Goal: Task Accomplishment & Management: Use online tool/utility

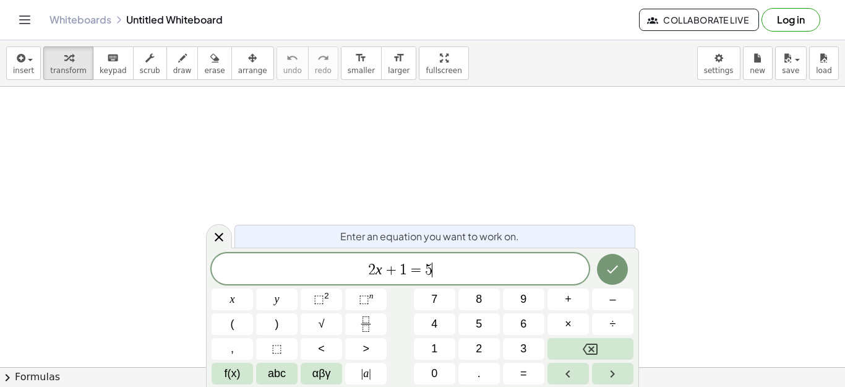
click at [456, 262] on span "2 x + 1 = 5 ​" at bounding box center [401, 269] width 378 height 17
click at [253, 288] on div at bounding box center [232, 299] width 41 height 22
click at [616, 273] on icon "Done" at bounding box center [612, 269] width 15 height 15
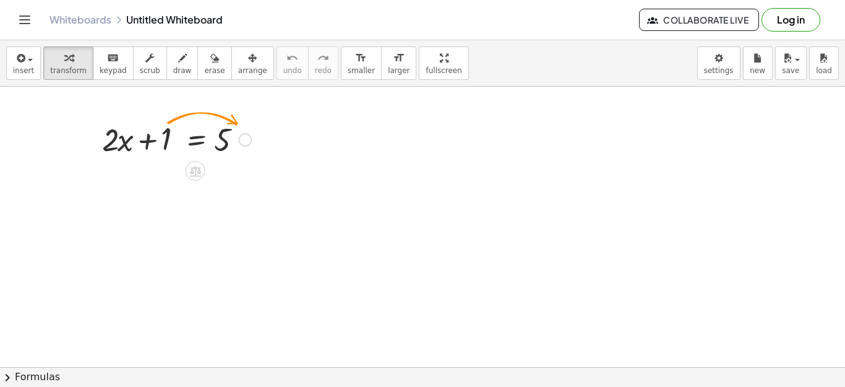
click at [241, 139] on div at bounding box center [245, 140] width 14 height 14
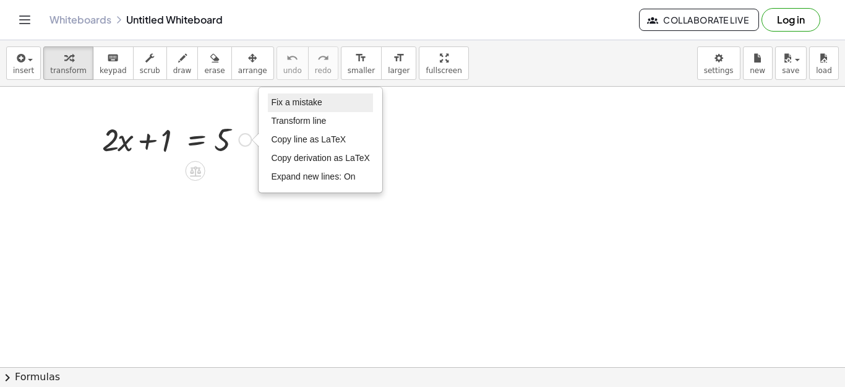
click at [303, 102] on span "Fix a mistake" at bounding box center [296, 102] width 51 height 10
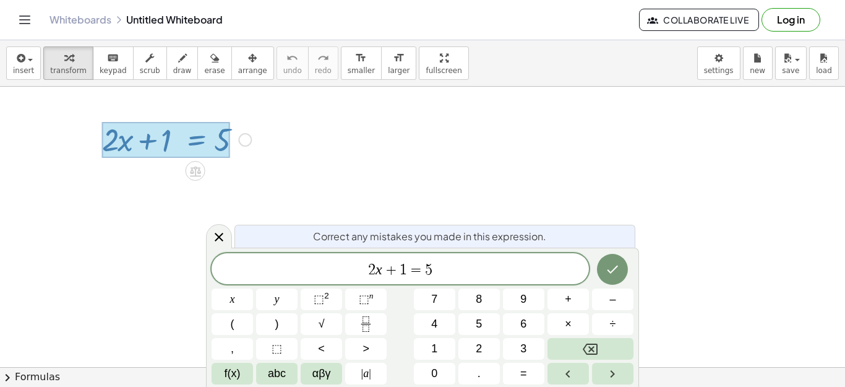
click at [456, 263] on span "2 x + 1 = 5 ​" at bounding box center [401, 269] width 378 height 17
click at [459, 269] on span "2 x + 1 = 5 ​" at bounding box center [401, 269] width 378 height 17
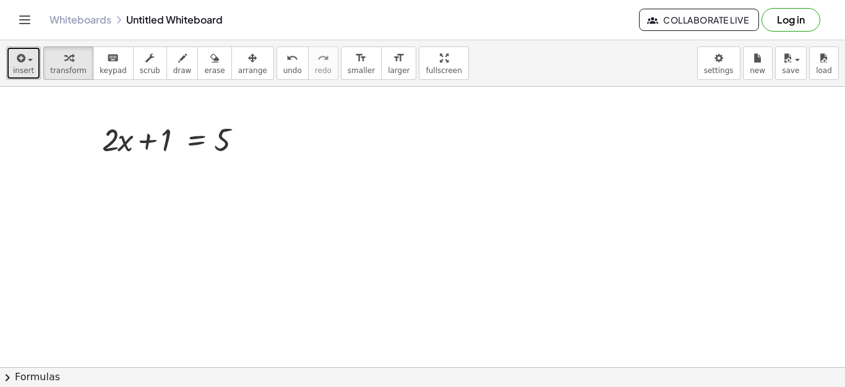
click at [32, 58] on button "insert" at bounding box center [23, 62] width 35 height 33
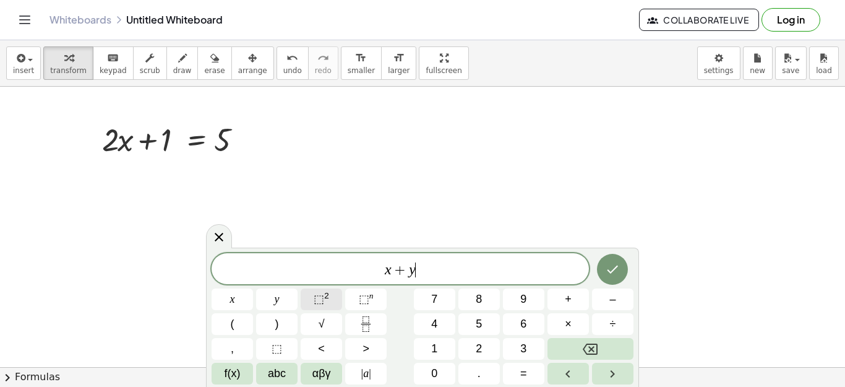
click at [329, 302] on button "⬚ 2" at bounding box center [321, 299] width 41 height 22
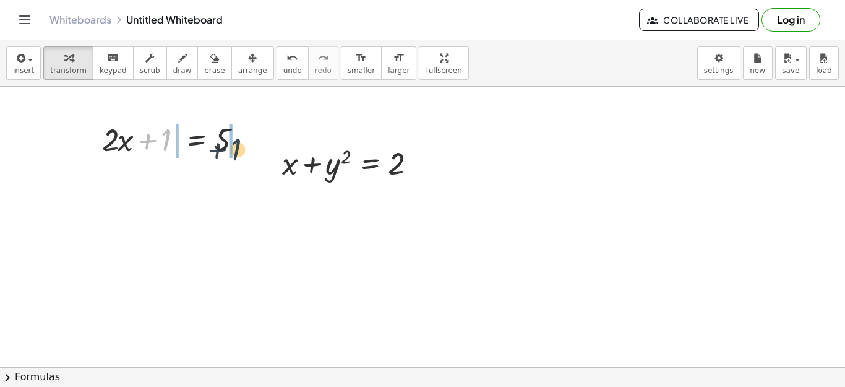
drag, startPoint x: 159, startPoint y: 135, endPoint x: 244, endPoint y: 137, distance: 85.4
click at [238, 142] on div at bounding box center [177, 139] width 162 height 42
click at [257, 129] on div at bounding box center [177, 139] width 162 height 42
drag, startPoint x: 274, startPoint y: 125, endPoint x: 281, endPoint y: 120, distance: 8.9
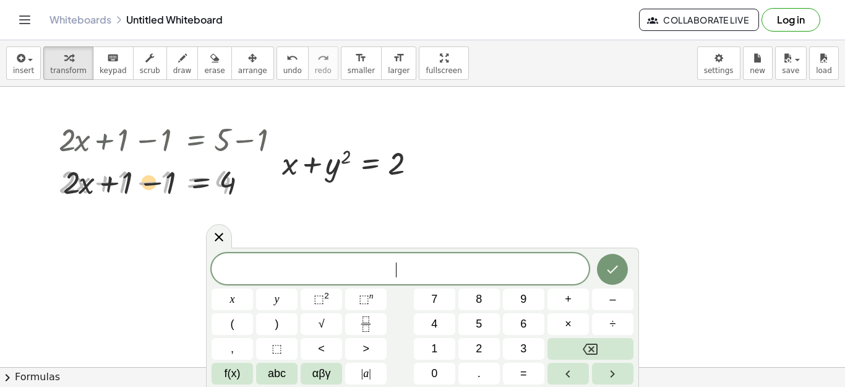
drag, startPoint x: 222, startPoint y: 179, endPoint x: 296, endPoint y: 174, distance: 74.5
click at [290, 174] on div at bounding box center [177, 181] width 248 height 42
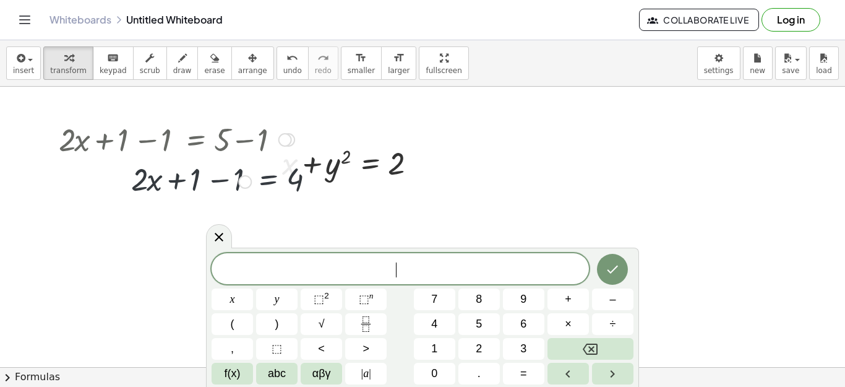
click at [319, 168] on div at bounding box center [353, 162] width 155 height 42
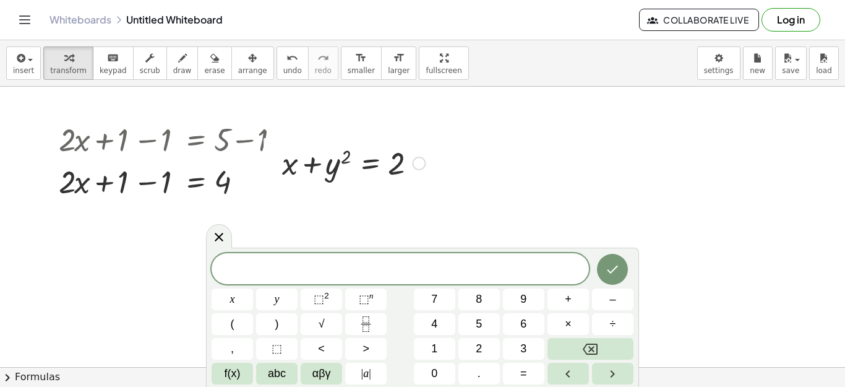
click at [341, 162] on div at bounding box center [353, 162] width 155 height 42
click at [405, 163] on div at bounding box center [353, 162] width 155 height 42
click at [361, 168] on div at bounding box center [353, 162] width 155 height 42
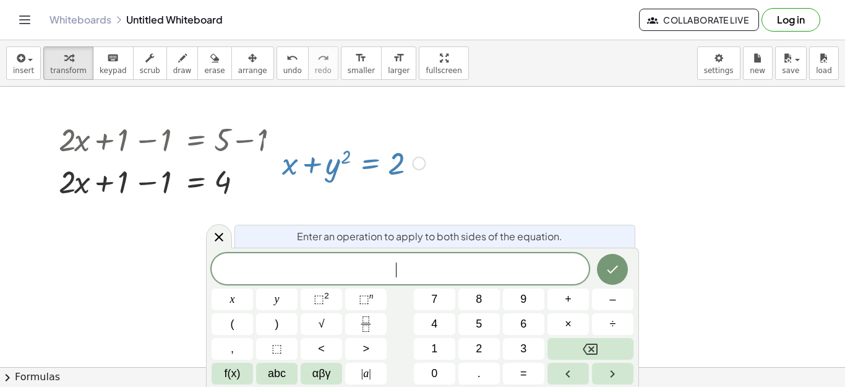
click at [361, 168] on div at bounding box center [353, 162] width 155 height 42
click at [355, 167] on div at bounding box center [353, 162] width 155 height 42
click at [327, 171] on div at bounding box center [353, 162] width 155 height 42
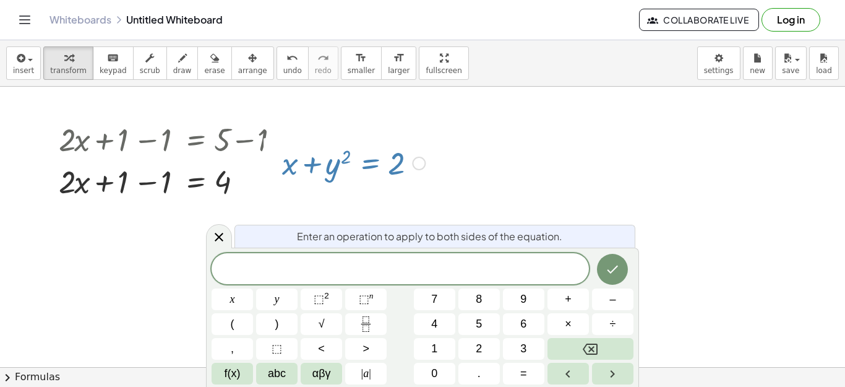
click at [327, 171] on div at bounding box center [353, 162] width 155 height 42
drag, startPoint x: 327, startPoint y: 171, endPoint x: 294, endPoint y: 158, distance: 35.6
click at [294, 158] on div at bounding box center [353, 162] width 155 height 42
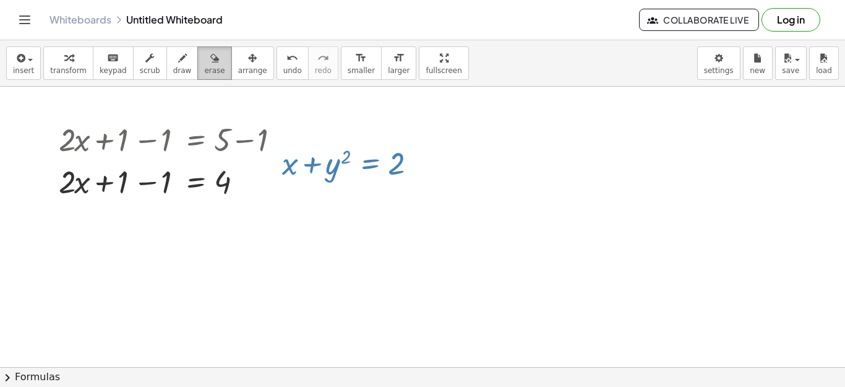
click at [204, 67] on span "erase" at bounding box center [214, 70] width 20 height 9
drag, startPoint x: 298, startPoint y: 168, endPoint x: 320, endPoint y: 173, distance: 22.2
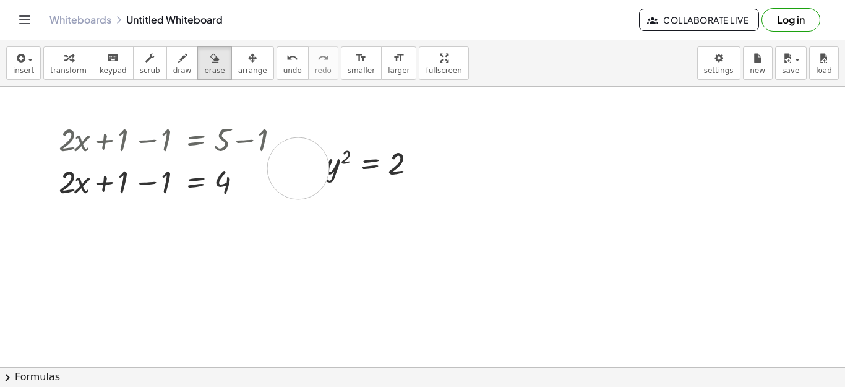
drag, startPoint x: 300, startPoint y: 164, endPoint x: 422, endPoint y: 170, distance: 122.7
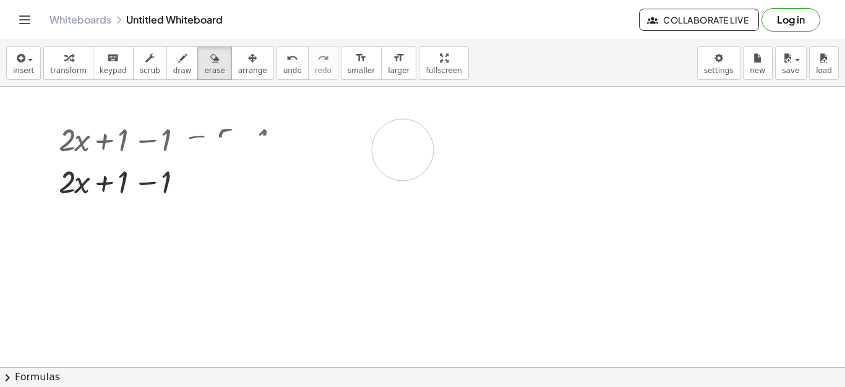
drag, startPoint x: 358, startPoint y: 155, endPoint x: 403, endPoint y: 150, distance: 45.5
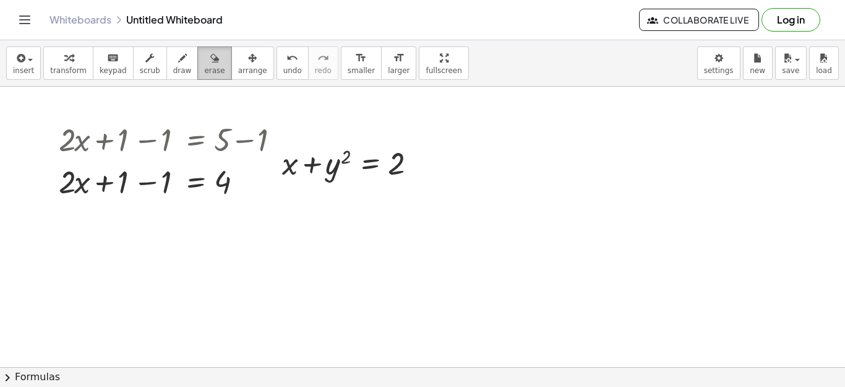
click at [210, 62] on icon "button" at bounding box center [214, 58] width 9 height 15
drag, startPoint x: 293, startPoint y: 155, endPoint x: 399, endPoint y: 167, distance: 106.6
drag, startPoint x: 384, startPoint y: 166, endPoint x: 309, endPoint y: 162, distance: 75.0
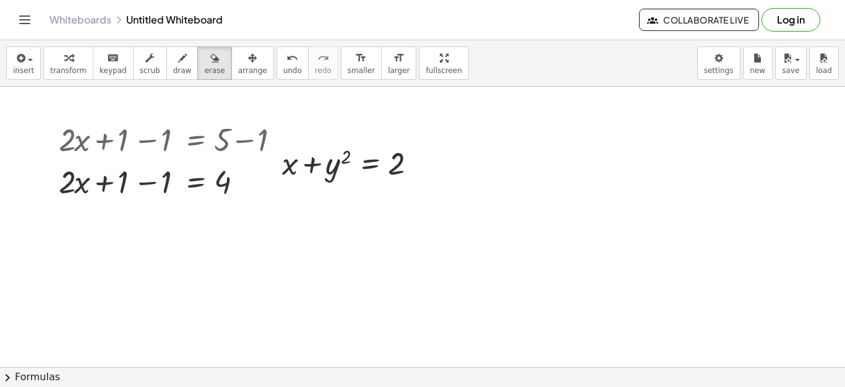
drag, startPoint x: 170, startPoint y: 166, endPoint x: 231, endPoint y: 166, distance: 61.3
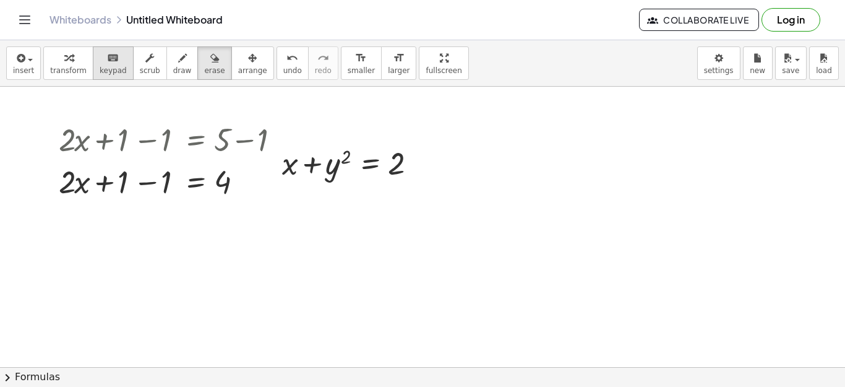
click at [105, 67] on span "keypad" at bounding box center [113, 70] width 27 height 9
click at [258, 201] on div at bounding box center [177, 181] width 248 height 42
click at [288, 142] on div at bounding box center [353, 162] width 155 height 42
click at [253, 171] on div at bounding box center [177, 181] width 248 height 42
click at [246, 178] on div "Fix a mistake Transform line Copy line as LaTeX Copy derivation as LaTeX Expand…" at bounding box center [245, 182] width 14 height 14
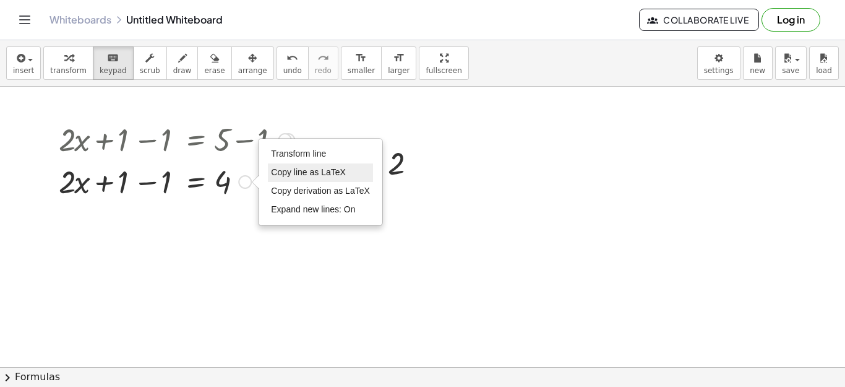
click at [289, 173] on span "Copy line as LaTeX" at bounding box center [308, 172] width 75 height 10
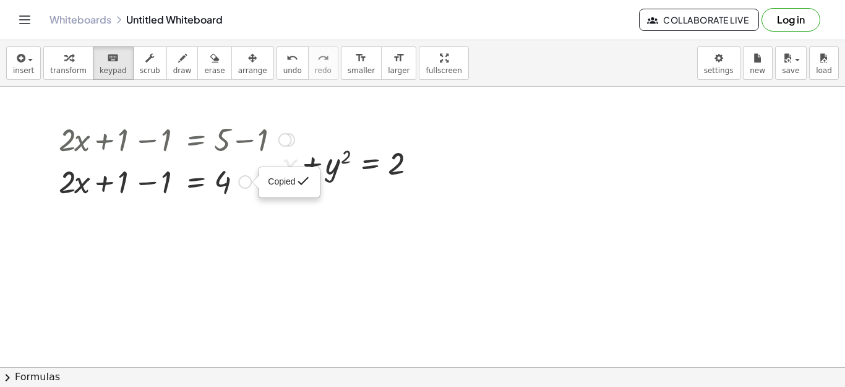
click at [286, 184] on span "Copied" at bounding box center [281, 181] width 27 height 10
click at [282, 67] on button "undo undo" at bounding box center [293, 62] width 32 height 33
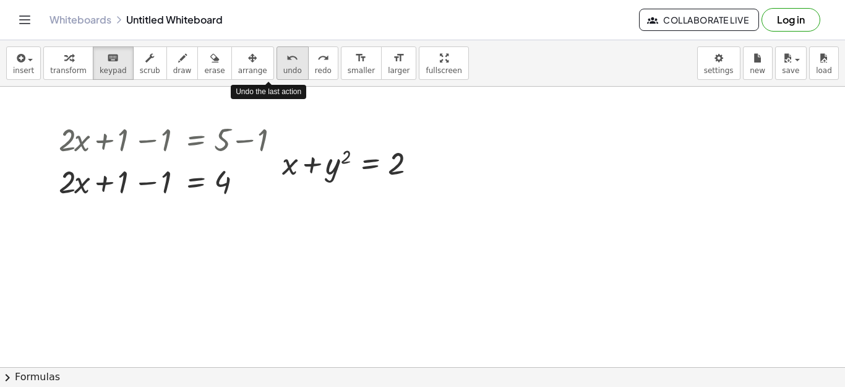
click at [283, 66] on span "undo" at bounding box center [292, 70] width 19 height 9
click at [283, 67] on span "undo" at bounding box center [292, 70] width 19 height 9
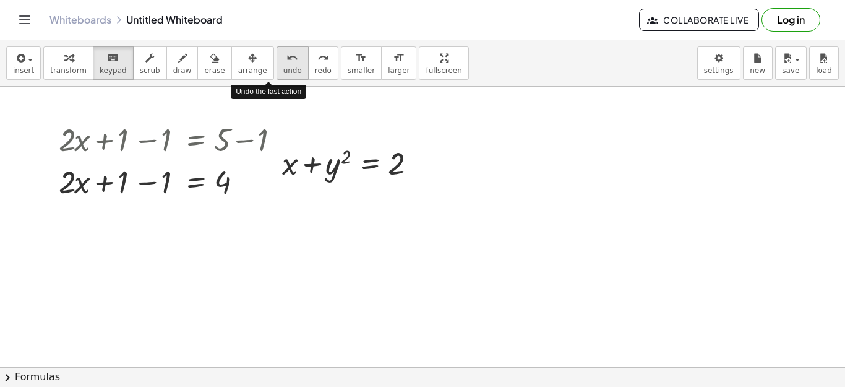
click at [283, 67] on span "undo" at bounding box center [292, 70] width 19 height 9
click at [315, 59] on div "redo" at bounding box center [323, 57] width 17 height 15
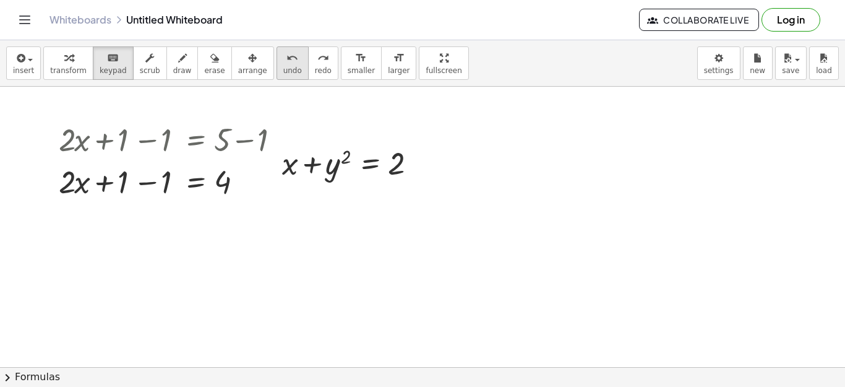
click at [283, 59] on div "undo" at bounding box center [292, 57] width 19 height 15
click at [315, 63] on div "redo" at bounding box center [323, 57] width 17 height 15
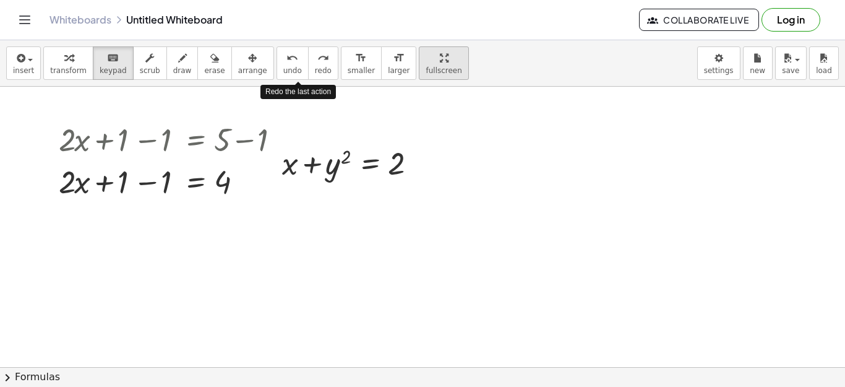
drag, startPoint x: 291, startPoint y: 63, endPoint x: 405, endPoint y: 61, distance: 114.5
click at [320, 61] on div "insert select one: Math Expression Function Text Youtube Video Graphing Geometr…" at bounding box center [422, 63] width 845 height 46
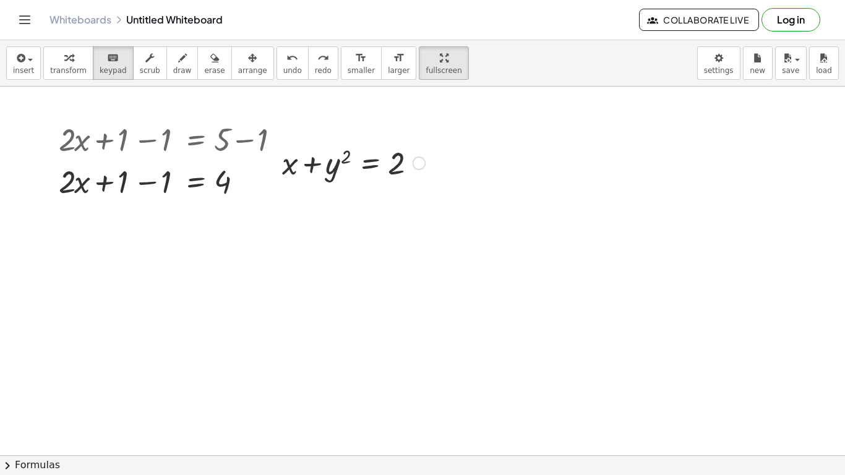
drag, startPoint x: 417, startPoint y: 63, endPoint x: 418, endPoint y: 127, distance: 63.8
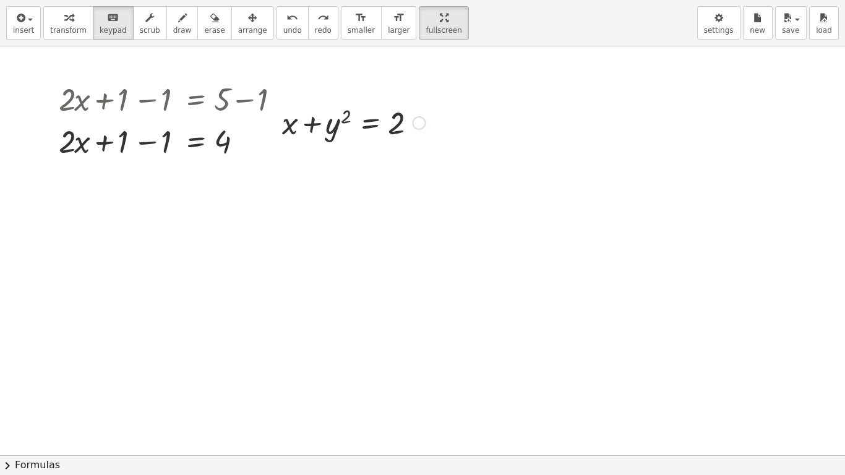
click at [418, 127] on div "insert select one: Math Expression Function Text Youtube Video Graphing Geometr…" at bounding box center [422, 237] width 845 height 475
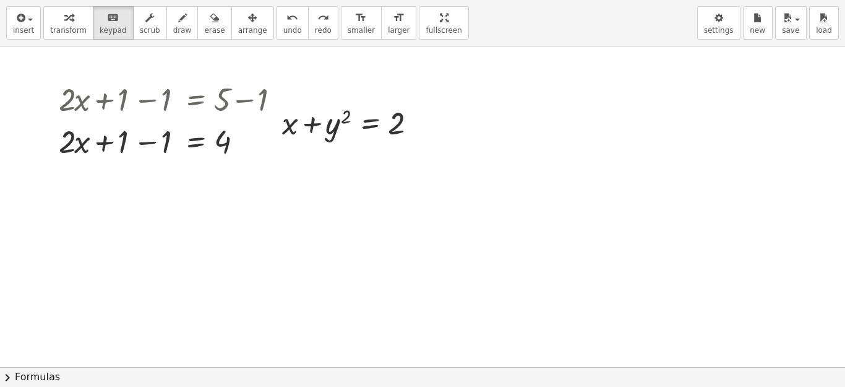
click at [404, 0] on html "Graspable Math Activities Get Started Activity Bank Assigned Work Classes White…" at bounding box center [422, 193] width 845 height 387
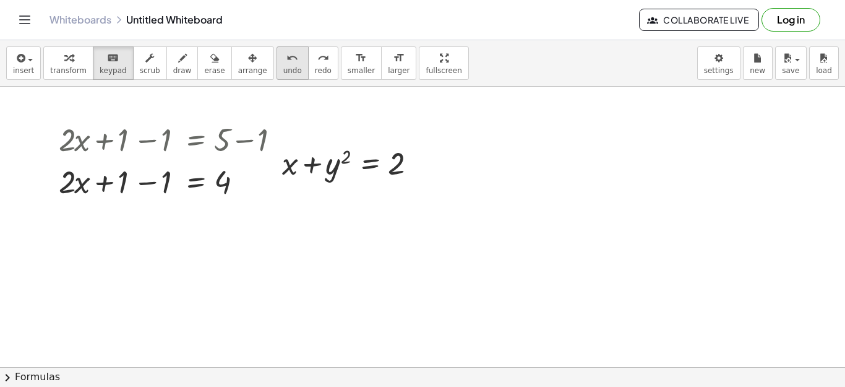
click at [283, 70] on span "undo" at bounding box center [292, 70] width 19 height 9
click at [241, 129] on div at bounding box center [177, 139] width 248 height 42
click at [285, 140] on div at bounding box center [286, 140] width 14 height 14
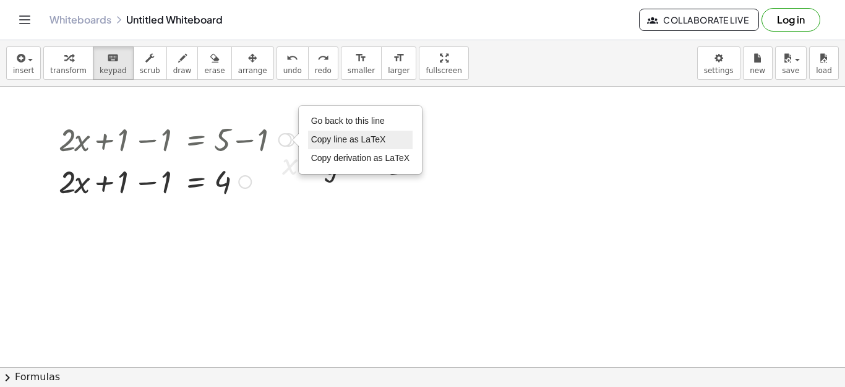
drag, startPoint x: 286, startPoint y: 167, endPoint x: 324, endPoint y: 137, distance: 48.5
click at [324, 137] on span "Copy line as LaTeX" at bounding box center [348, 139] width 75 height 10
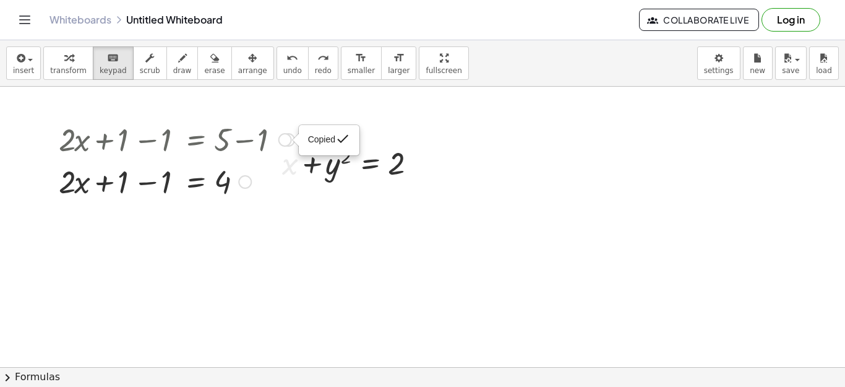
click at [290, 161] on div at bounding box center [177, 181] width 248 height 42
click at [284, 129] on div at bounding box center [177, 139] width 248 height 42
click at [287, 136] on div "Copied done" at bounding box center [286, 140] width 14 height 14
click at [287, 136] on div "Go back to this line Copy line as LaTeX Copy derivation as LaTeX" at bounding box center [286, 140] width 14 height 14
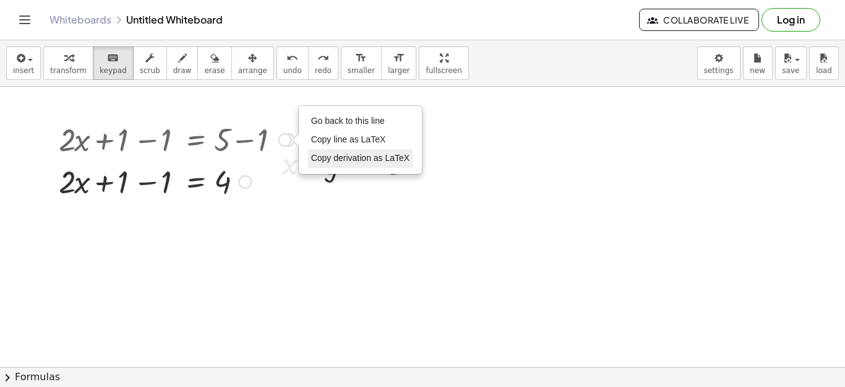
click at [363, 163] on span "Copy derivation as LaTeX" at bounding box center [360, 158] width 99 height 10
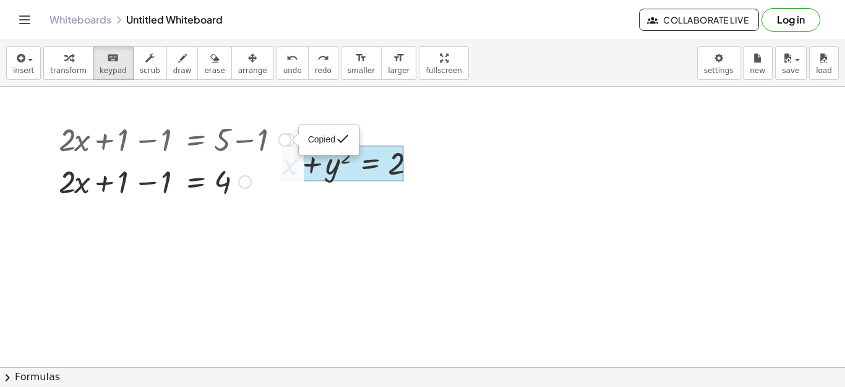
click at [293, 144] on div at bounding box center [295, 140] width 7 height 14
click at [283, 133] on div "Copied done" at bounding box center [286, 140] width 14 height 14
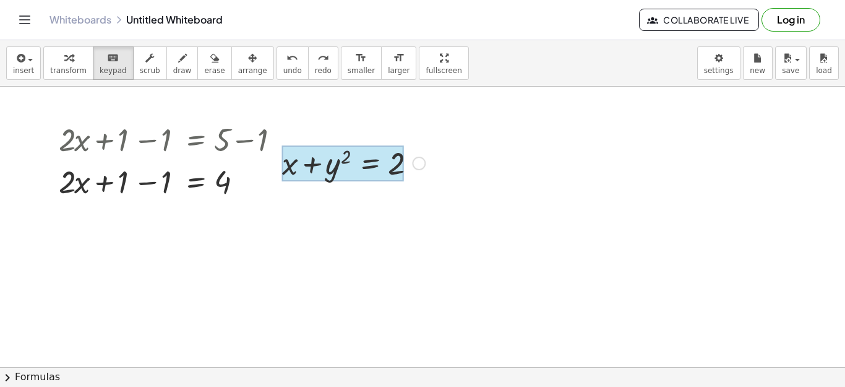
click at [362, 178] on div at bounding box center [342, 163] width 121 height 36
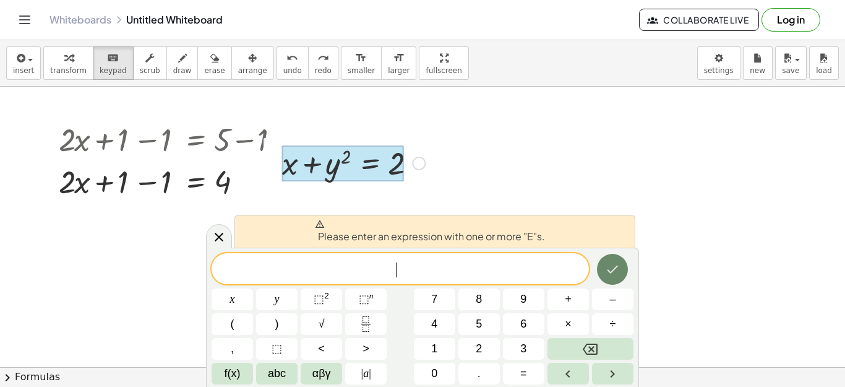
click at [612, 269] on icon "Done" at bounding box center [612, 269] width 15 height 15
click at [373, 327] on icon "Fraction" at bounding box center [365, 323] width 15 height 15
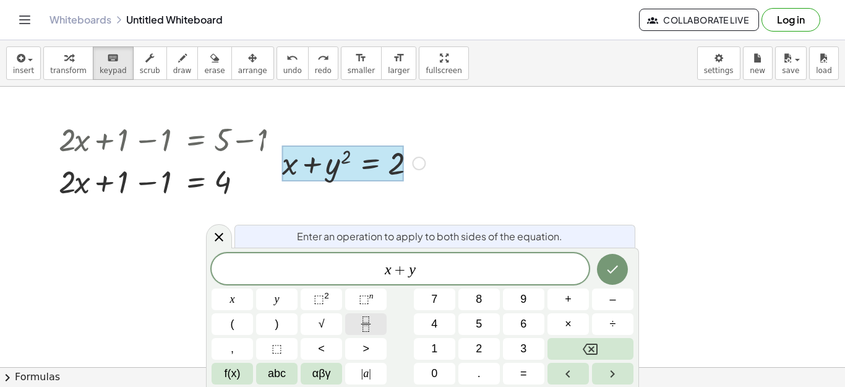
click at [359, 329] on icon "Fraction" at bounding box center [365, 323] width 15 height 15
click at [365, 318] on icon "Fraction" at bounding box center [365, 323] width 15 height 15
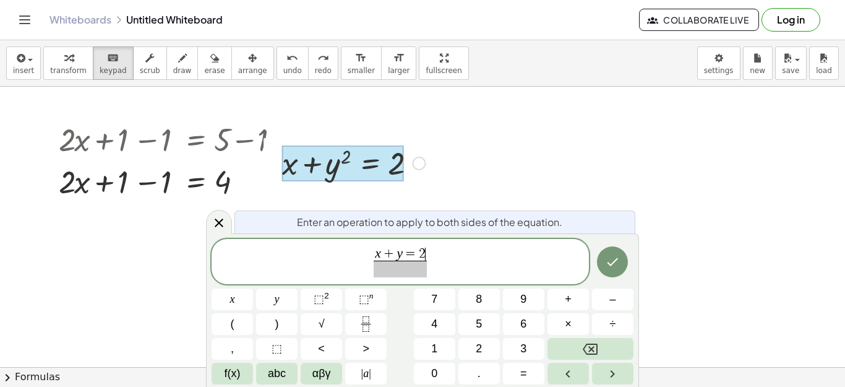
click at [403, 275] on span at bounding box center [400, 269] width 53 height 17
click at [447, 262] on span "x + y = 2 x + 3 ​ ​" at bounding box center [401, 262] width 378 height 33
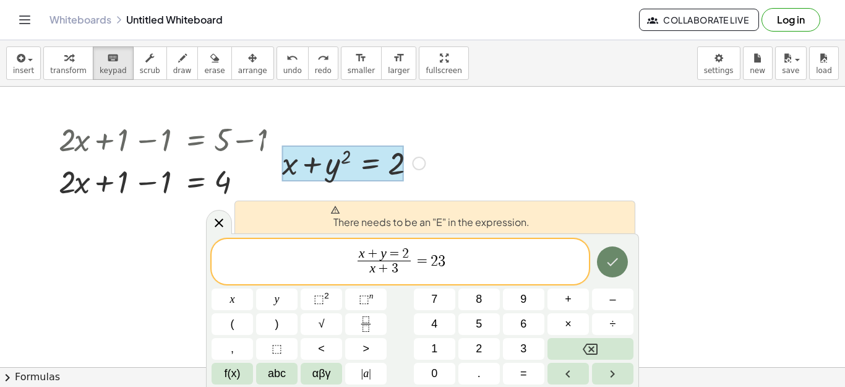
click at [606, 267] on icon "Done" at bounding box center [612, 261] width 15 height 15
click at [607, 267] on icon "Done" at bounding box center [612, 261] width 15 height 15
click at [621, 262] on button "Done" at bounding box center [612, 261] width 31 height 31
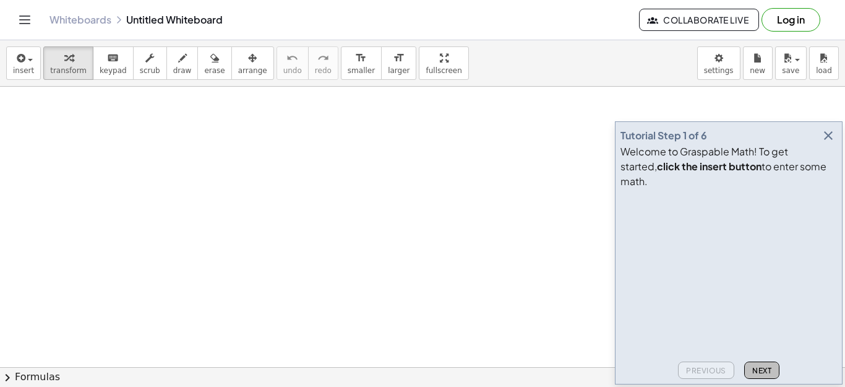
click at [767, 363] on button "Next" at bounding box center [762, 369] width 35 height 17
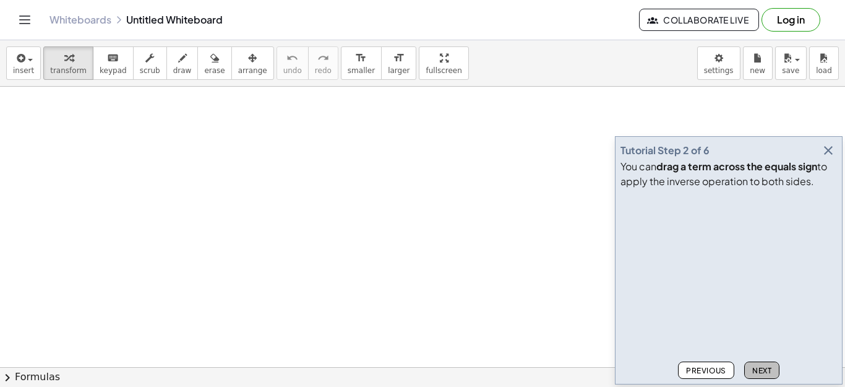
click at [767, 363] on button "Next" at bounding box center [762, 369] width 35 height 17
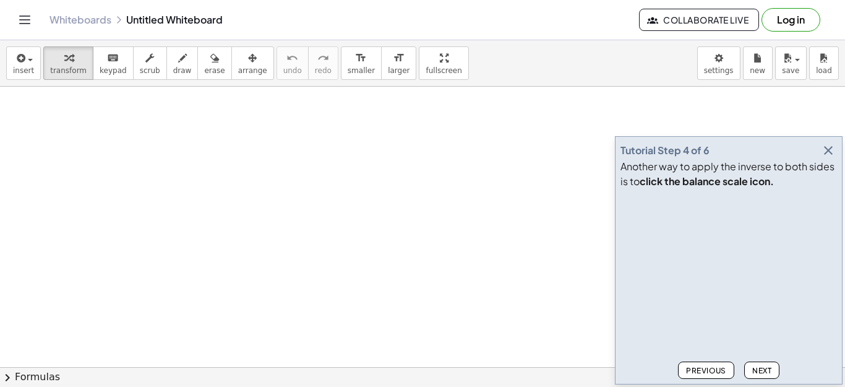
click at [767, 363] on button "Next" at bounding box center [762, 369] width 35 height 17
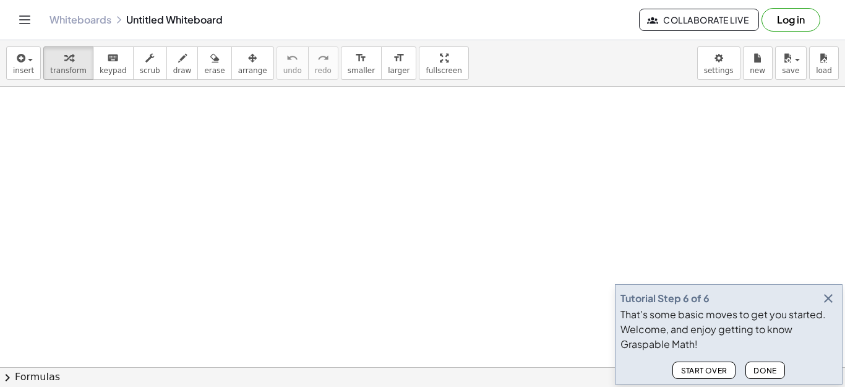
click at [767, 363] on button "Done" at bounding box center [766, 369] width 40 height 17
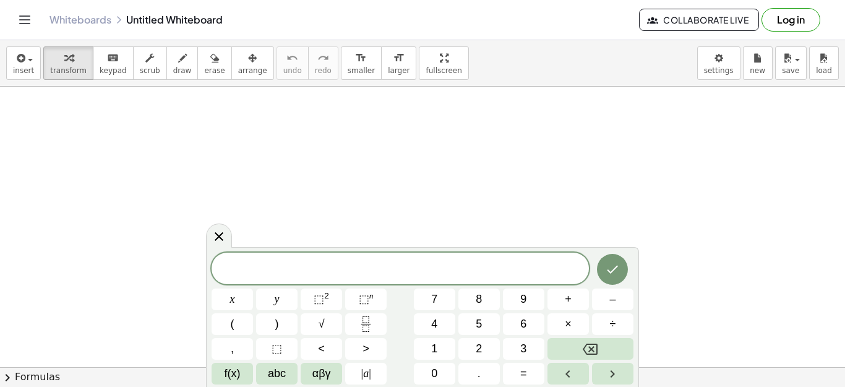
click at [21, 19] on icon "Toggle navigation" at bounding box center [24, 19] width 15 height 15
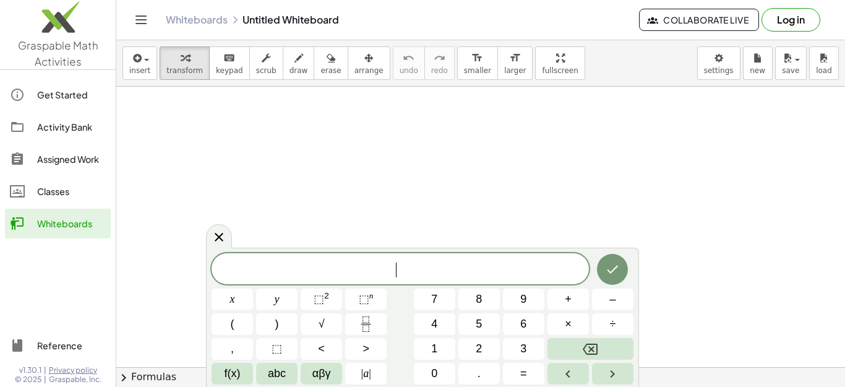
click at [371, 262] on span "​" at bounding box center [401, 269] width 378 height 17
click at [361, 321] on icon "Fraction" at bounding box center [365, 323] width 15 height 15
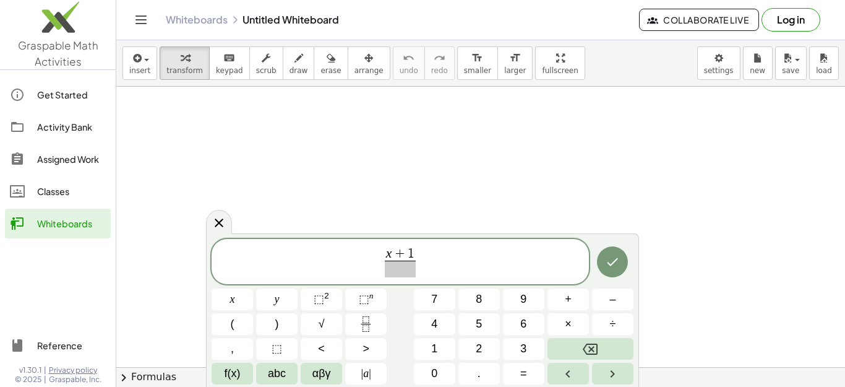
click at [398, 270] on span at bounding box center [401, 269] width 32 height 17
click at [429, 262] on span "x + 1 x − 1 ​ ​" at bounding box center [401, 262] width 378 height 33
click at [614, 264] on icon "Done" at bounding box center [612, 261] width 15 height 15
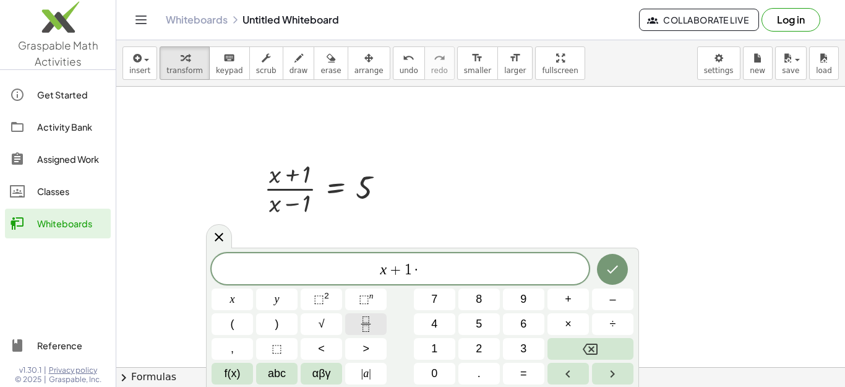
click at [366, 326] on icon "Fraction" at bounding box center [365, 323] width 15 height 15
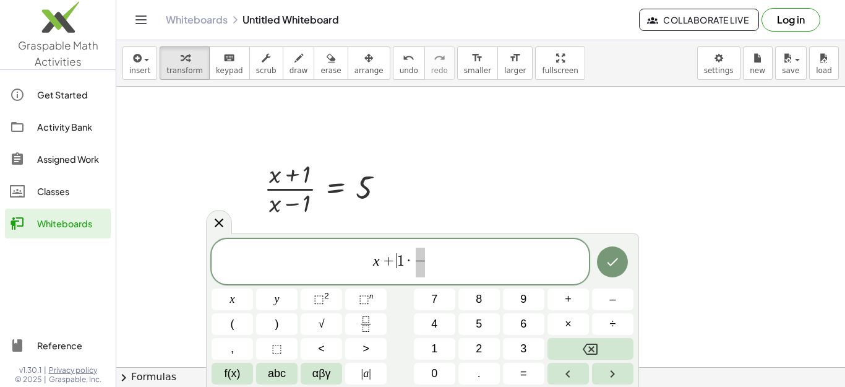
click at [392, 262] on span "+" at bounding box center [389, 260] width 18 height 15
click at [423, 256] on span at bounding box center [420, 255] width 9 height 14
click at [426, 270] on span at bounding box center [421, 269] width 32 height 17
click at [452, 263] on span "x − 1 · x + 1 x − 1 ​ ​" at bounding box center [401, 262] width 378 height 33
click at [619, 260] on icon "Done" at bounding box center [612, 261] width 15 height 15
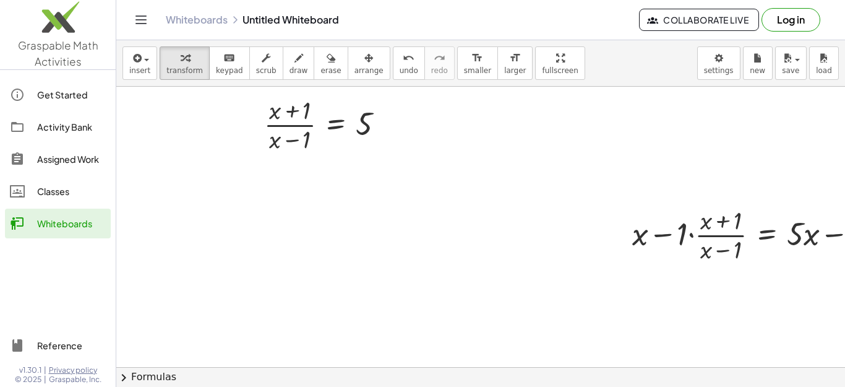
scroll to position [62, 0]
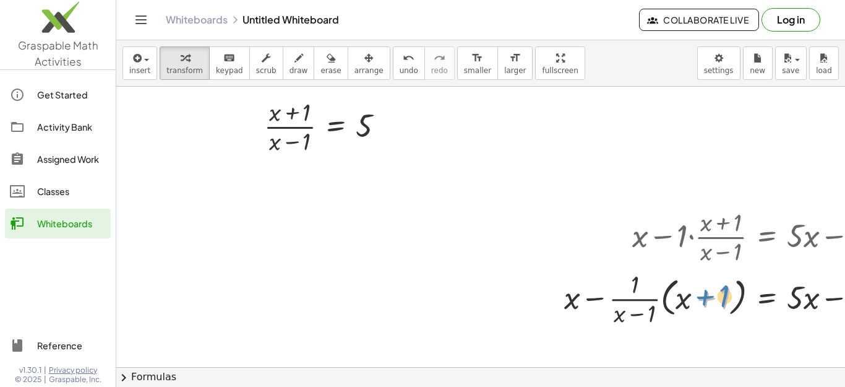
click at [767, 237] on div "+ x − · 1 · · ( + x + 1 ) · ( + x − 1 ) = + · 5 · x − 1 + 1 + x − · 1 · ( + x +…" at bounding box center [767, 237] width 0 height 0
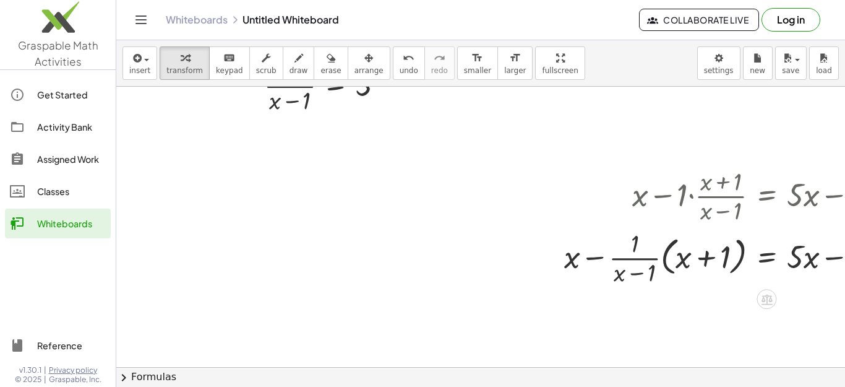
scroll to position [124, 0]
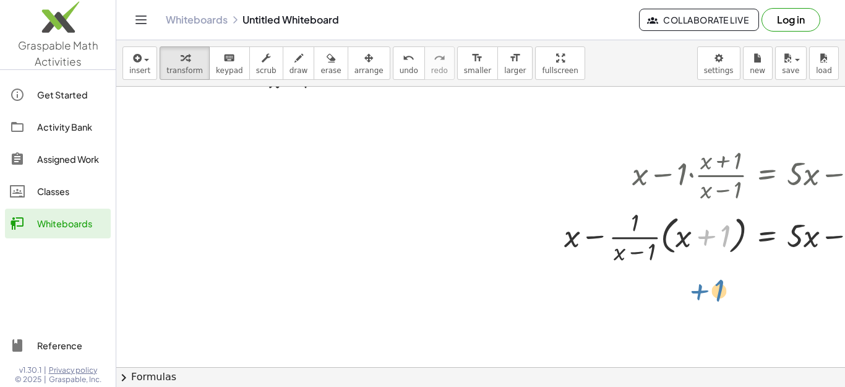
drag, startPoint x: 725, startPoint y: 235, endPoint x: 719, endPoint y: 290, distance: 56.1
drag, startPoint x: 649, startPoint y: 244, endPoint x: 649, endPoint y: 274, distance: 29.7
click at [649, 274] on div at bounding box center [504, 283] width 777 height 641
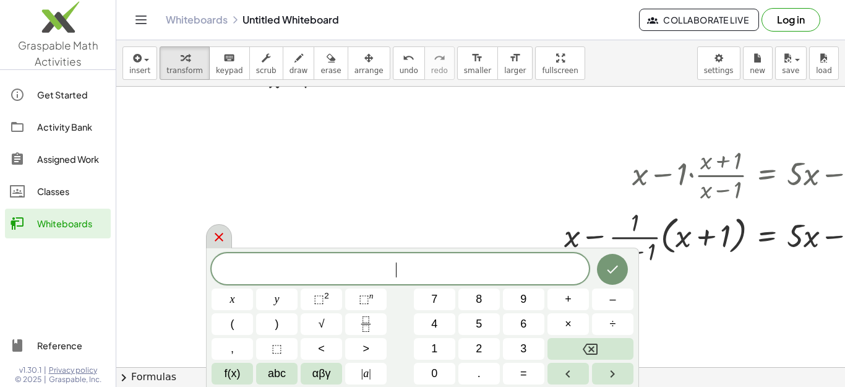
click at [212, 240] on icon at bounding box center [219, 237] width 15 height 15
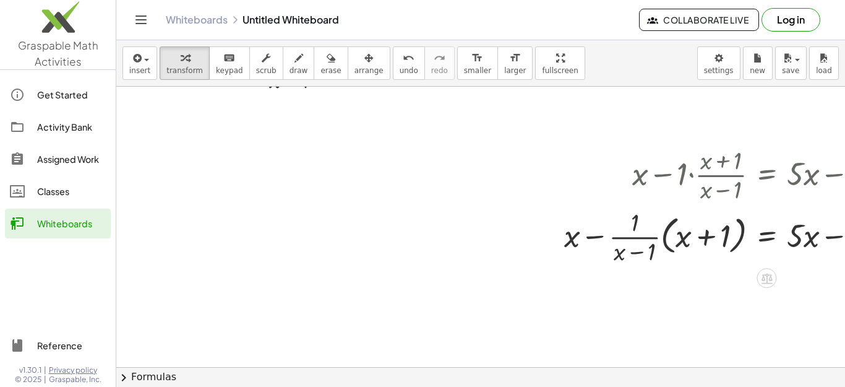
click at [617, 240] on div at bounding box center [722, 236] width 329 height 62
click at [577, 244] on div at bounding box center [722, 236] width 329 height 62
click at [574, 236] on div at bounding box center [722, 236] width 329 height 62
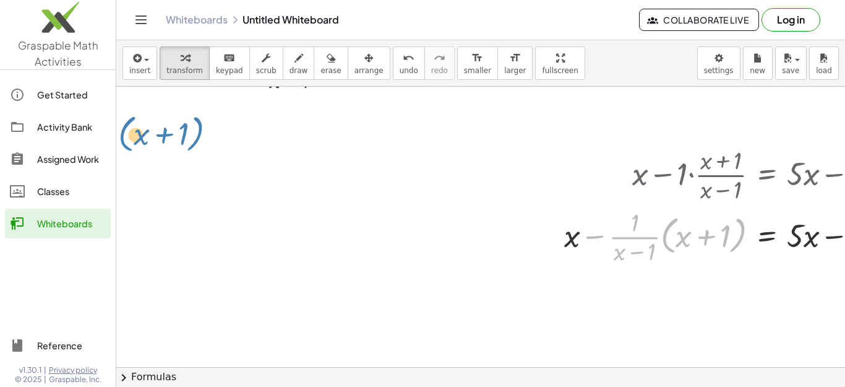
drag, startPoint x: 584, startPoint y: 252, endPoint x: 0, endPoint y: 150, distance: 592.4
click at [0, 150] on div "Graspable Math Activities Get Started Activity Bank Assigned Work Classes White…" at bounding box center [422, 193] width 845 height 387
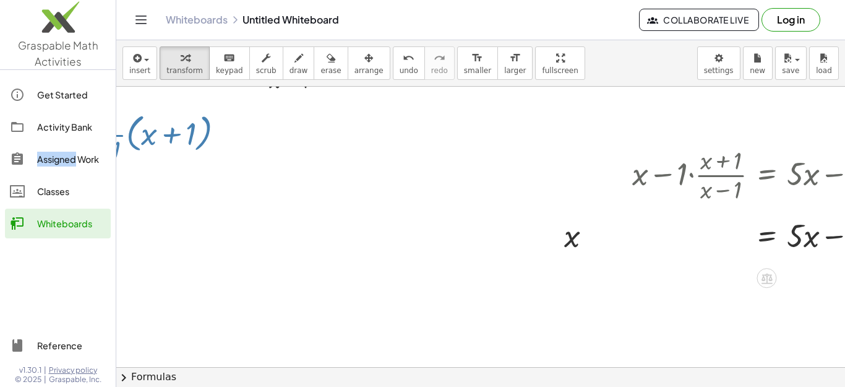
drag, startPoint x: 30, startPoint y: 158, endPoint x: 82, endPoint y: 166, distance: 52.5
click at [82, 166] on div "Get Started Activity Bank Assigned Work Classes Whiteboards" at bounding box center [58, 160] width 116 height 171
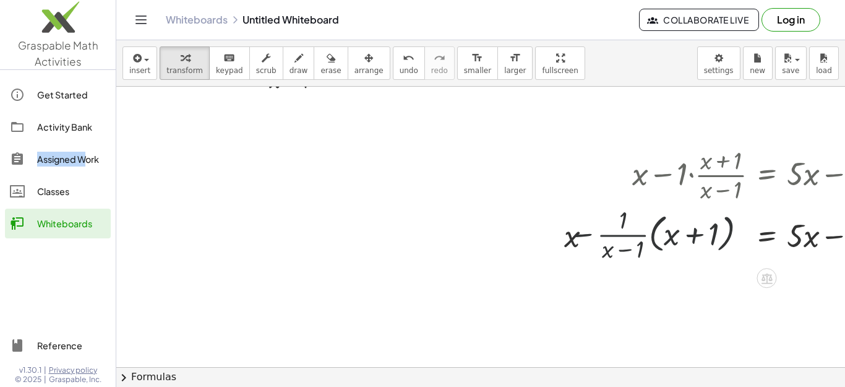
click at [138, 173] on div at bounding box center [504, 283] width 777 height 641
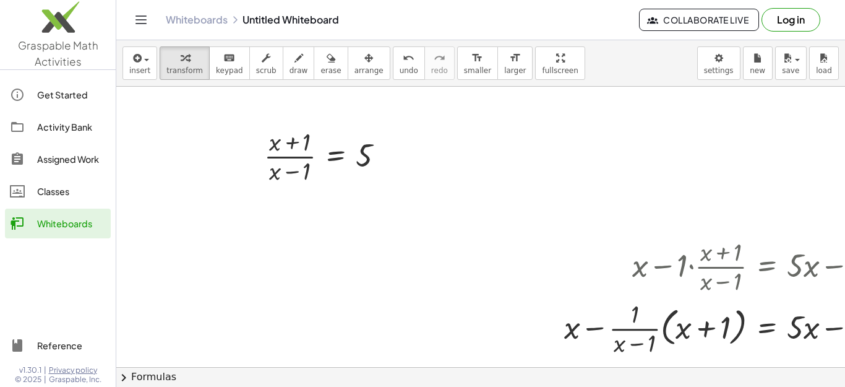
scroll to position [62, 0]
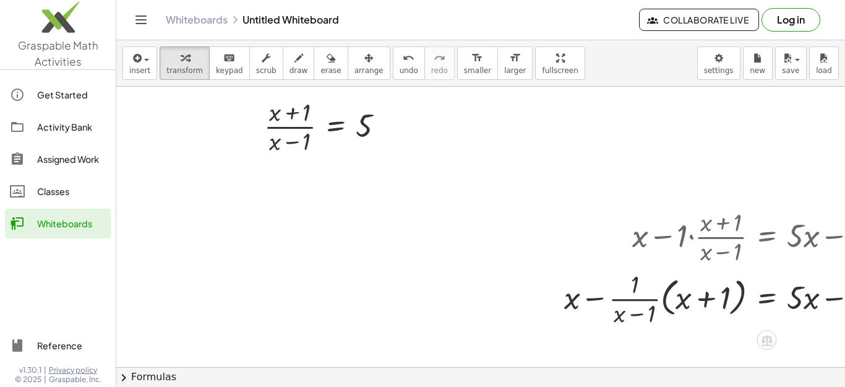
click at [663, 235] on div at bounding box center [722, 236] width 329 height 62
click at [771, 237] on div at bounding box center [722, 236] width 329 height 62
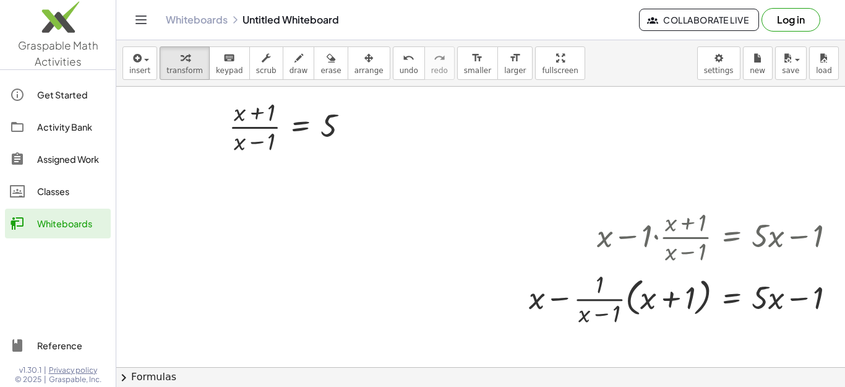
scroll to position [62, 58]
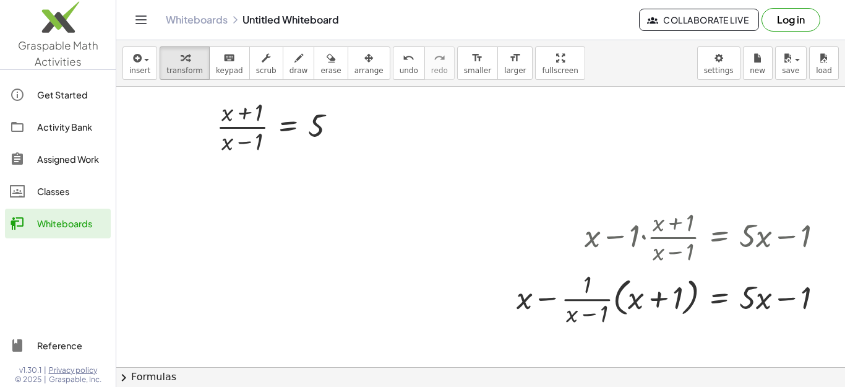
drag, startPoint x: 808, startPoint y: 352, endPoint x: 827, endPoint y: 347, distance: 19.8
click at [813, 350] on div at bounding box center [457, 345] width 777 height 641
click at [827, 347] on div at bounding box center [457, 345] width 777 height 641
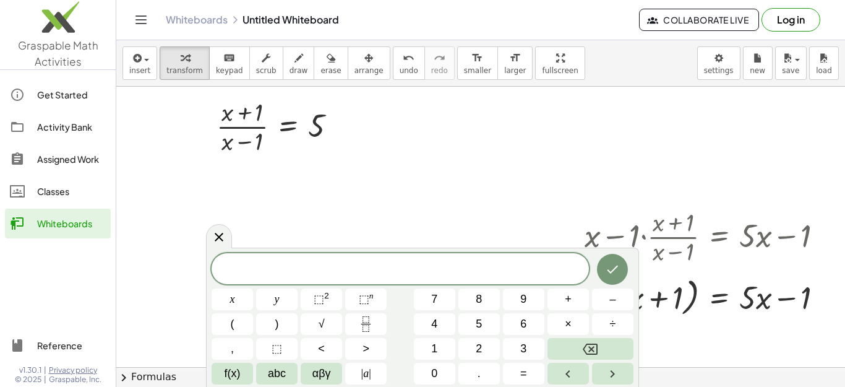
click at [205, 241] on div at bounding box center [457, 345] width 777 height 641
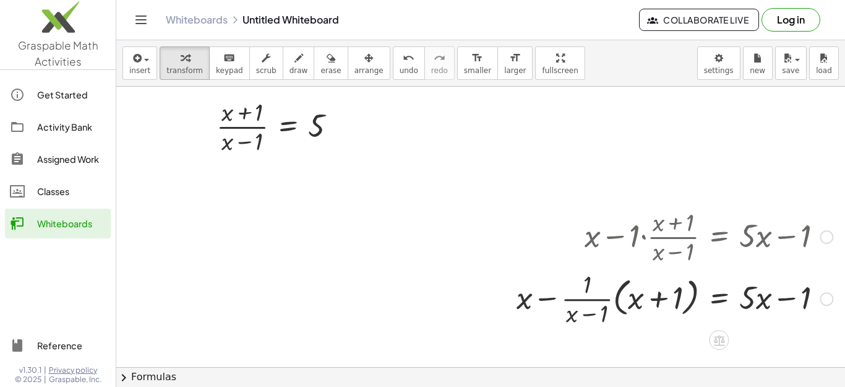
click at [657, 287] on div at bounding box center [675, 298] width 329 height 62
click at [820, 300] on div at bounding box center [827, 299] width 14 height 14
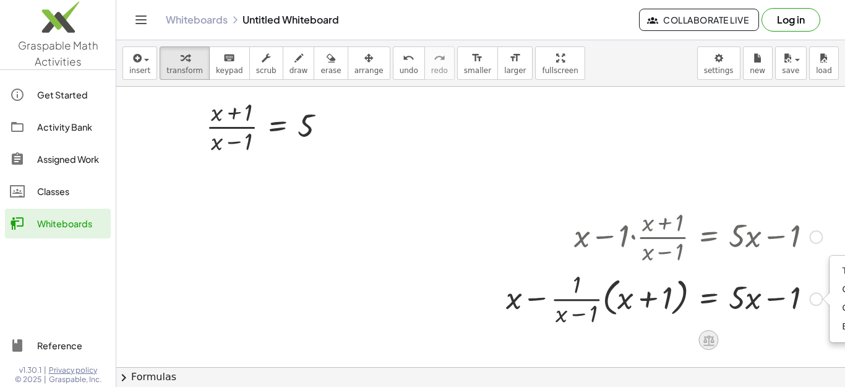
click at [703, 344] on icon at bounding box center [708, 340] width 13 height 13
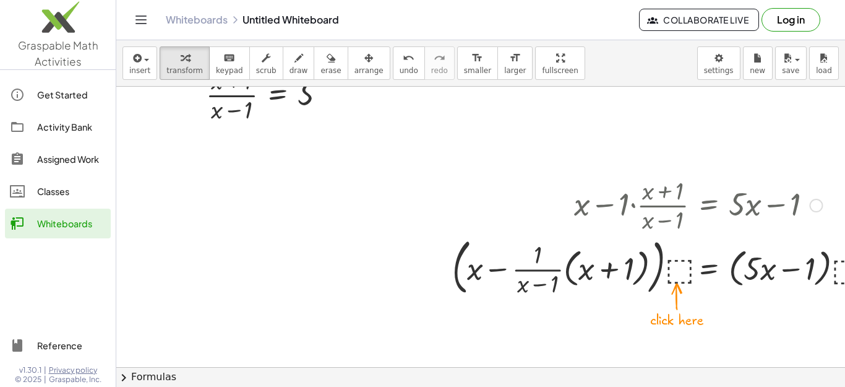
scroll to position [124, 58]
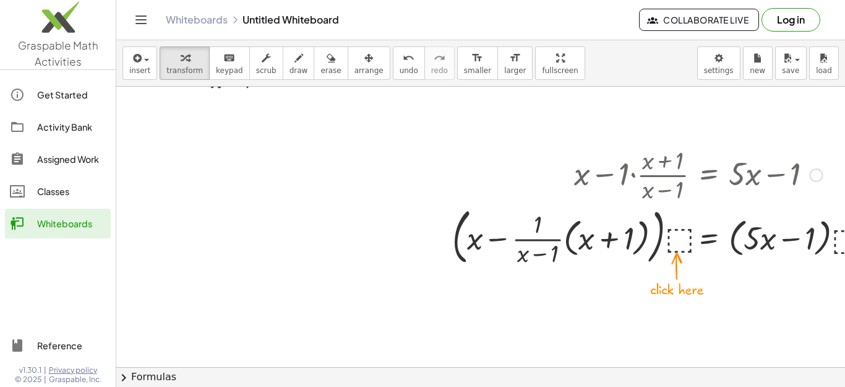
click at [677, 240] on div at bounding box center [664, 235] width 437 height 67
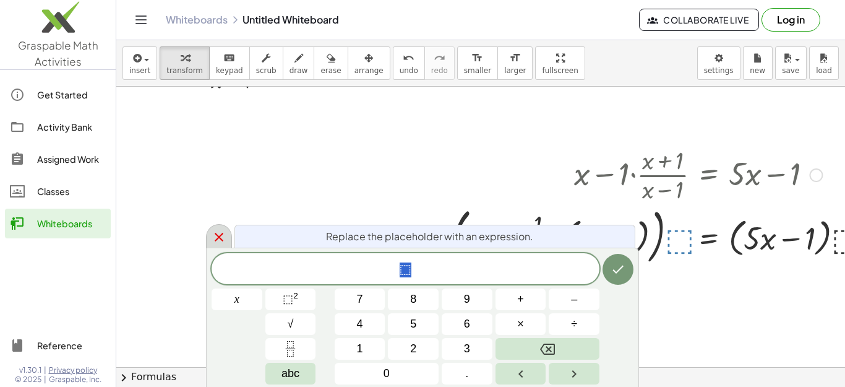
click at [218, 238] on icon at bounding box center [219, 237] width 9 height 9
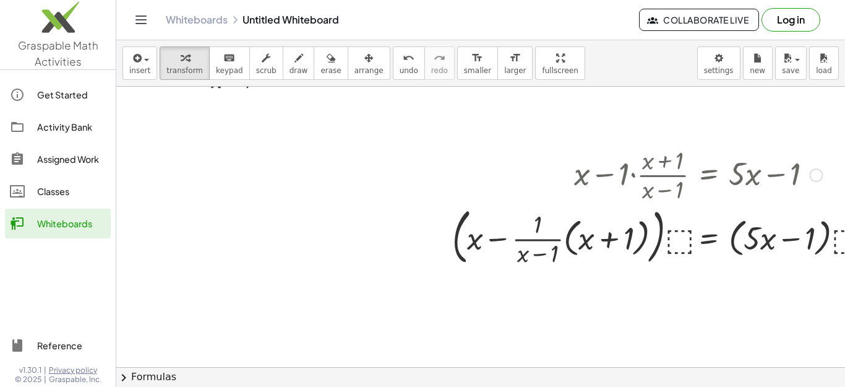
click at [705, 236] on div at bounding box center [664, 235] width 437 height 67
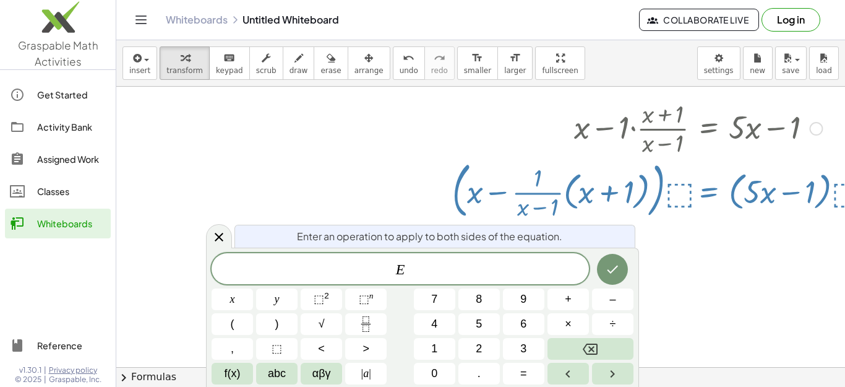
scroll to position [171, 58]
click at [221, 241] on icon at bounding box center [219, 236] width 15 height 15
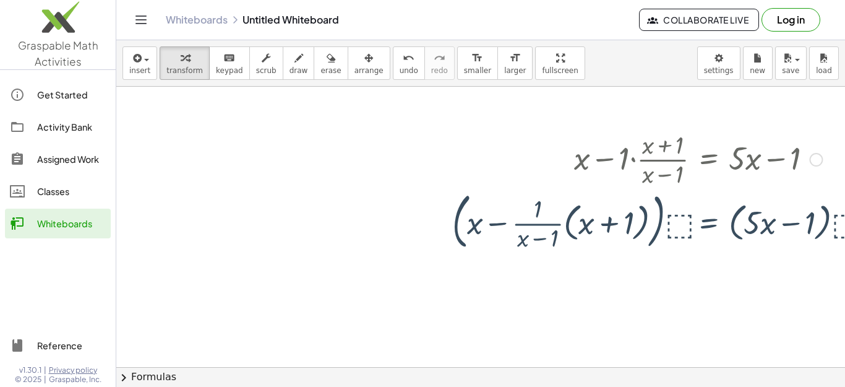
scroll to position [124, 58]
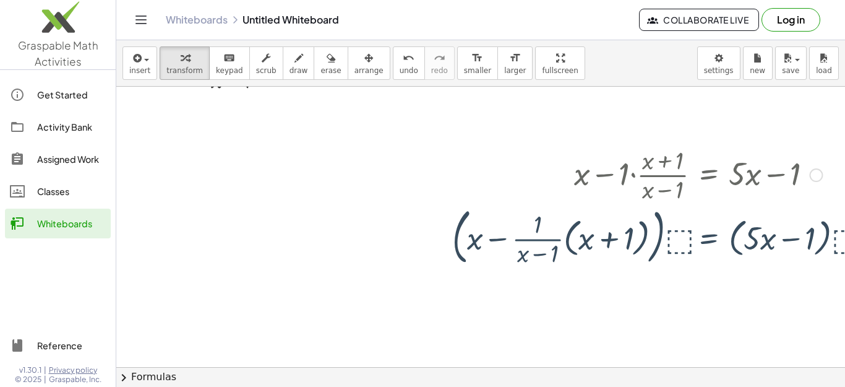
click at [676, 224] on div at bounding box center [664, 235] width 437 height 67
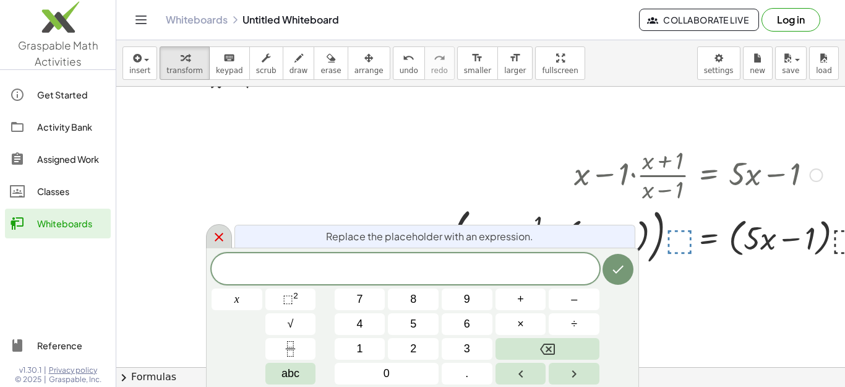
click at [222, 238] on icon at bounding box center [219, 237] width 15 height 15
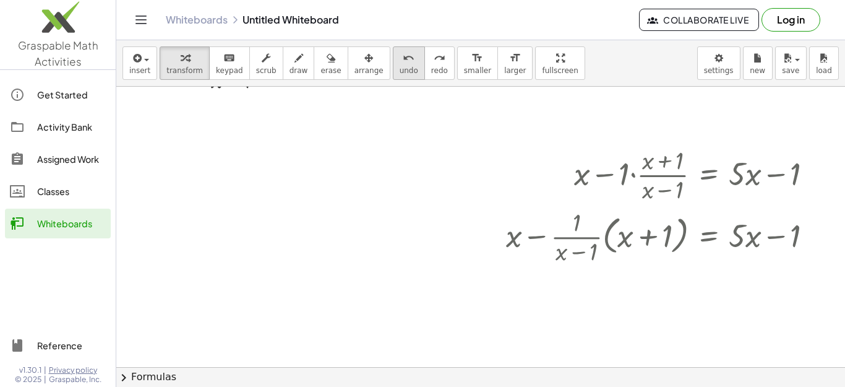
click at [400, 69] on span "undo" at bounding box center [409, 70] width 19 height 9
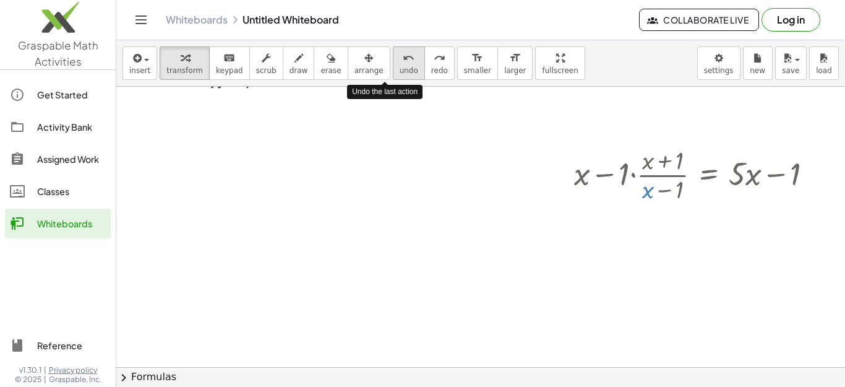
click at [400, 69] on span "undo" at bounding box center [409, 70] width 19 height 9
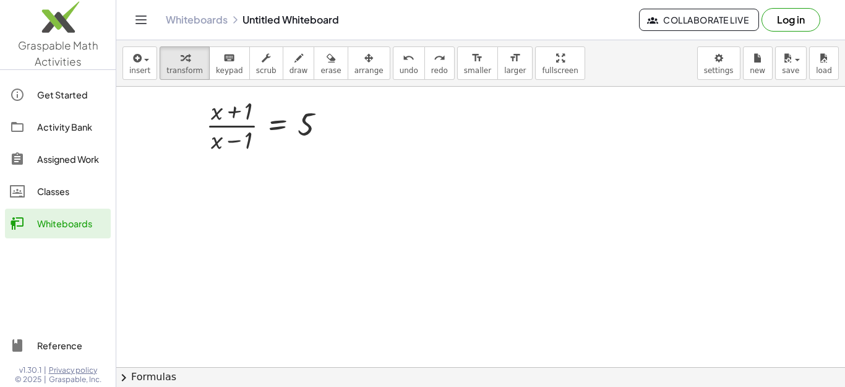
scroll to position [0, 58]
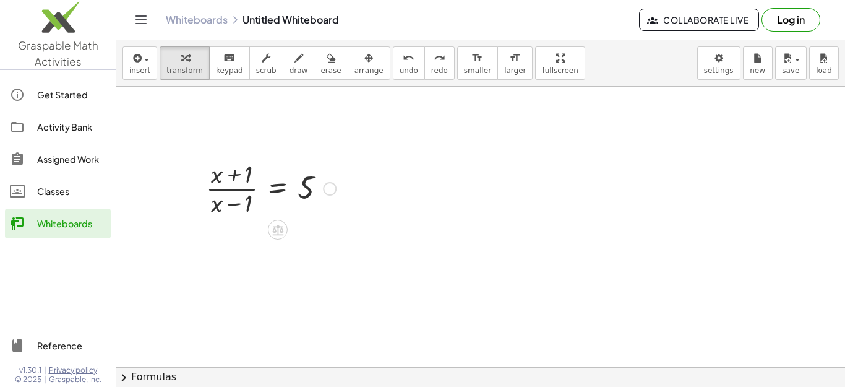
click at [338, 200] on div at bounding box center [271, 188] width 142 height 62
click at [279, 231] on icon at bounding box center [277, 229] width 13 height 13
click at [332, 234] on icon at bounding box center [327, 229] width 11 height 11
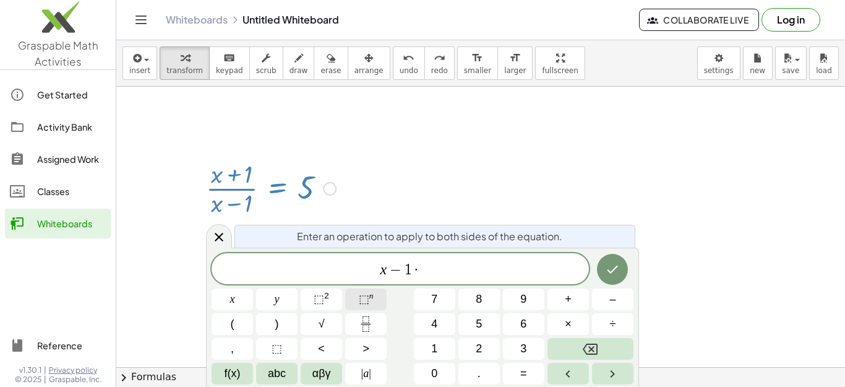
click at [365, 308] on button "⬚ n" at bounding box center [365, 299] width 41 height 22
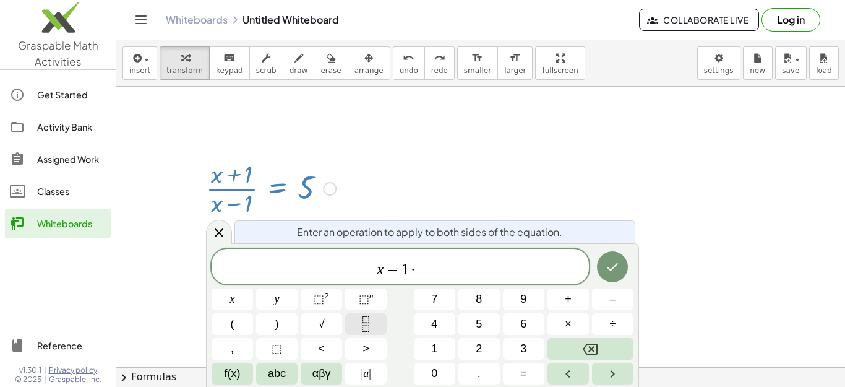
click at [365, 321] on icon "Fraction" at bounding box center [365, 323] width 15 height 15
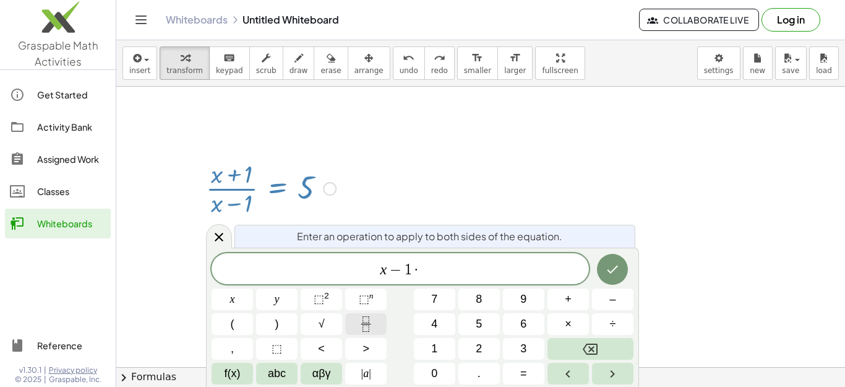
click at [365, 322] on icon "Fraction" at bounding box center [366, 319] width 6 height 6
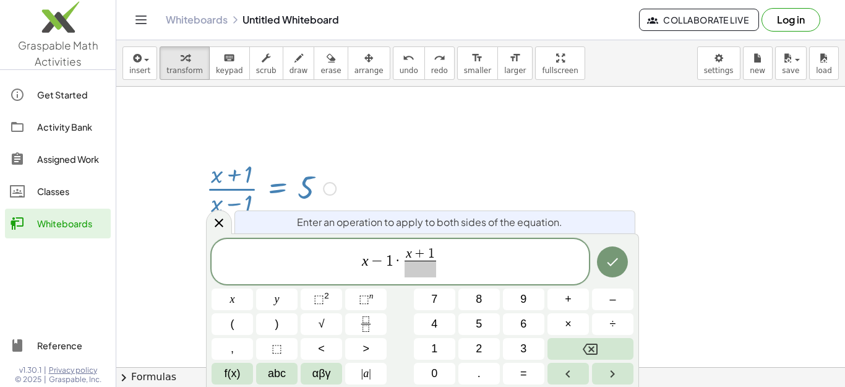
click at [427, 269] on span at bounding box center [421, 269] width 32 height 17
click at [438, 257] on span "x − 1 · x + 1 x − 1 ​ ​" at bounding box center [401, 262] width 378 height 33
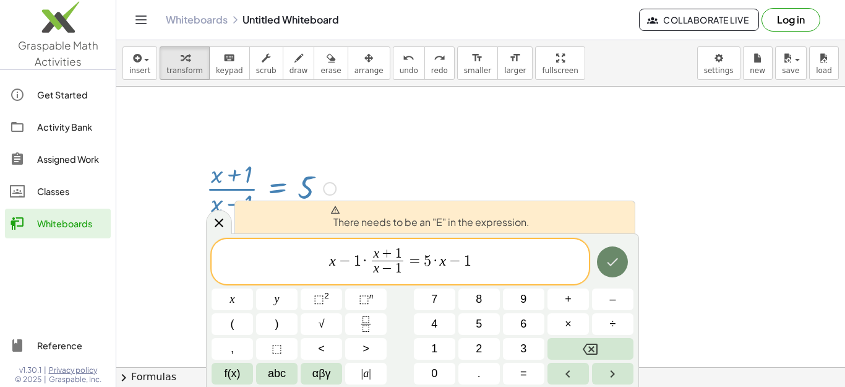
click at [613, 262] on icon "Done" at bounding box center [612, 261] width 15 height 15
click at [601, 263] on button "Done" at bounding box center [612, 261] width 31 height 31
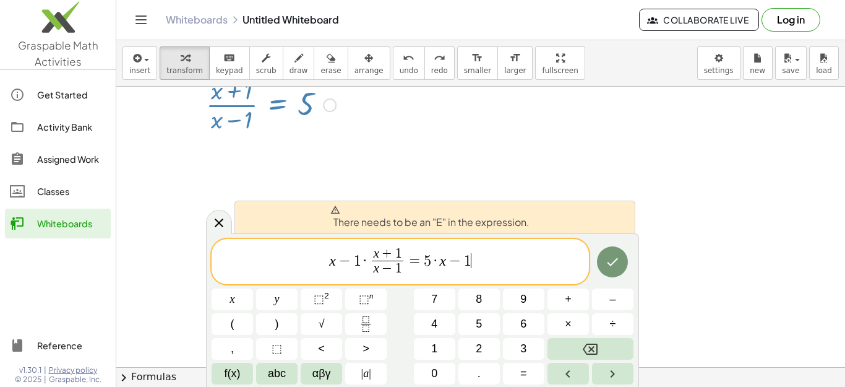
scroll to position [62, 58]
click at [329, 131] on div at bounding box center [330, 127] width 14 height 14
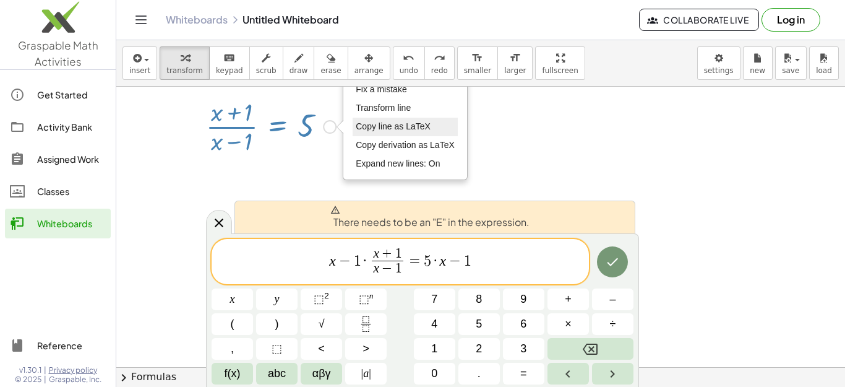
click at [394, 131] on span "Copy line as LaTeX" at bounding box center [393, 126] width 75 height 10
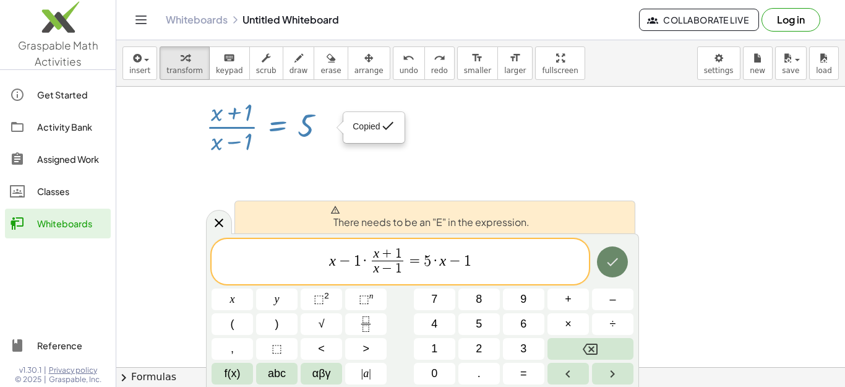
click at [627, 265] on button "Done" at bounding box center [612, 261] width 31 height 31
click at [615, 261] on icon "Done" at bounding box center [613, 262] width 11 height 8
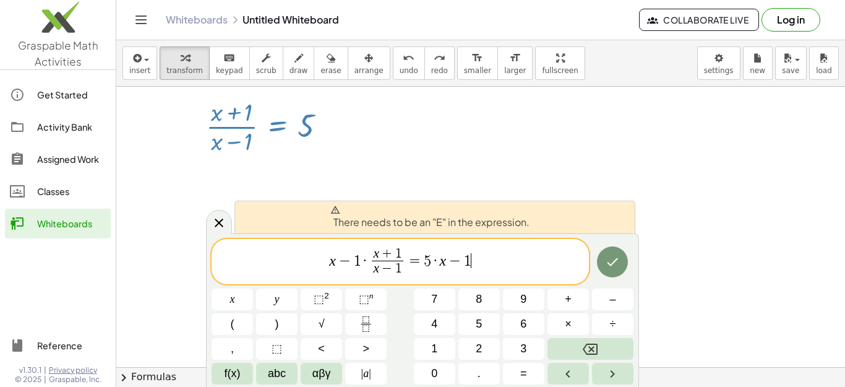
click at [506, 268] on span "x − 1 · x + 1 x − 1 ​ = 5 · x − 1 ​" at bounding box center [401, 262] width 378 height 33
click at [266, 377] on button "abc" at bounding box center [276, 374] width 41 height 22
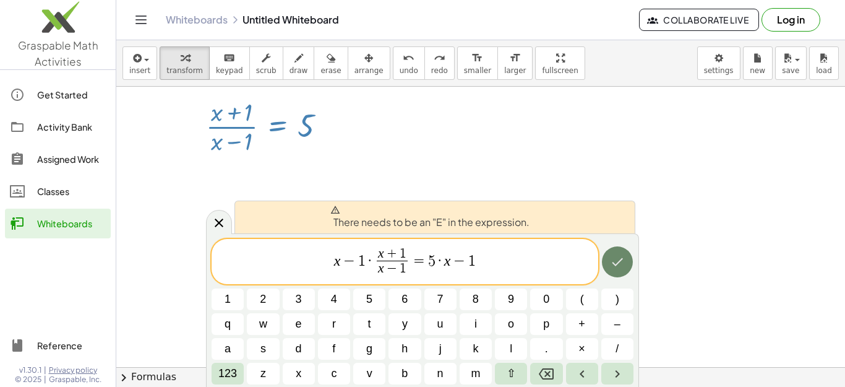
click at [610, 267] on icon "Done" at bounding box center [617, 261] width 15 height 15
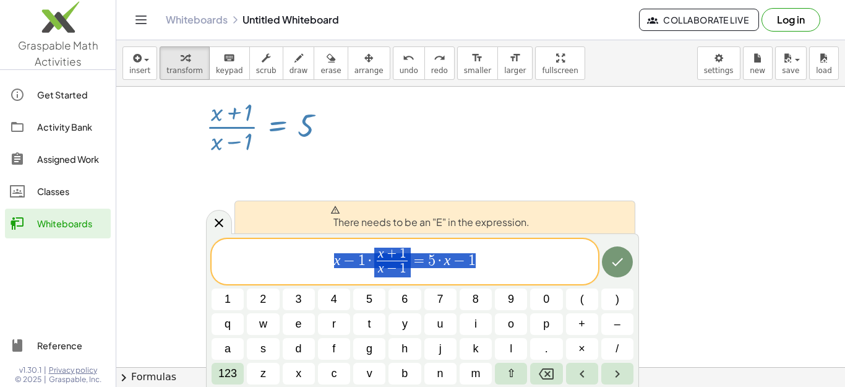
drag, startPoint x: 490, startPoint y: 262, endPoint x: 328, endPoint y: 259, distance: 161.6
click at [328, 259] on span "x − 1 · x + 1 x − 1 ​ = 5 · x − 1" at bounding box center [405, 262] width 387 height 33
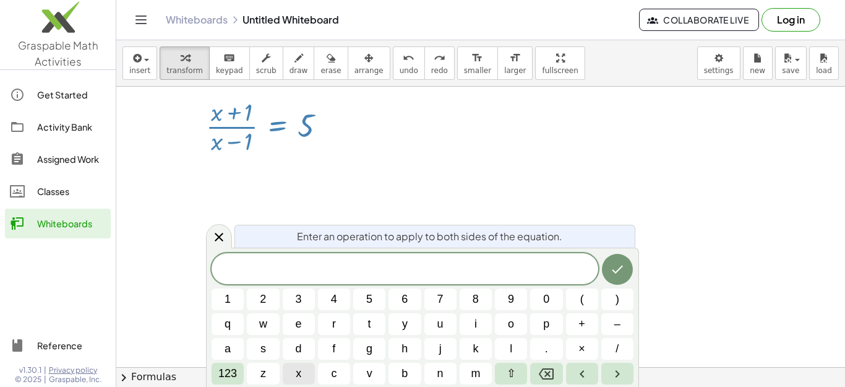
click at [305, 374] on button "x" at bounding box center [299, 374] width 32 height 22
click at [615, 319] on span "–" at bounding box center [618, 324] width 6 height 17
click at [501, 347] on button "l" at bounding box center [511, 349] width 32 height 22
click at [540, 370] on icon "Backspace" at bounding box center [546, 373] width 15 height 15
click at [226, 301] on span "1" at bounding box center [228, 299] width 6 height 17
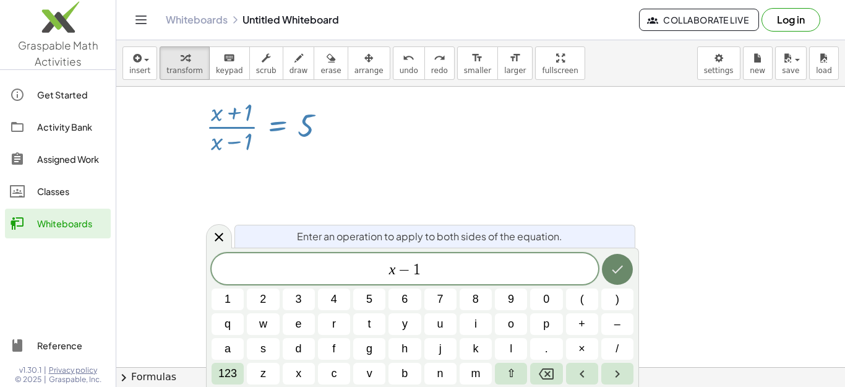
click at [613, 264] on icon "Done" at bounding box center [617, 269] width 15 height 15
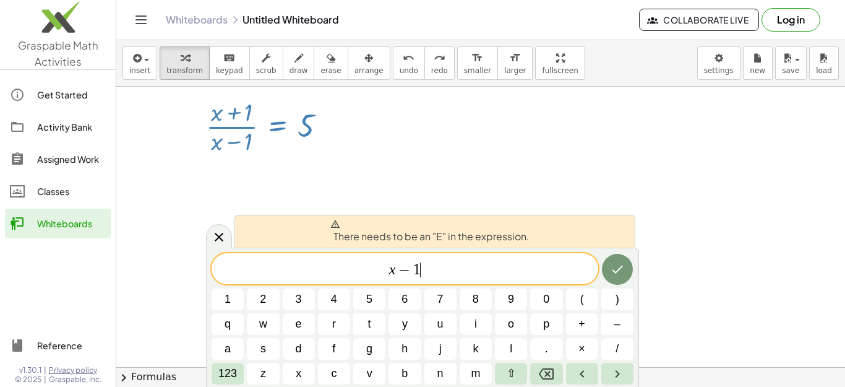
click at [494, 276] on span "x − 1 ​" at bounding box center [405, 269] width 387 height 17
click at [382, 272] on span "​ x − 1" at bounding box center [405, 269] width 387 height 17
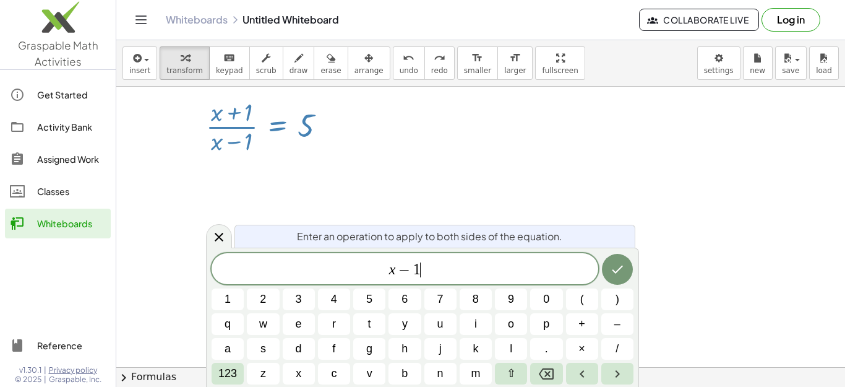
click at [523, 276] on span "x − 1 ​" at bounding box center [405, 269] width 387 height 17
click at [609, 279] on button "Done" at bounding box center [617, 269] width 31 height 31
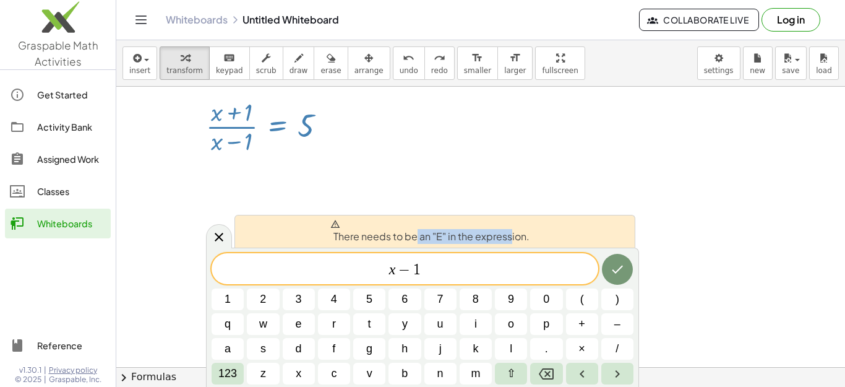
drag, startPoint x: 511, startPoint y: 237, endPoint x: 415, endPoint y: 233, distance: 96.6
click at [415, 233] on span "There needs to be an "E" in the expression." at bounding box center [430, 231] width 199 height 25
click at [457, 264] on span "x − 1" at bounding box center [405, 269] width 387 height 17
click at [384, 270] on span "x − 1 ​" at bounding box center [405, 269] width 387 height 17
click at [387, 272] on span "x − 1" at bounding box center [405, 269] width 387 height 17
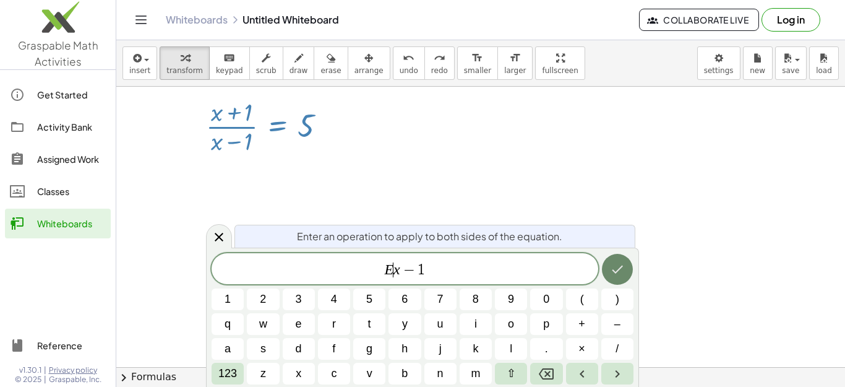
click at [612, 263] on icon "Done" at bounding box center [617, 269] width 15 height 15
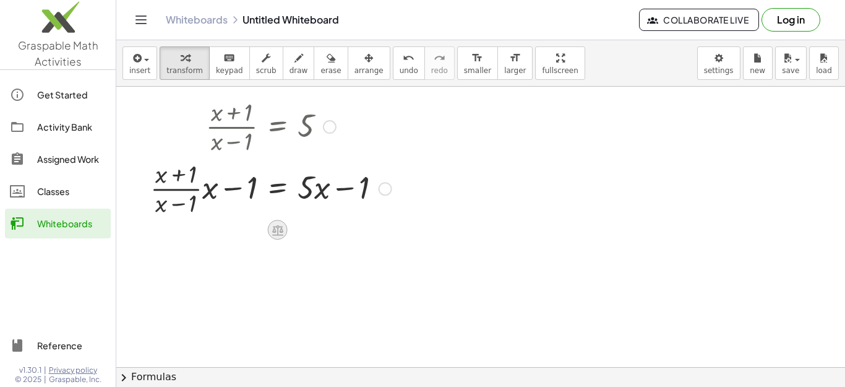
click at [277, 231] on icon at bounding box center [277, 229] width 13 height 13
click at [322, 235] on icon at bounding box center [327, 229] width 11 height 11
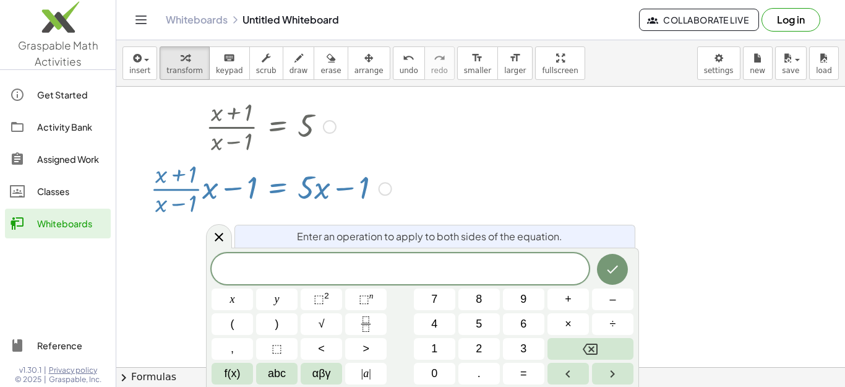
click at [449, 202] on div at bounding box center [473, 305] width 831 height 561
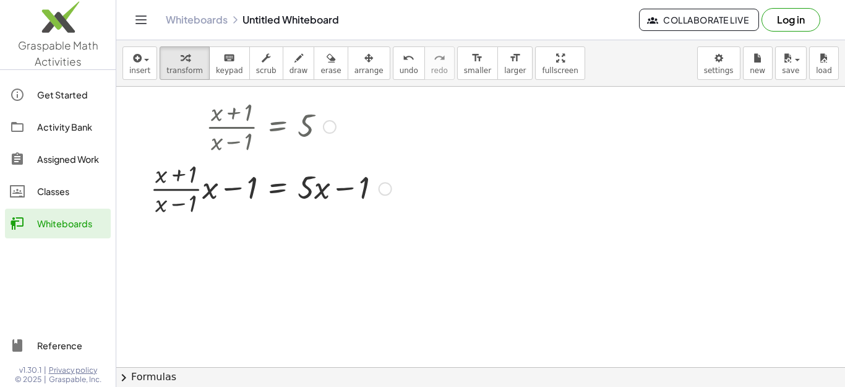
click at [344, 171] on div at bounding box center [271, 188] width 254 height 62
drag, startPoint x: 326, startPoint y: 196, endPoint x: 347, endPoint y: 171, distance: 32.0
click at [348, 170] on div at bounding box center [271, 188] width 254 height 62
click at [347, 172] on div at bounding box center [271, 188] width 254 height 62
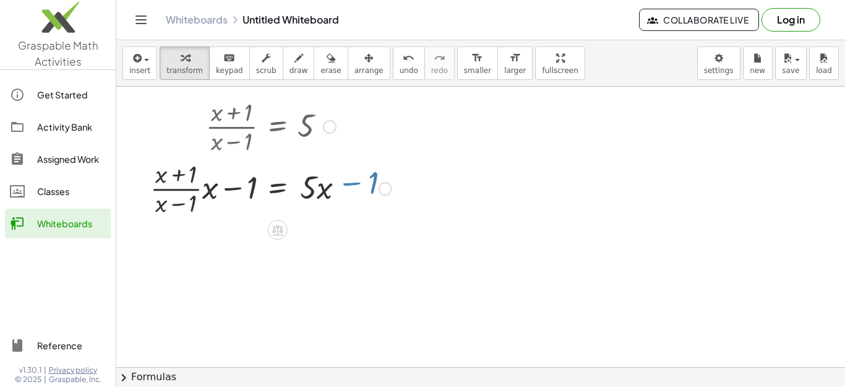
click at [347, 172] on div at bounding box center [271, 188] width 254 height 62
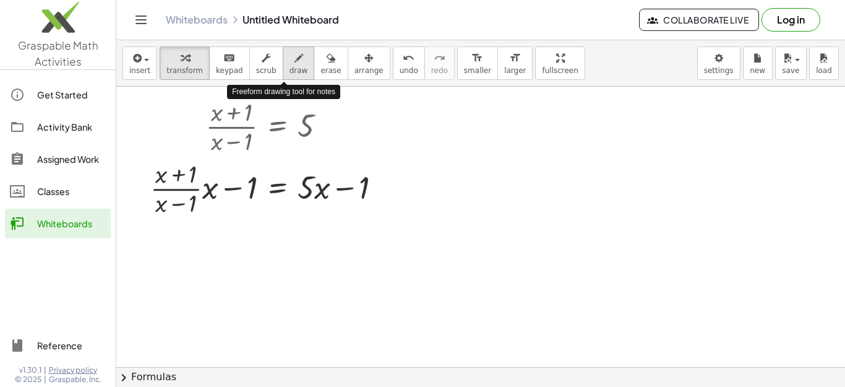
click at [295, 59] on icon "button" at bounding box center [299, 58] width 9 height 15
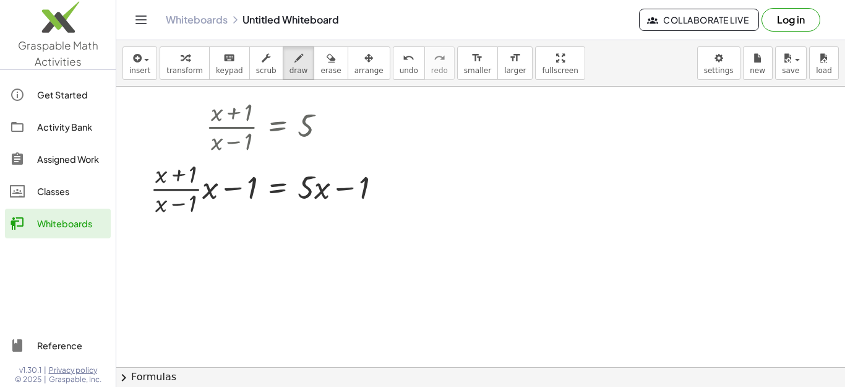
drag, startPoint x: 365, startPoint y: 163, endPoint x: 319, endPoint y: 198, distance: 57.8
click at [339, 181] on div at bounding box center [473, 305] width 831 height 561
click at [298, 216] on div at bounding box center [473, 305] width 831 height 561
drag, startPoint x: 335, startPoint y: 190, endPoint x: 347, endPoint y: 184, distance: 12.7
click at [347, 184] on div at bounding box center [473, 305] width 831 height 561
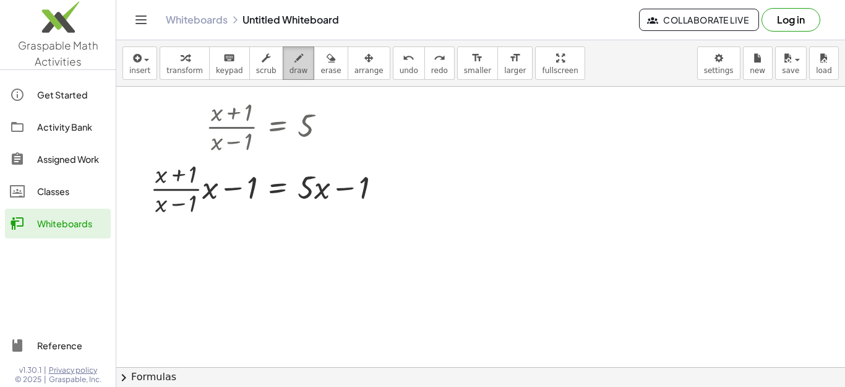
click at [290, 59] on div "button" at bounding box center [299, 57] width 19 height 15
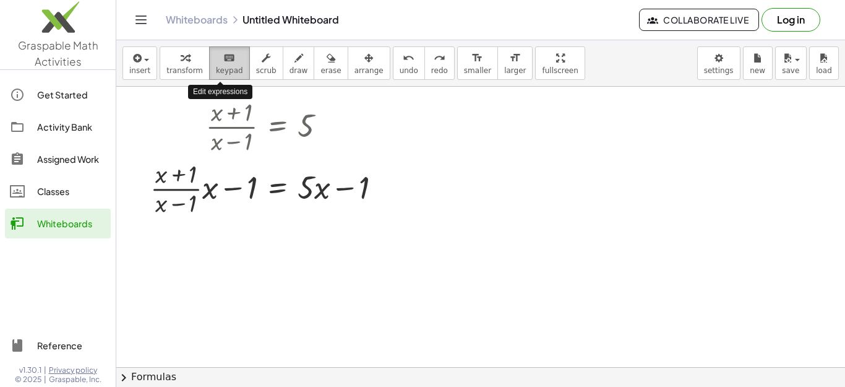
click at [235, 62] on button "keyboard keypad" at bounding box center [229, 62] width 41 height 33
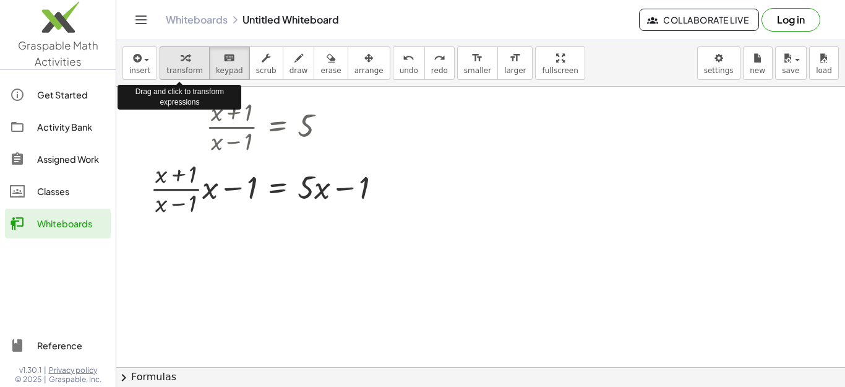
click at [168, 64] on div "button" at bounding box center [184, 57] width 37 height 15
click at [238, 63] on button "keyboard keypad" at bounding box center [229, 62] width 41 height 33
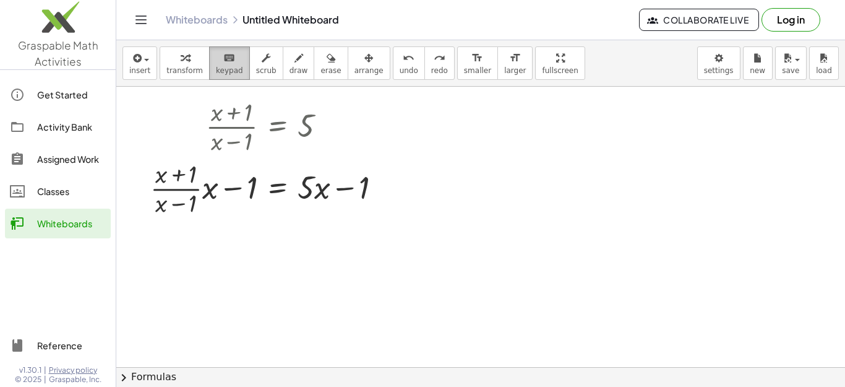
click at [238, 63] on button "keyboard keypad" at bounding box center [229, 62] width 41 height 33
click at [150, 65] on button "insert" at bounding box center [140, 62] width 35 height 33
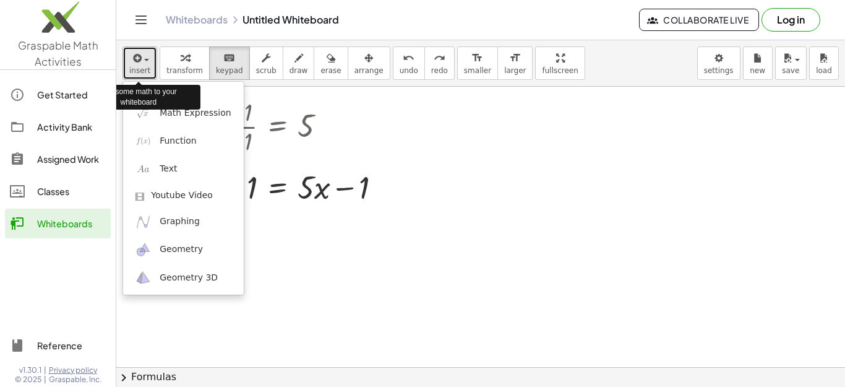
click at [150, 65] on button "insert" at bounding box center [140, 62] width 35 height 33
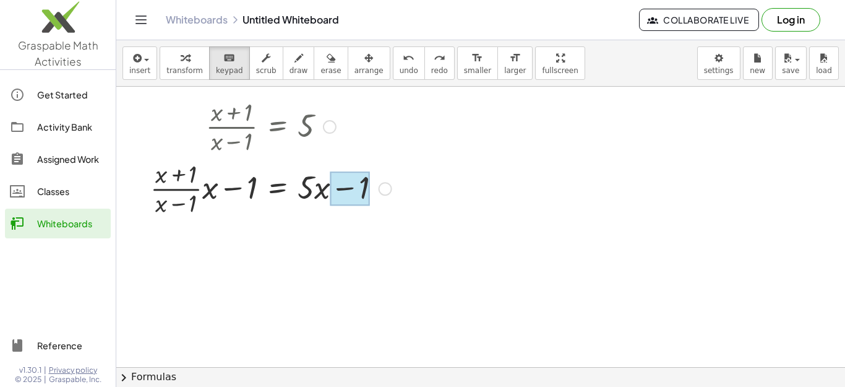
click at [348, 193] on div at bounding box center [351, 188] width 40 height 35
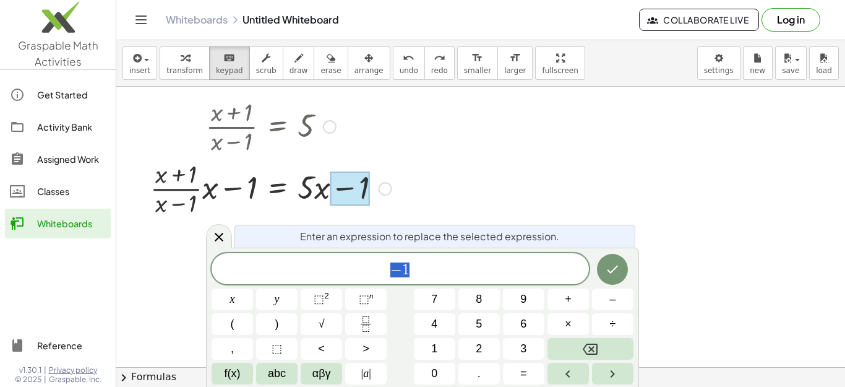
click at [421, 186] on div at bounding box center [473, 305] width 831 height 561
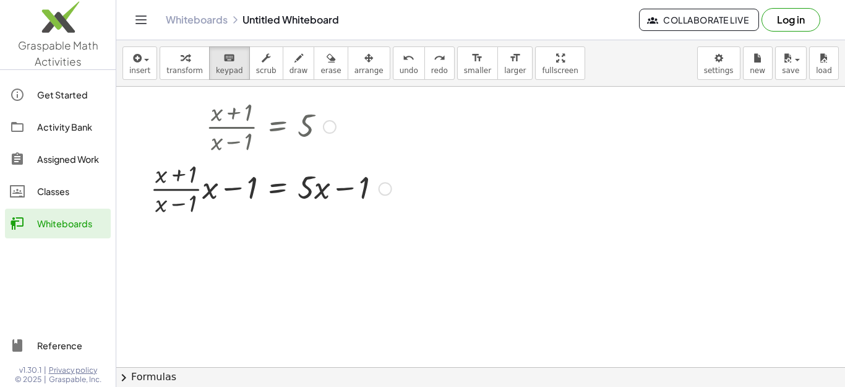
click at [388, 191] on div "Copied done" at bounding box center [386, 189] width 14 height 14
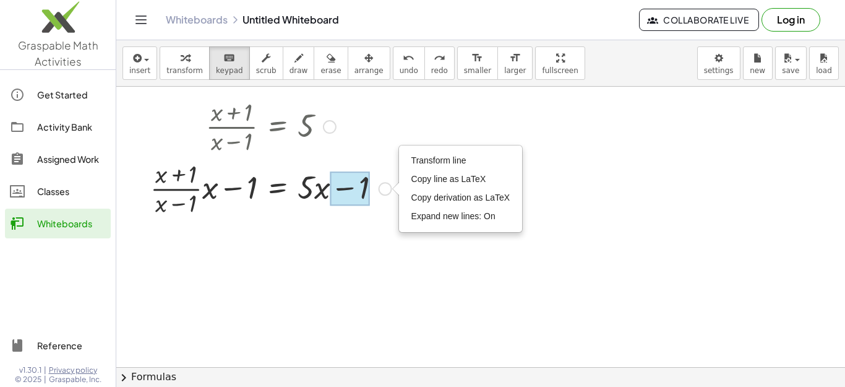
click at [365, 185] on div at bounding box center [351, 188] width 40 height 35
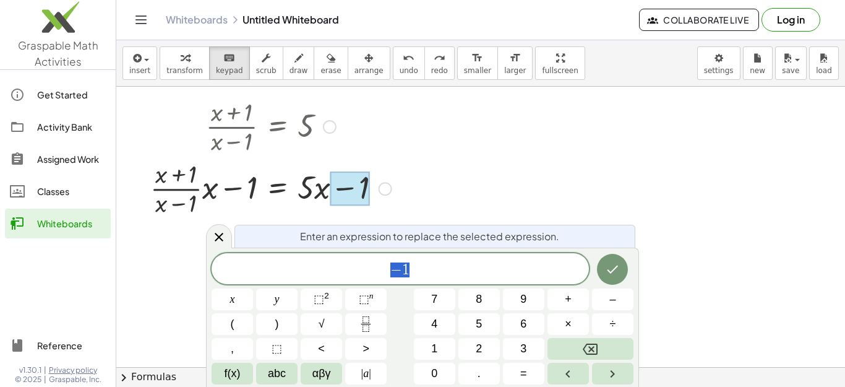
click at [482, 177] on div at bounding box center [473, 305] width 831 height 561
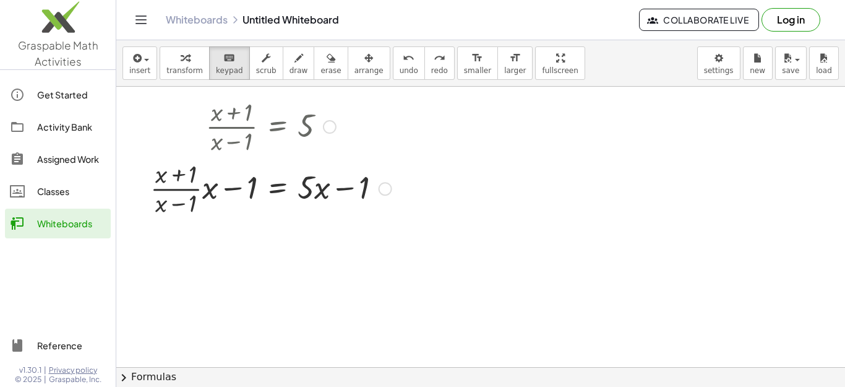
click at [210, 210] on div at bounding box center [271, 188] width 254 height 62
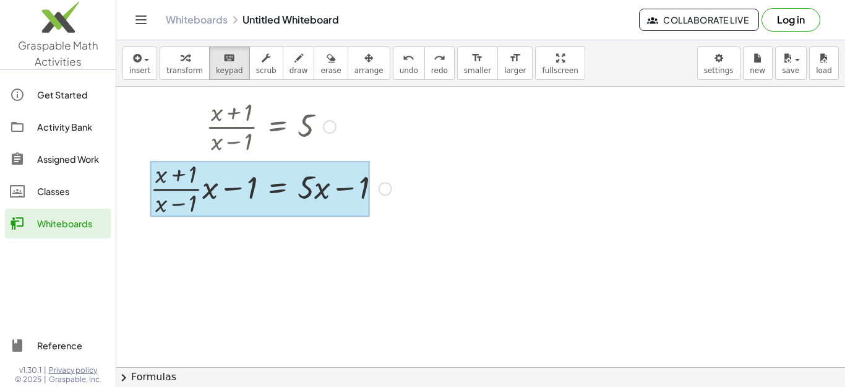
click at [293, 176] on div at bounding box center [260, 189] width 220 height 56
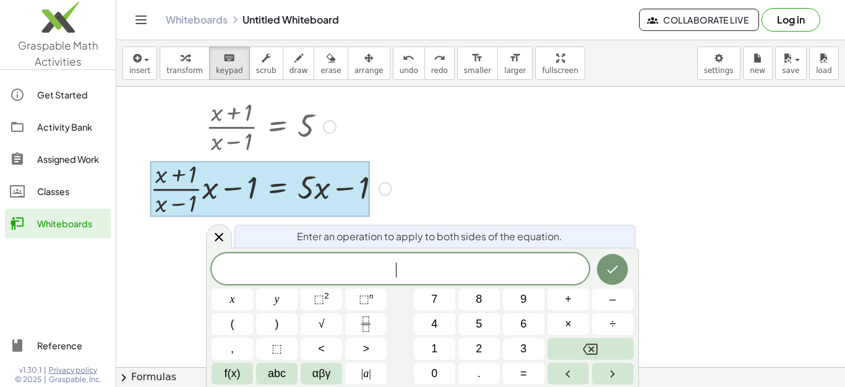
click at [393, 201] on div at bounding box center [271, 188] width 254 height 62
click at [200, 241] on div at bounding box center [473, 305] width 831 height 561
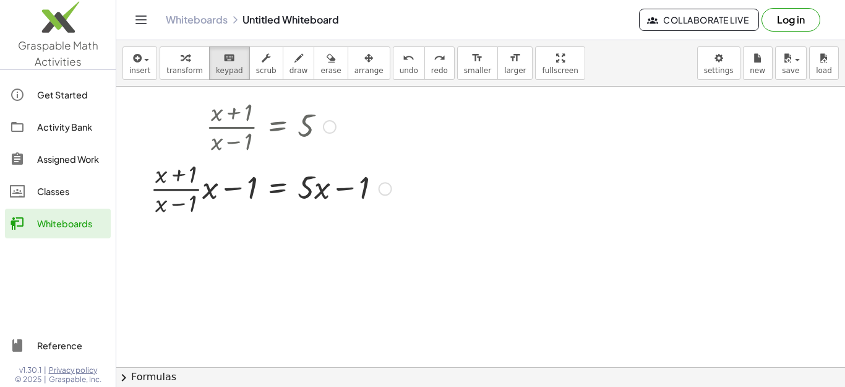
click at [217, 242] on div at bounding box center [473, 305] width 831 height 561
click at [250, 212] on div at bounding box center [271, 188] width 254 height 62
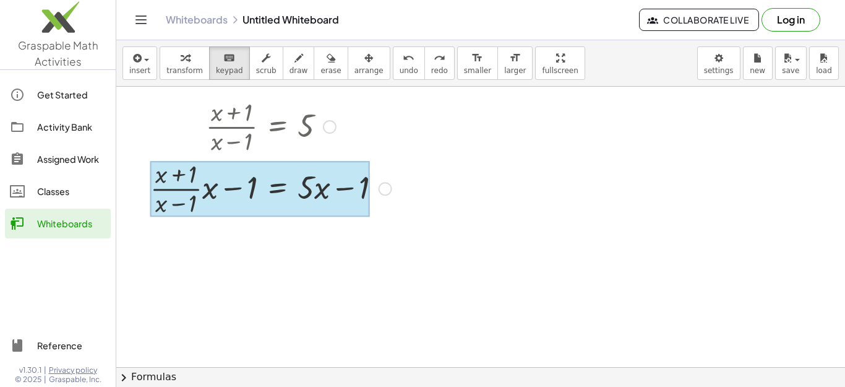
click at [275, 188] on div at bounding box center [260, 189] width 220 height 56
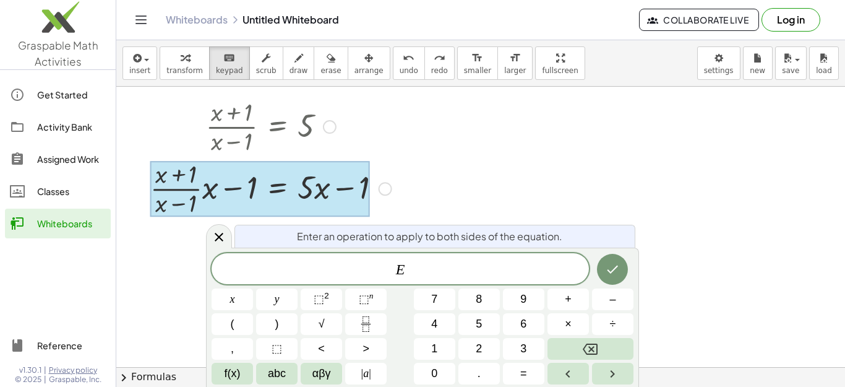
click at [439, 174] on div at bounding box center [473, 305] width 831 height 561
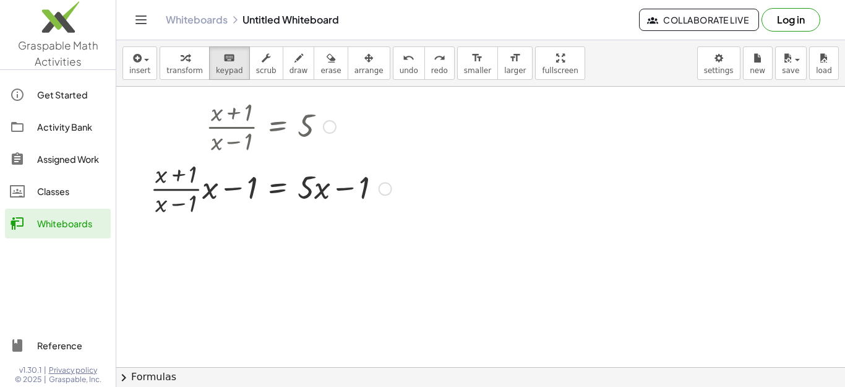
click at [392, 186] on div "Transform line Copy line as LaTeX Copy derivation as LaTeX Expand new lines: On" at bounding box center [386, 189] width 14 height 14
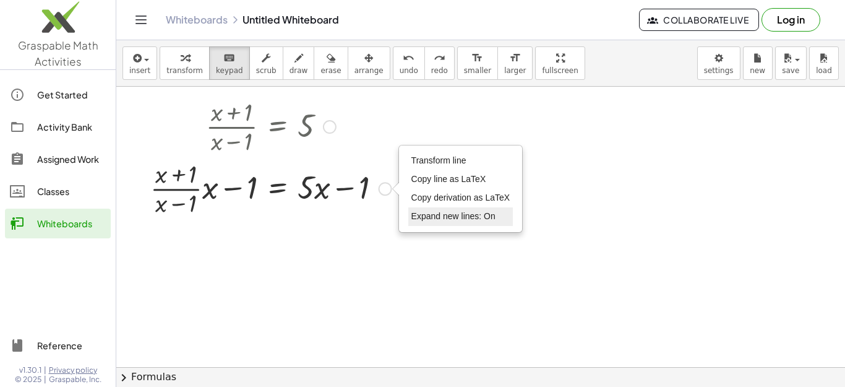
click at [478, 218] on span "Expand new lines: On" at bounding box center [454, 216] width 84 height 10
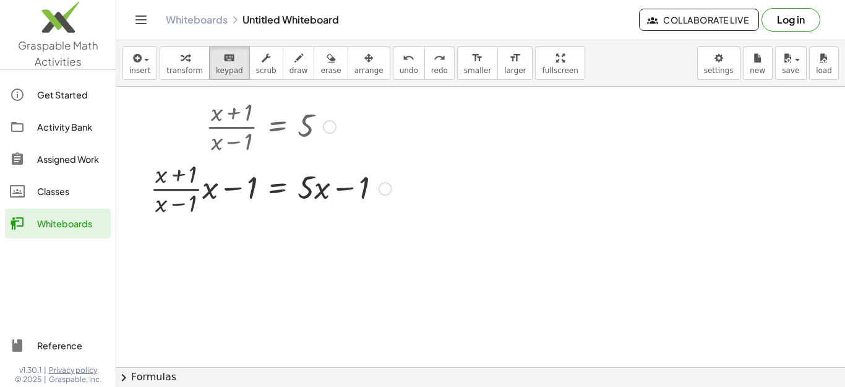
click at [389, 191] on div "Transform line Copy line as LaTeX Copy derivation as LaTeX Expand new lines: On" at bounding box center [386, 189] width 14 height 14
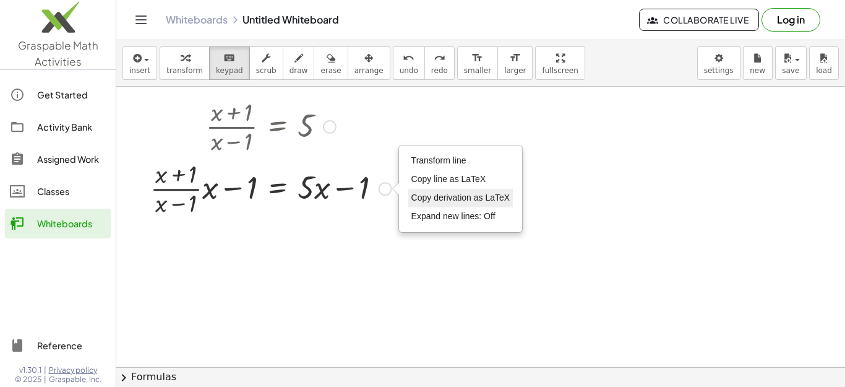
click at [420, 194] on span "Copy derivation as LaTeX" at bounding box center [461, 197] width 99 height 10
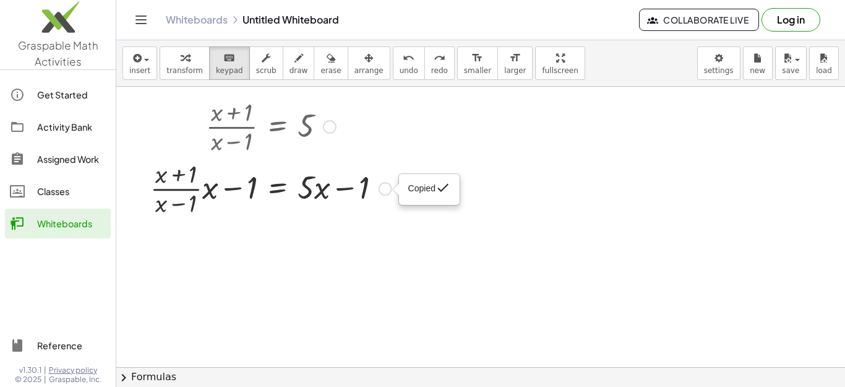
click at [418, 192] on span "Copied" at bounding box center [421, 188] width 27 height 10
click at [385, 178] on div at bounding box center [271, 188] width 254 height 62
click at [407, 184] on div at bounding box center [473, 305] width 831 height 561
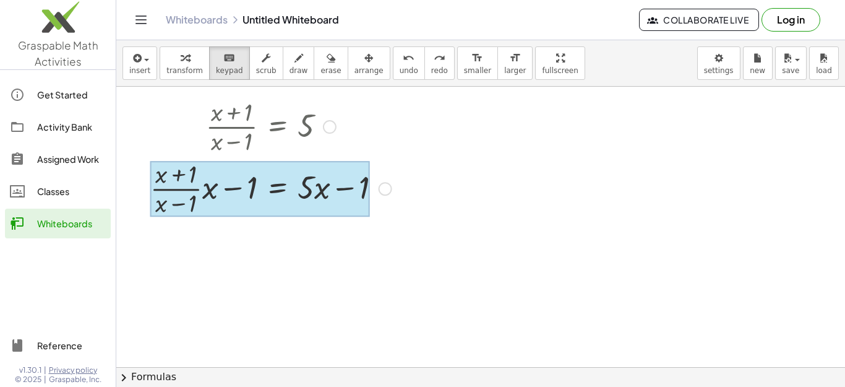
click at [259, 172] on div at bounding box center [260, 189] width 220 height 56
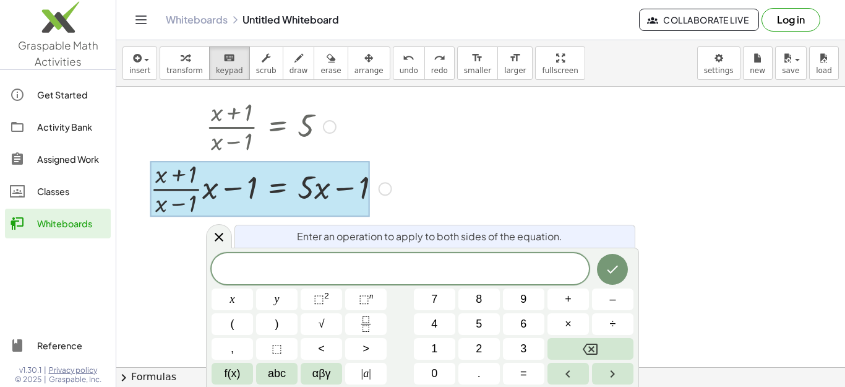
click at [172, 255] on div at bounding box center [473, 305] width 831 height 561
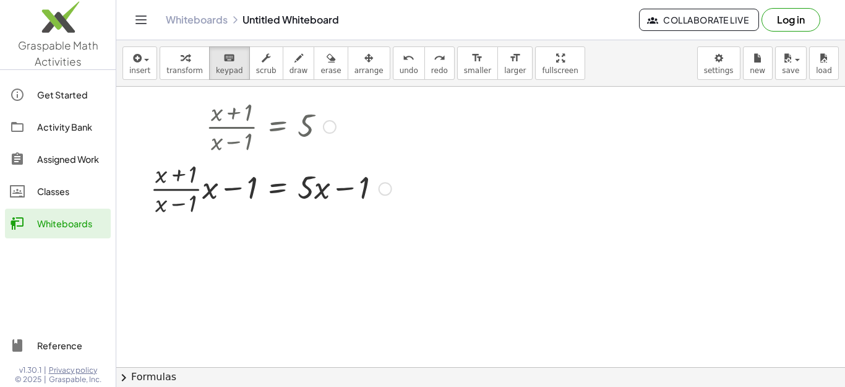
click at [127, 378] on span "chevron_right" at bounding box center [123, 377] width 15 height 15
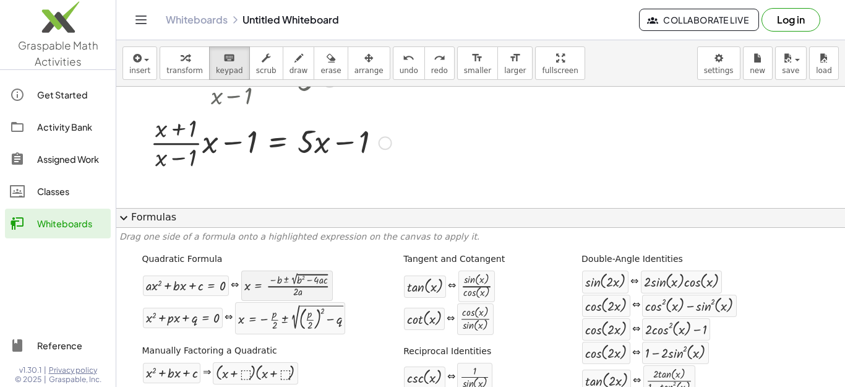
scroll to position [62, 0]
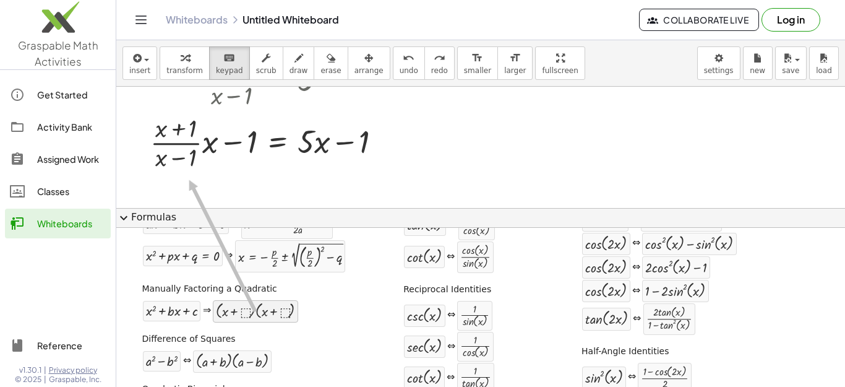
drag, startPoint x: 223, startPoint y: 311, endPoint x: 187, endPoint y: 179, distance: 136.0
drag, startPoint x: 253, startPoint y: 308, endPoint x: 355, endPoint y: 145, distance: 191.3
click at [353, 145] on div at bounding box center [351, 143] width 40 height 35
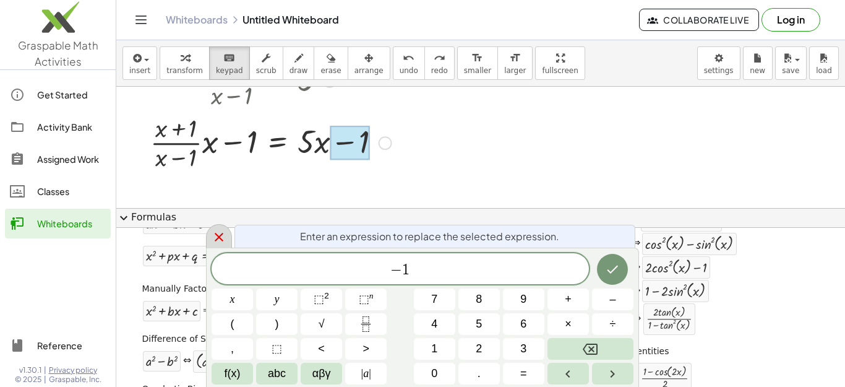
click at [211, 234] on div at bounding box center [219, 236] width 26 height 24
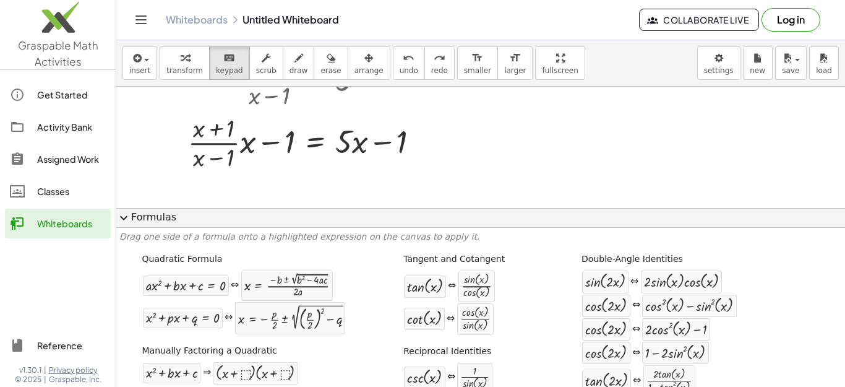
scroll to position [108, 0]
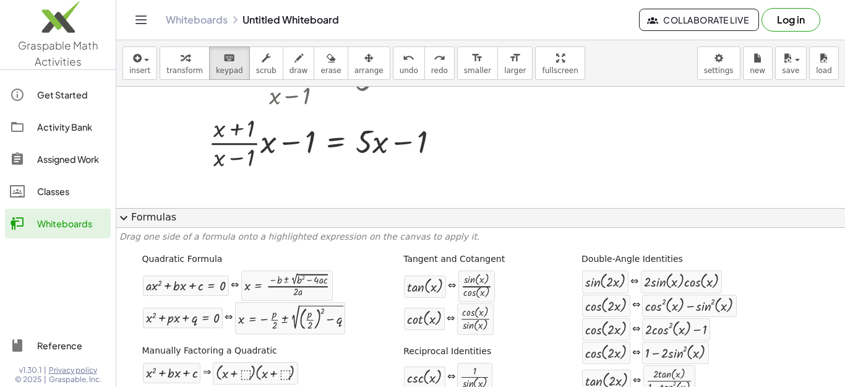
click at [551, 134] on div at bounding box center [531, 100] width 831 height 242
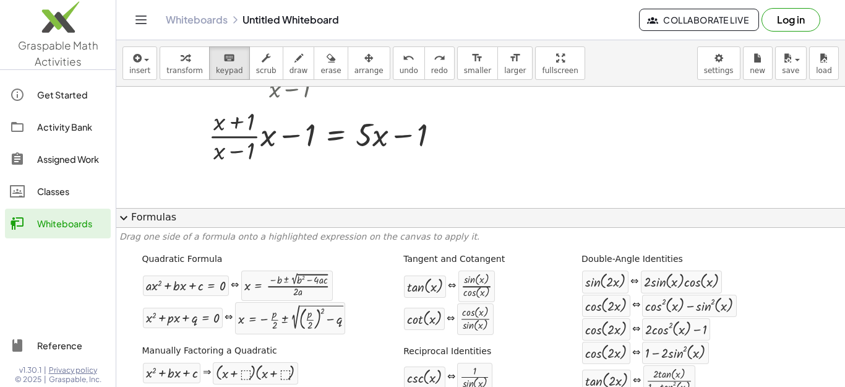
scroll to position [131, 0]
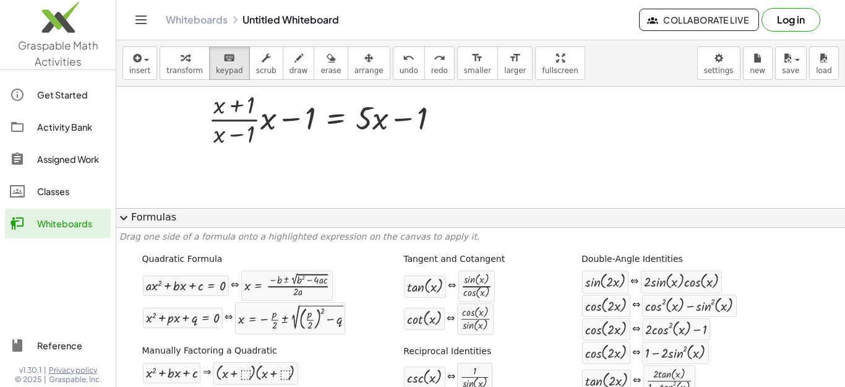
click at [304, 159] on div at bounding box center [531, 136] width 831 height 363
click at [304, 160] on div at bounding box center [531, 136] width 831 height 363
click at [129, 222] on span "expand_more" at bounding box center [123, 217] width 15 height 15
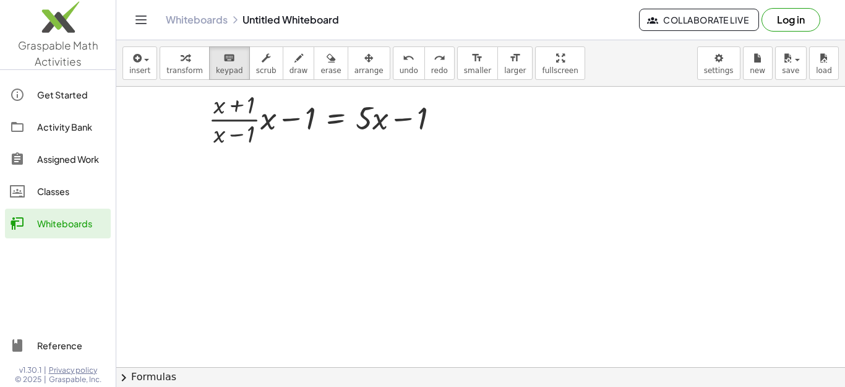
click at [374, 166] on div at bounding box center [531, 235] width 831 height 561
click at [449, 116] on div "Copied done" at bounding box center [444, 120] width 14 height 14
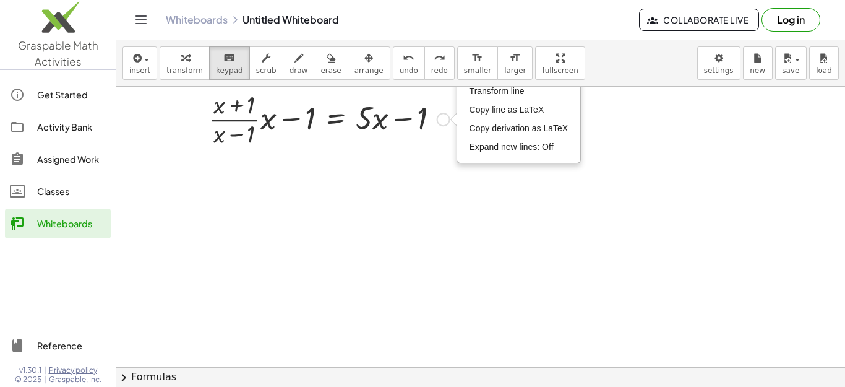
click at [425, 149] on div at bounding box center [329, 118] width 254 height 62
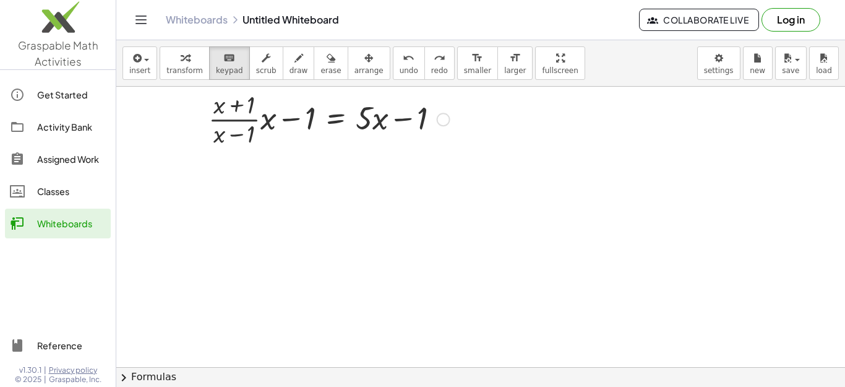
click at [440, 120] on div "Transform line Copy line as LaTeX Copy derivation as LaTeX Expand new lines: Off" at bounding box center [444, 120] width 14 height 14
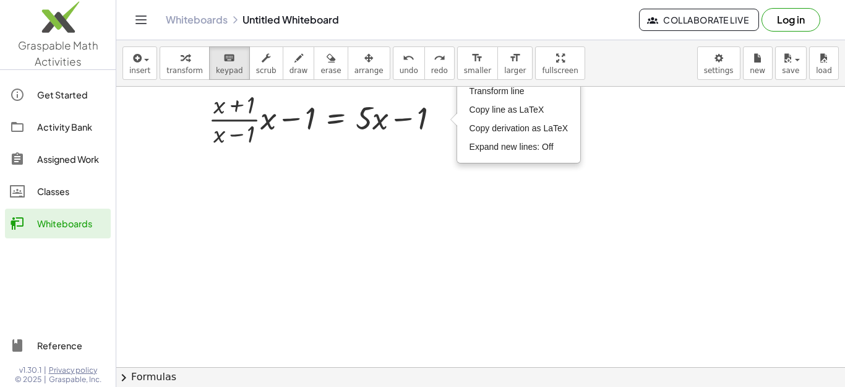
click at [316, 166] on div at bounding box center [531, 235] width 831 height 561
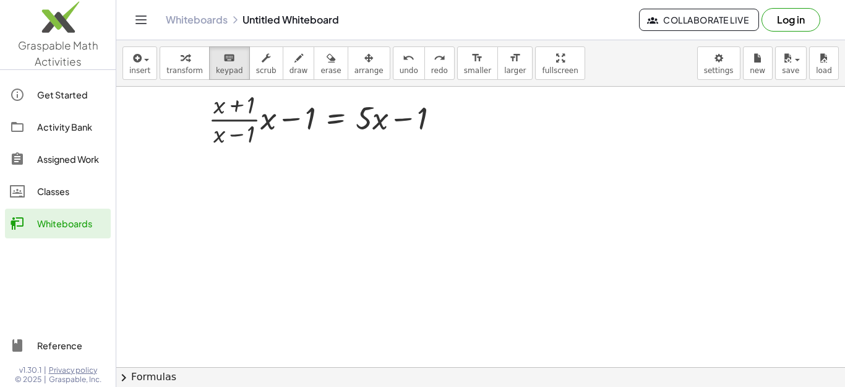
click at [313, 153] on div at bounding box center [531, 235] width 831 height 561
click at [274, 180] on div at bounding box center [531, 235] width 831 height 561
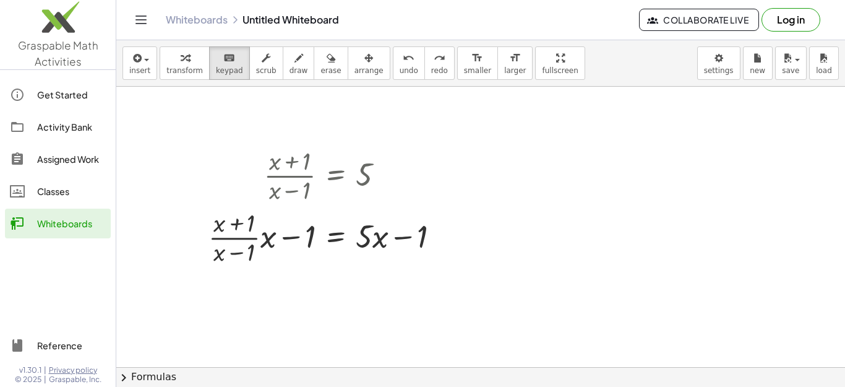
scroll to position [7, 0]
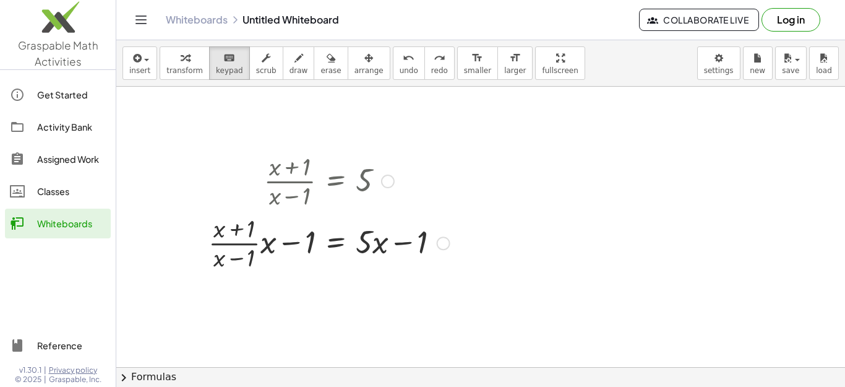
click at [439, 184] on div at bounding box center [329, 180] width 254 height 62
click at [378, 231] on div at bounding box center [372, 242] width 33 height 36
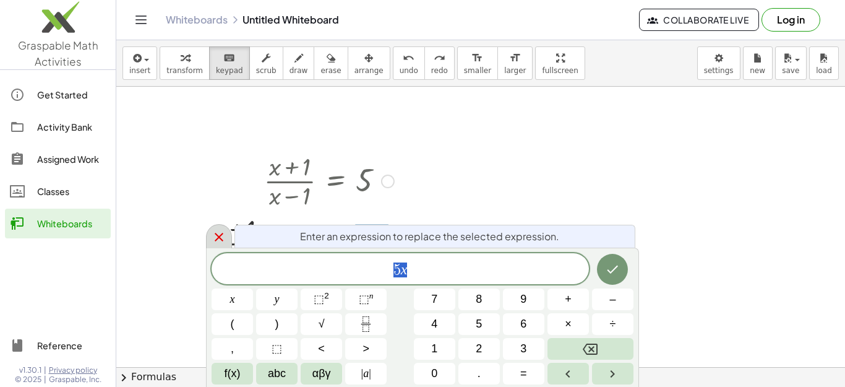
click at [225, 238] on icon at bounding box center [219, 237] width 15 height 15
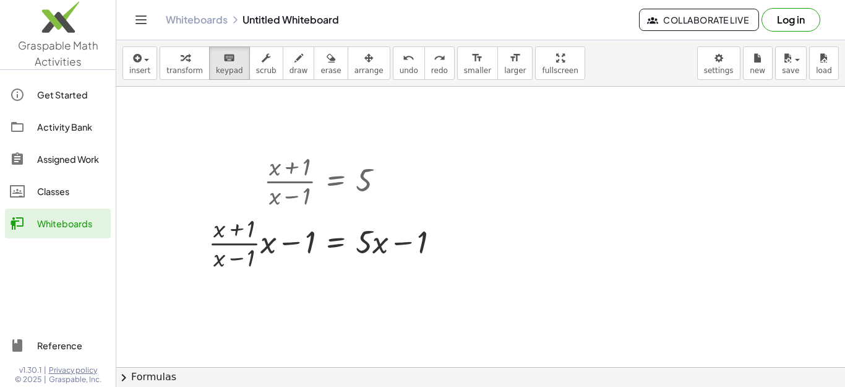
click at [464, 250] on div at bounding box center [531, 359] width 831 height 561
click at [425, 246] on div at bounding box center [409, 243] width 40 height 35
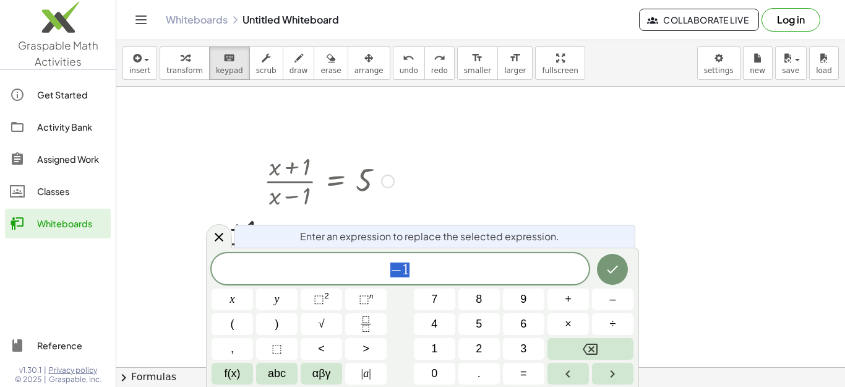
click at [518, 189] on div at bounding box center [531, 359] width 831 height 561
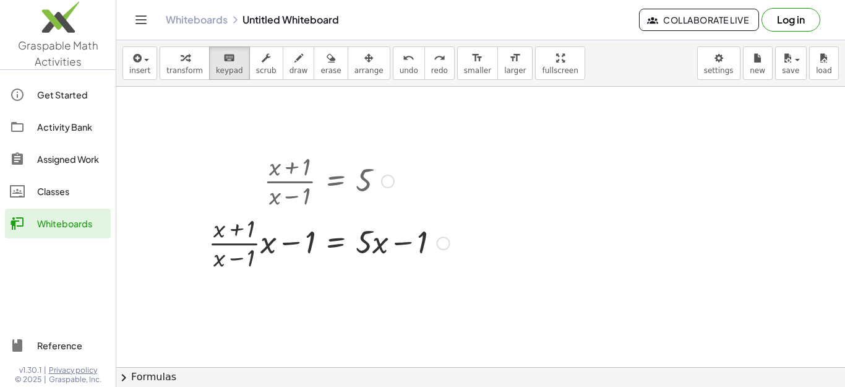
click at [382, 176] on div at bounding box center [329, 180] width 254 height 62
click at [391, 186] on div at bounding box center [388, 182] width 14 height 14
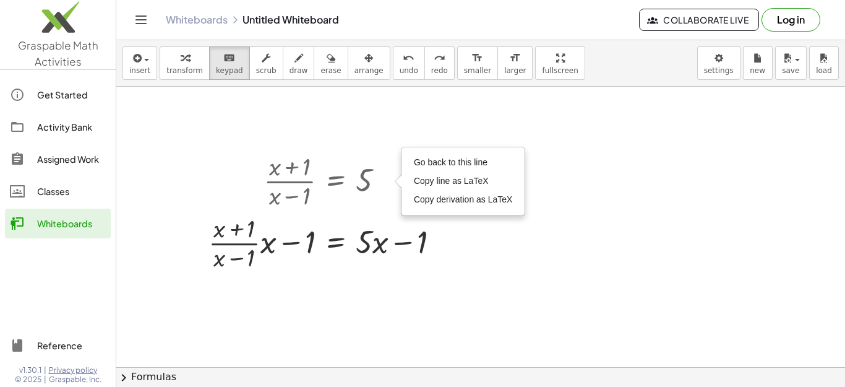
click at [563, 224] on div at bounding box center [531, 359] width 831 height 561
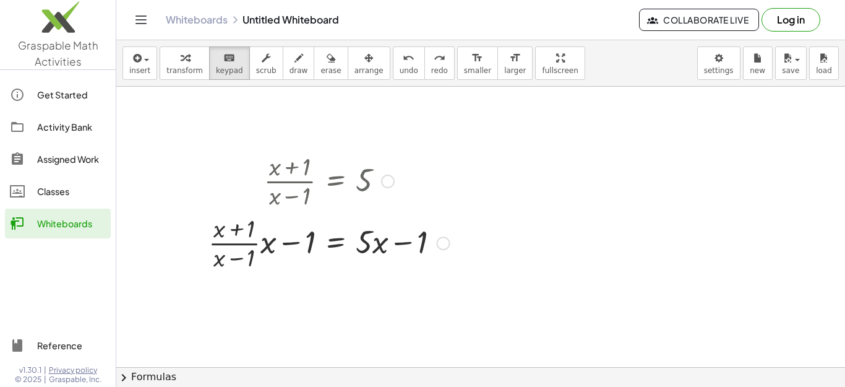
click at [266, 267] on div at bounding box center [329, 242] width 254 height 62
click at [271, 248] on div at bounding box center [329, 242] width 254 height 62
click at [269, 246] on div at bounding box center [329, 242] width 254 height 62
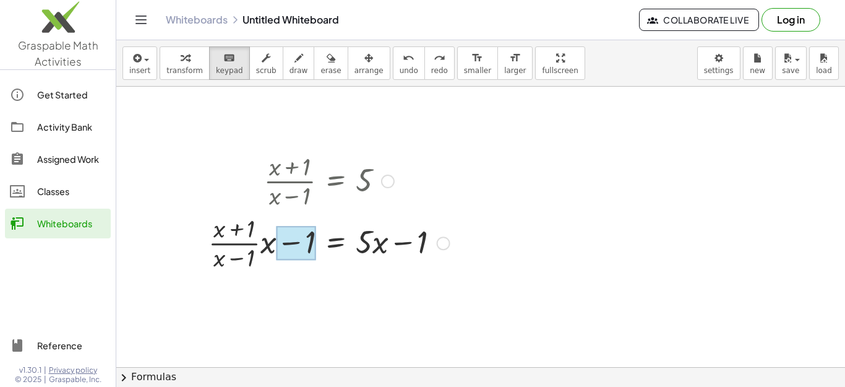
click at [298, 244] on div at bounding box center [296, 243] width 40 height 35
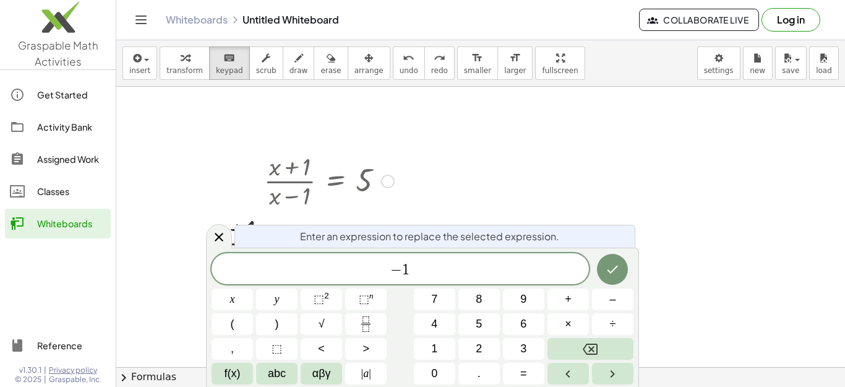
click at [441, 207] on div at bounding box center [329, 180] width 254 height 62
click at [220, 234] on icon at bounding box center [219, 237] width 15 height 15
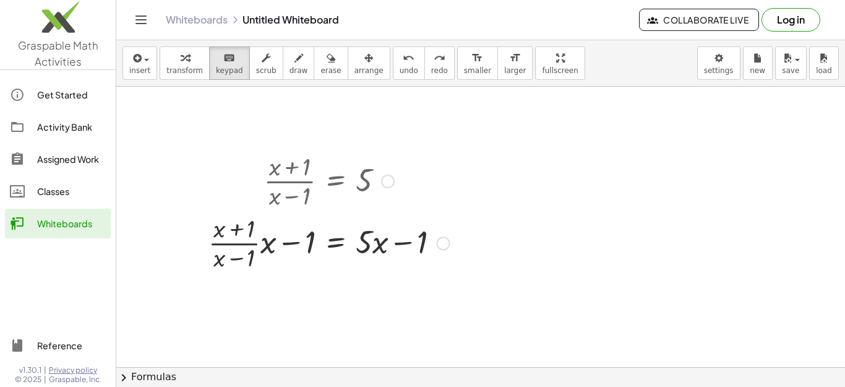
drag, startPoint x: 285, startPoint y: 226, endPoint x: 270, endPoint y: 267, distance: 44.3
click at [270, 267] on div at bounding box center [329, 242] width 254 height 62
click at [290, 67] on span "draw" at bounding box center [299, 70] width 19 height 9
drag, startPoint x: 311, startPoint y: 218, endPoint x: 283, endPoint y: 272, distance: 61.5
click at [283, 272] on div at bounding box center [531, 359] width 831 height 561
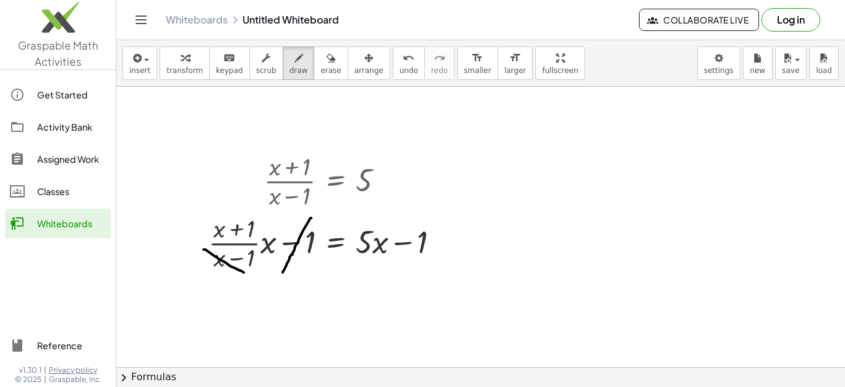
drag, startPoint x: 204, startPoint y: 249, endPoint x: 246, endPoint y: 273, distance: 48.8
click at [246, 273] on div at bounding box center [531, 359] width 831 height 561
click at [446, 244] on div at bounding box center [531, 359] width 831 height 561
click at [176, 68] on span "transform" at bounding box center [184, 70] width 37 height 9
click at [225, 70] on span "keypad" at bounding box center [229, 70] width 27 height 9
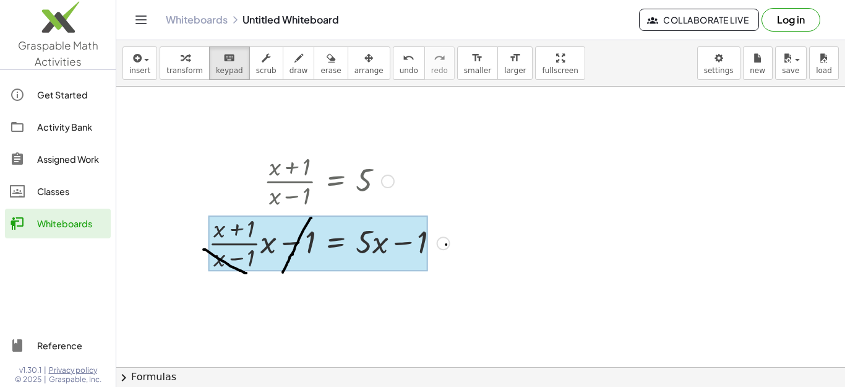
click at [344, 235] on div at bounding box center [319, 243] width 220 height 56
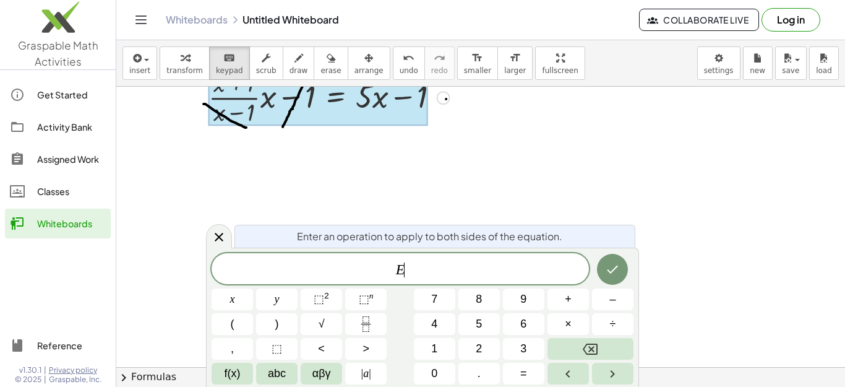
scroll to position [131, 0]
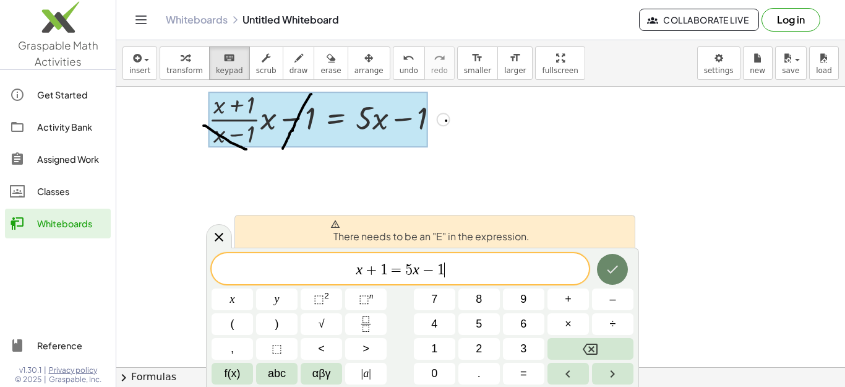
click at [609, 267] on icon "Done" at bounding box center [612, 269] width 15 height 15
click at [360, 274] on var "x" at bounding box center [359, 269] width 7 height 16
click at [358, 272] on var "x" at bounding box center [359, 269] width 7 height 16
click at [446, 124] on div "Transform line Copy line as LaTeX Copy derivation as LaTeX Expand new lines: Off" at bounding box center [444, 120] width 14 height 14
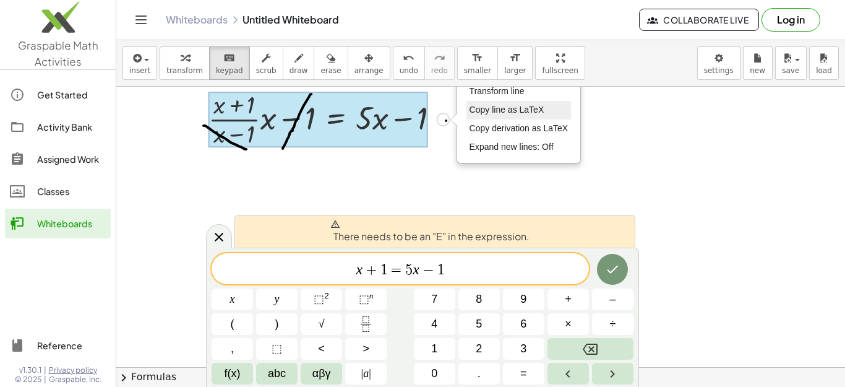
click at [516, 118] on li "Copy line as LaTeX" at bounding box center [519, 110] width 105 height 19
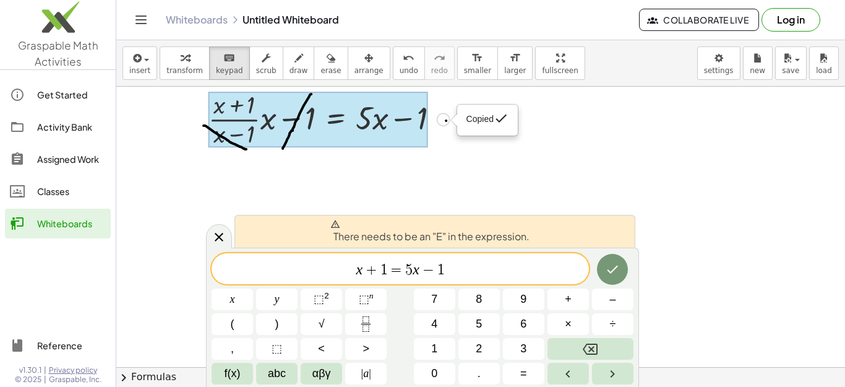
click at [516, 118] on div "Copied done" at bounding box center [487, 120] width 59 height 30
click at [612, 270] on icon "Done" at bounding box center [612, 269] width 15 height 15
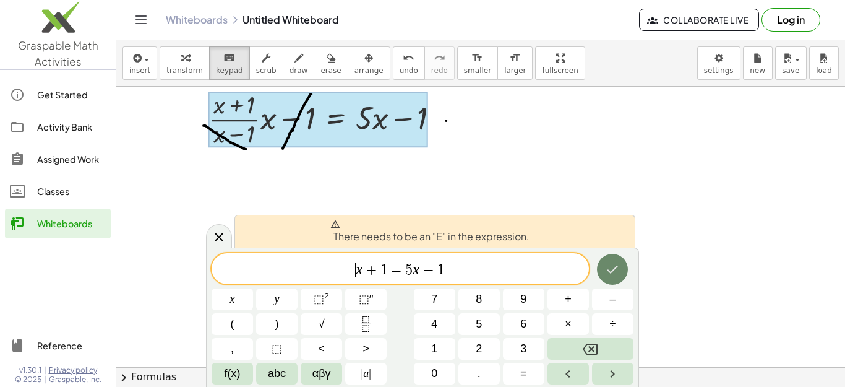
click at [612, 270] on icon "Done" at bounding box center [612, 269] width 15 height 15
click at [798, 62] on div "button" at bounding box center [791, 57] width 18 height 15
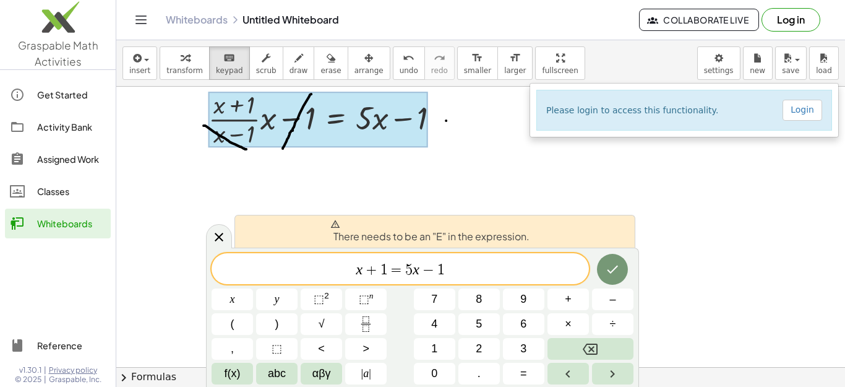
click at [742, 66] on div "insert select one: Math Expression Function Text Youtube Video Graphing Geometr…" at bounding box center [480, 63] width 729 height 46
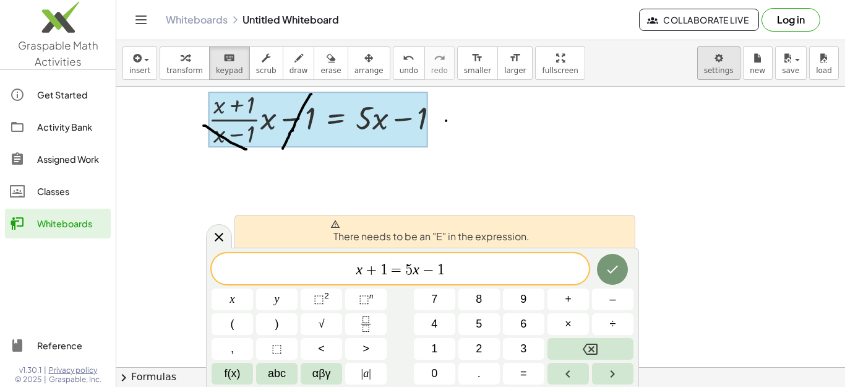
click at [723, 64] on body "Graspable Math Activities Get Started Activity Bank Assigned Work Classes White…" at bounding box center [422, 193] width 845 height 387
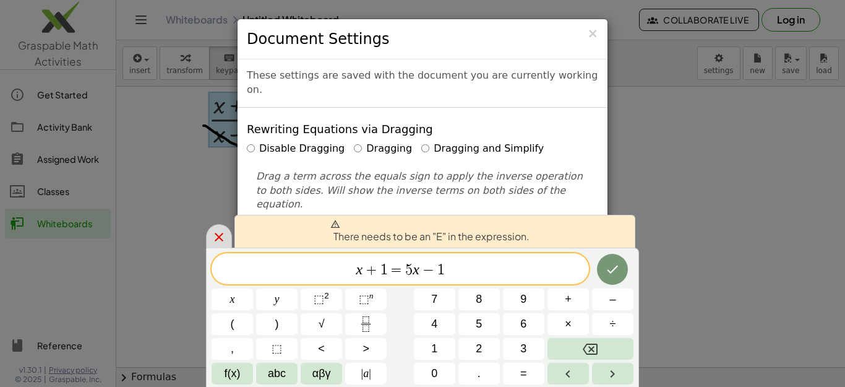
click at [216, 241] on icon at bounding box center [219, 237] width 15 height 15
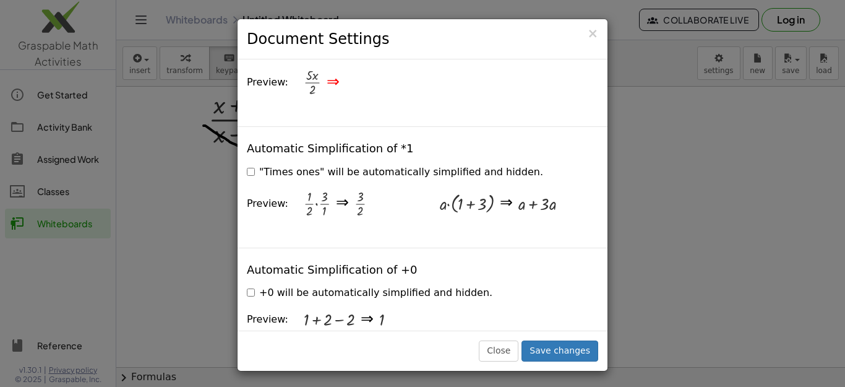
scroll to position [1795, 0]
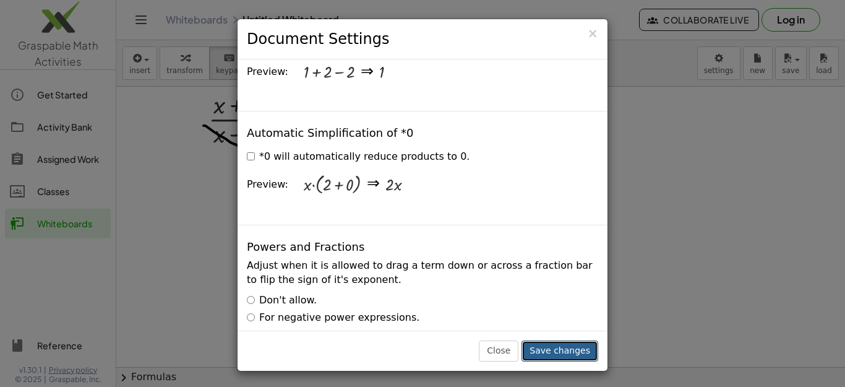
click at [582, 352] on button "Save changes" at bounding box center [560, 350] width 77 height 21
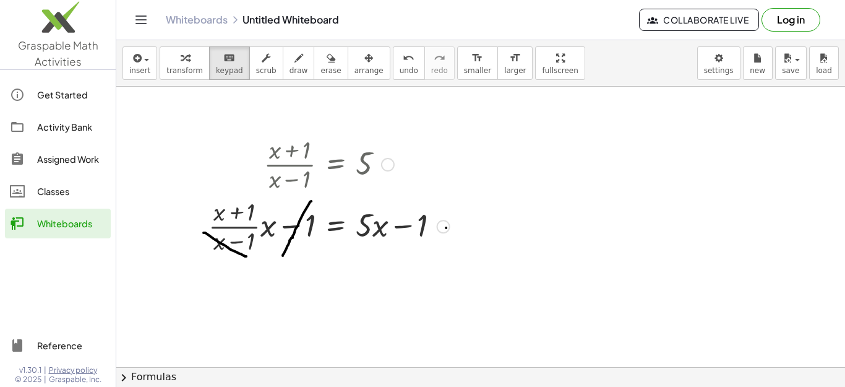
scroll to position [0, 0]
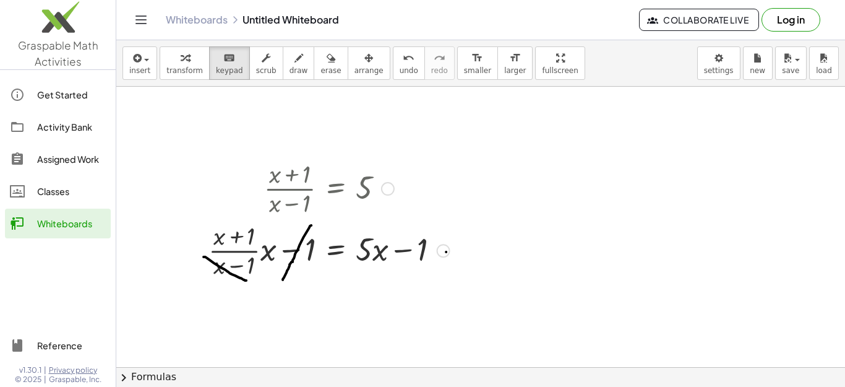
click at [439, 251] on div "Copied done" at bounding box center [444, 251] width 14 height 14
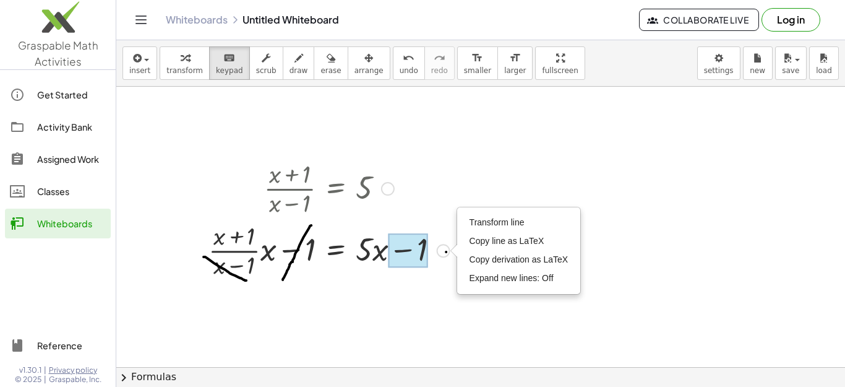
click at [397, 260] on div at bounding box center [409, 250] width 40 height 35
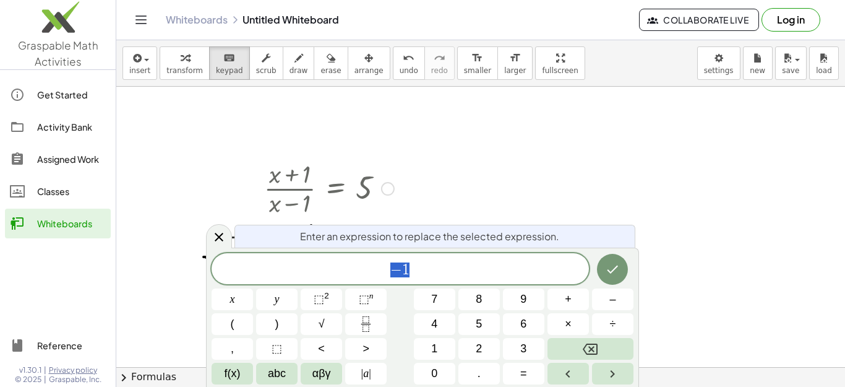
click at [490, 202] on div at bounding box center [531, 367] width 831 height 561
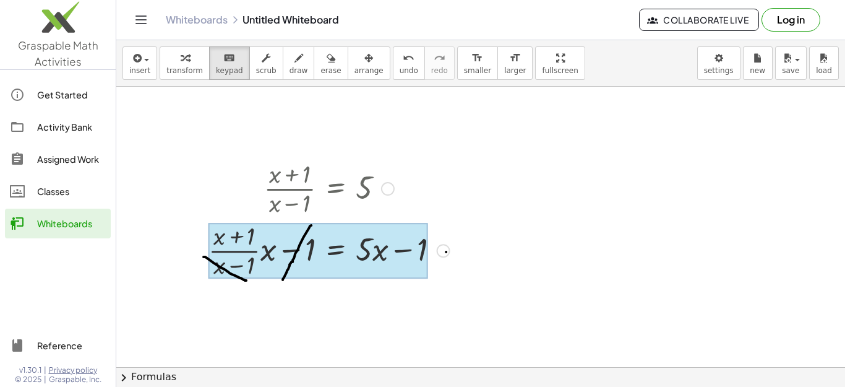
click at [340, 234] on div at bounding box center [319, 251] width 220 height 56
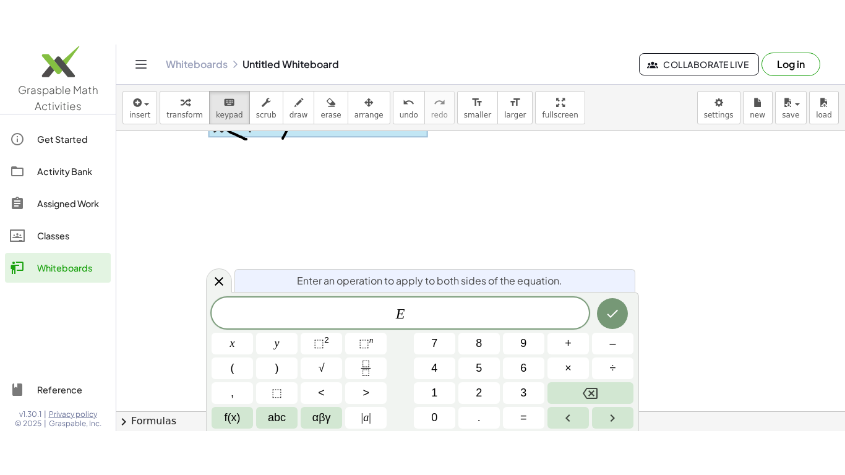
scroll to position [124, 0]
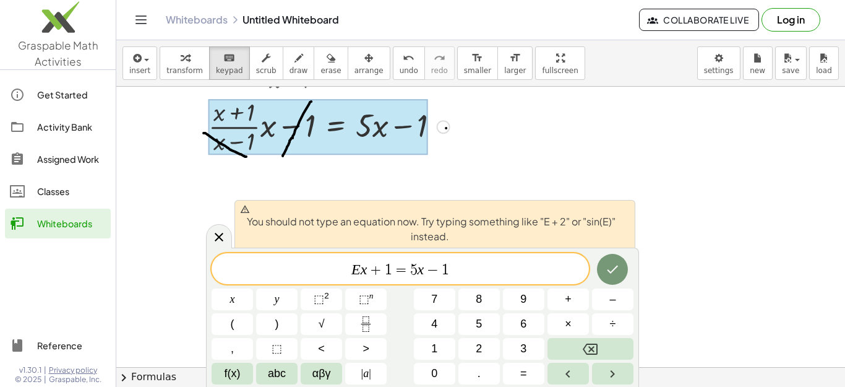
click at [361, 273] on var "x" at bounding box center [364, 269] width 7 height 16
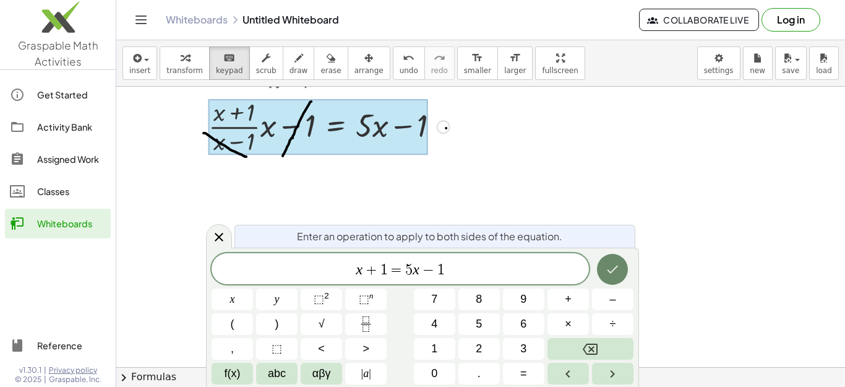
click at [607, 264] on icon "Done" at bounding box center [612, 269] width 15 height 15
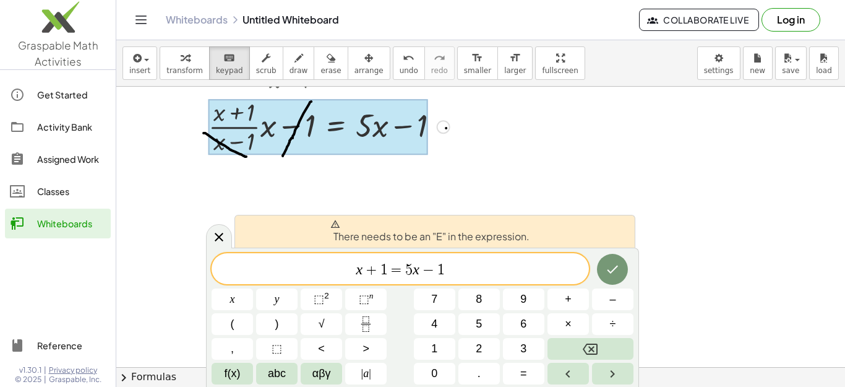
click at [473, 233] on span "There needs to be an "E" in the expression." at bounding box center [430, 231] width 199 height 25
click at [464, 262] on span "x + 1 = 5 x − 1 ​" at bounding box center [401, 269] width 378 height 17
click at [526, 123] on div "insert select one: Math Expression Function Text Youtube Video Graphing Geometr…" at bounding box center [480, 213] width 729 height 347
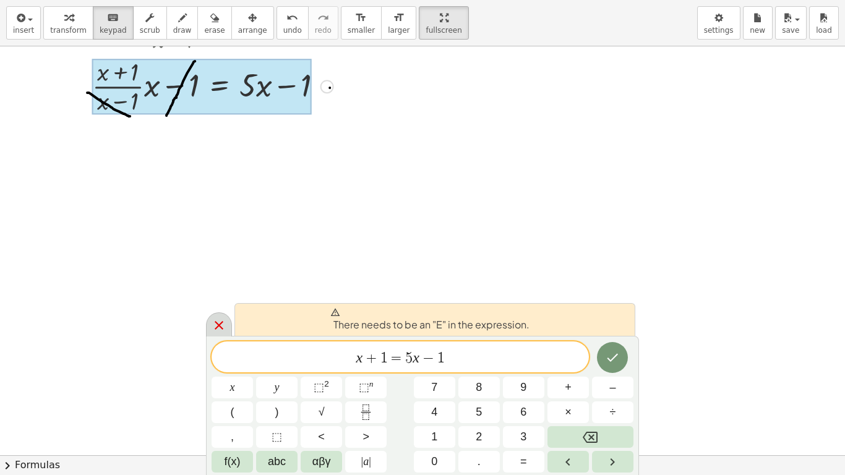
click at [227, 324] on div at bounding box center [219, 325] width 26 height 24
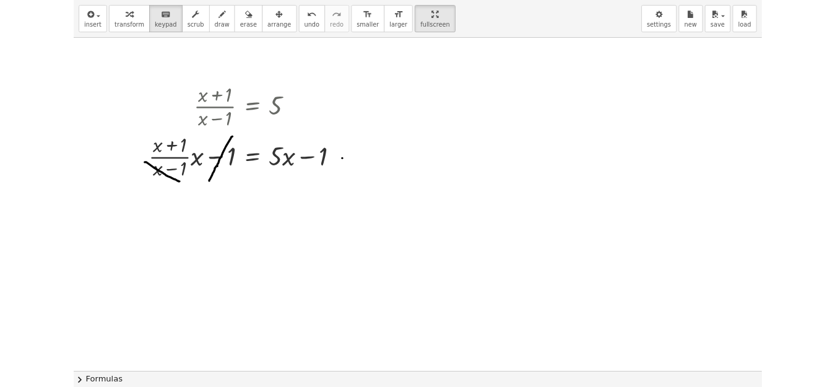
scroll to position [0, 0]
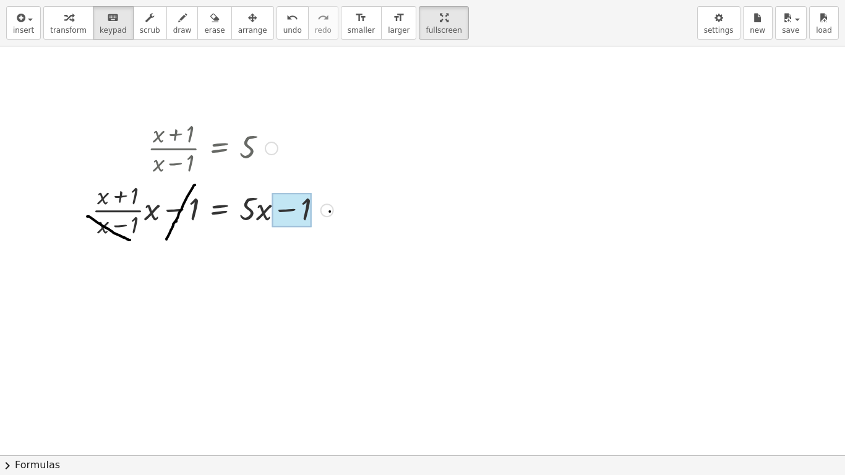
click at [298, 204] on div at bounding box center [292, 210] width 40 height 35
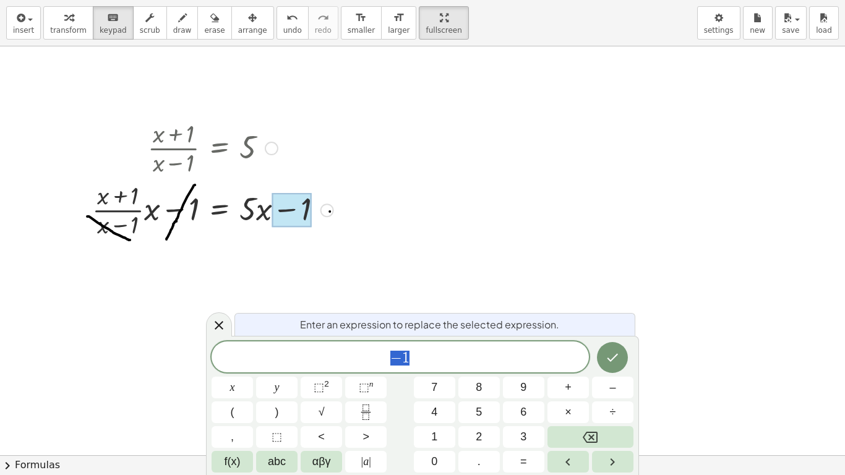
click at [270, 178] on div at bounding box center [213, 209] width 254 height 62
click at [246, 189] on div at bounding box center [213, 209] width 254 height 62
click at [207, 200] on div at bounding box center [213, 209] width 254 height 62
click at [273, 210] on div at bounding box center [292, 210] width 40 height 35
click at [375, 231] on div at bounding box center [422, 455] width 845 height 818
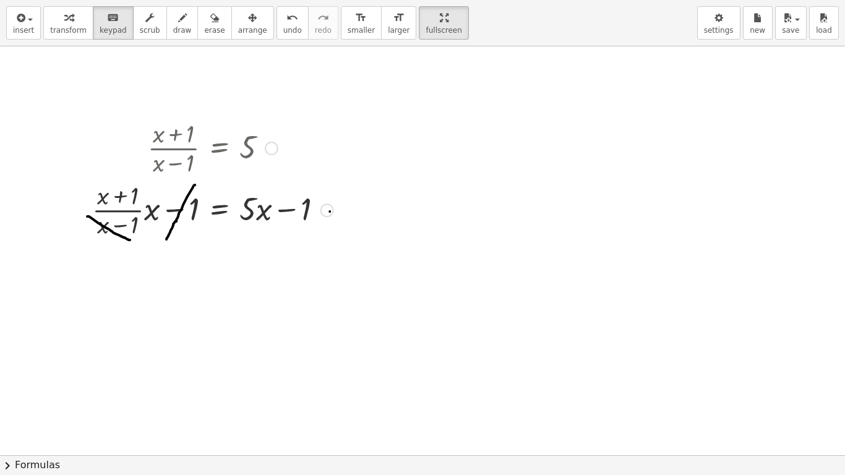
click at [335, 206] on div at bounding box center [213, 209] width 254 height 62
click at [345, 209] on div at bounding box center [422, 455] width 845 height 818
click at [345, 210] on div at bounding box center [422, 455] width 845 height 818
click at [396, 210] on div at bounding box center [422, 455] width 845 height 818
click at [272, 200] on div at bounding box center [256, 209] width 33 height 36
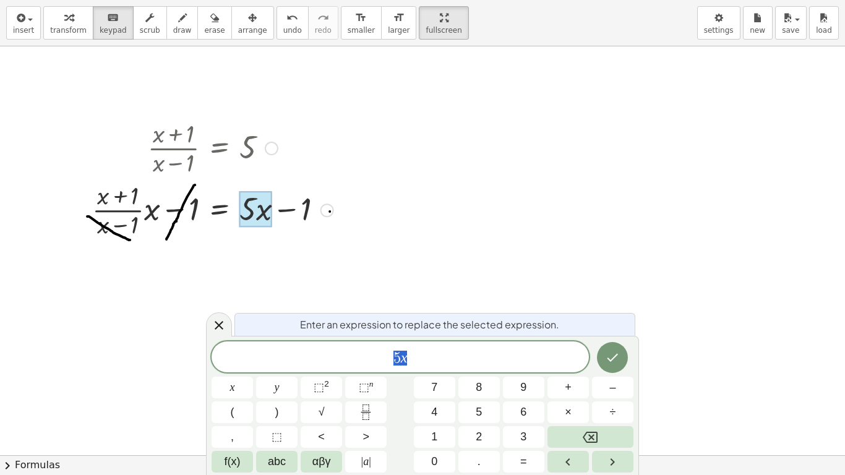
click at [364, 194] on div at bounding box center [422, 455] width 845 height 818
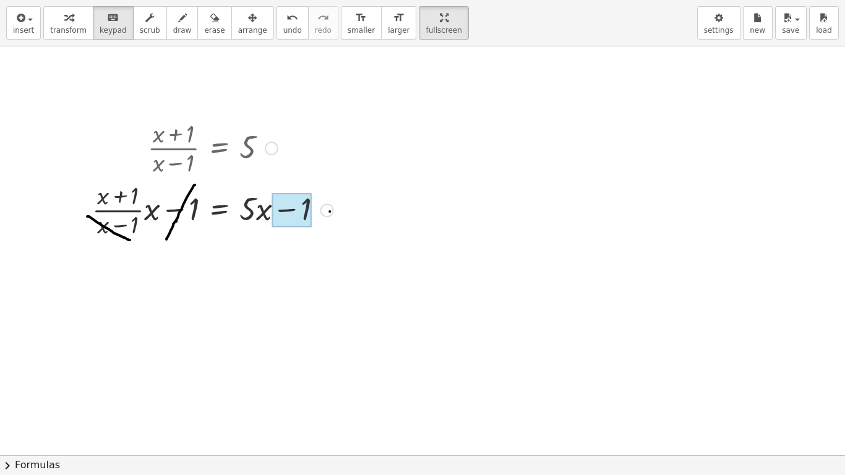
click at [295, 196] on div at bounding box center [292, 210] width 40 height 35
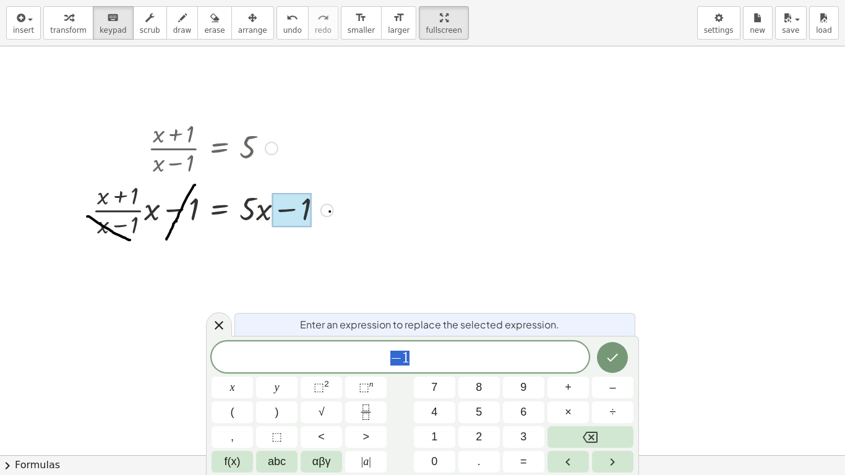
click at [445, 142] on div at bounding box center [422, 455] width 845 height 818
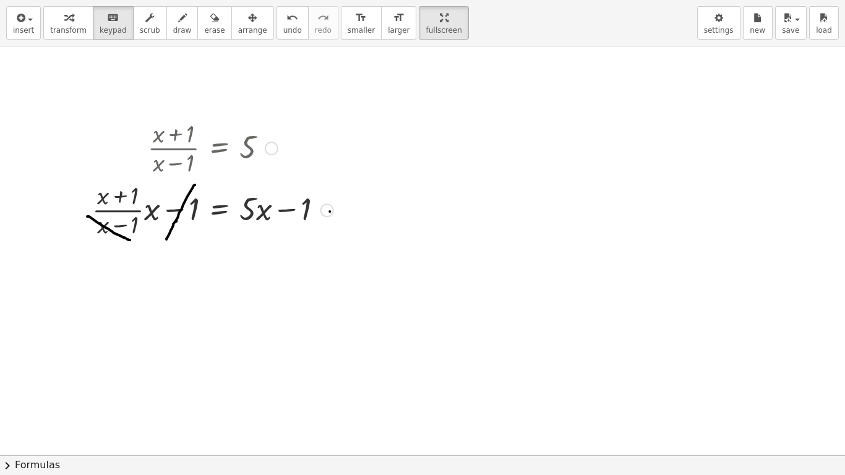
click at [158, 187] on div at bounding box center [213, 209] width 254 height 62
click at [199, 202] on div at bounding box center [180, 210] width 40 height 35
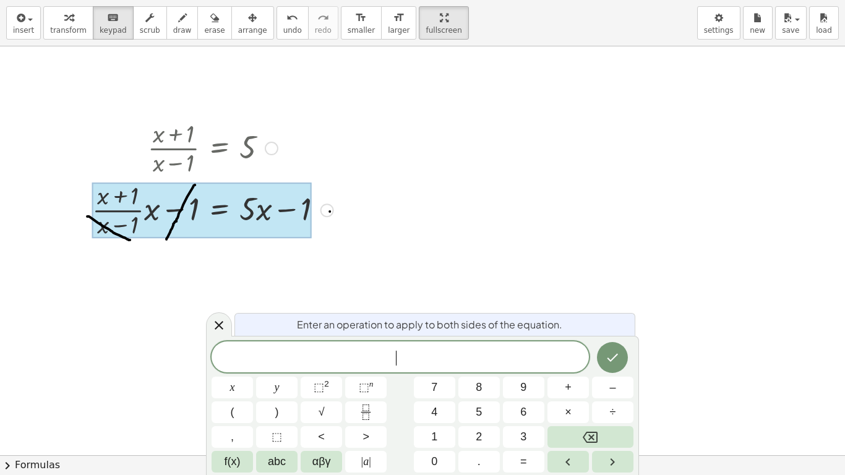
click at [410, 263] on div at bounding box center [422, 455] width 845 height 818
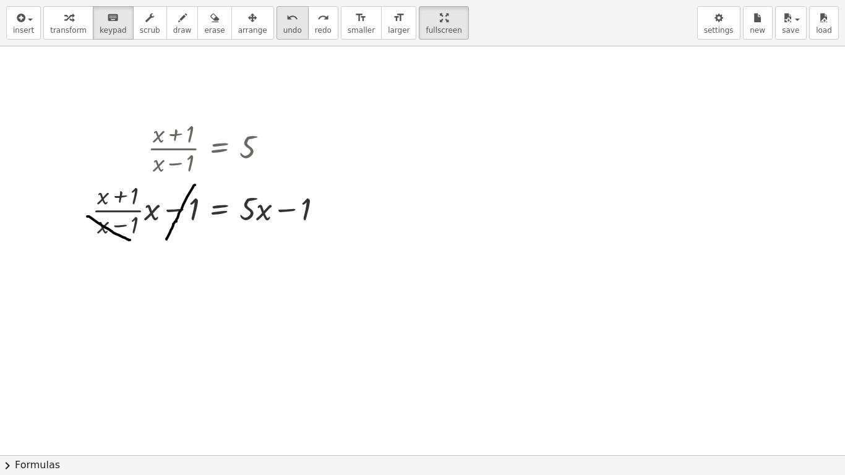
click at [287, 24] on icon "undo" at bounding box center [293, 18] width 12 height 15
click at [270, 240] on div at bounding box center [213, 209] width 254 height 62
click at [195, 254] on div at bounding box center [422, 455] width 845 height 818
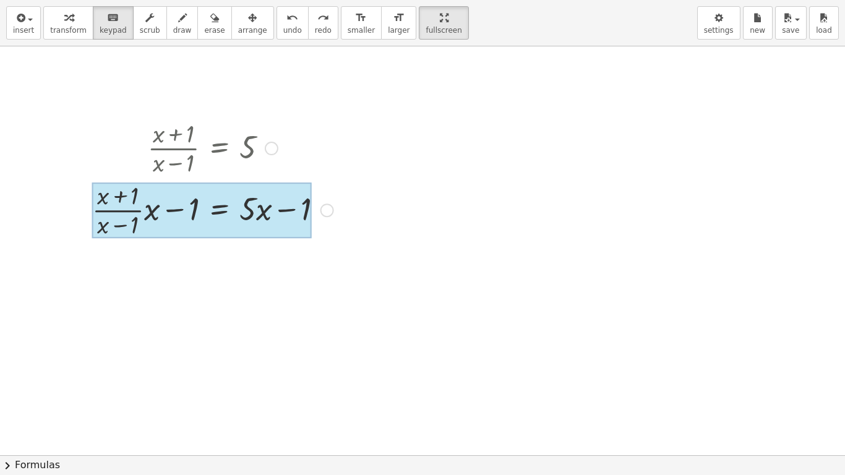
click at [225, 194] on div at bounding box center [202, 211] width 220 height 56
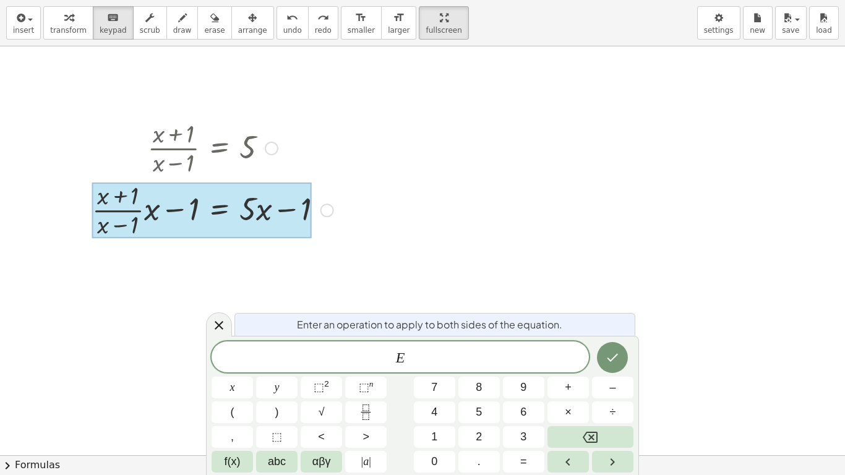
drag, startPoint x: 225, startPoint y: 194, endPoint x: 173, endPoint y: 303, distance: 120.7
click at [173, 303] on div at bounding box center [422, 455] width 845 height 818
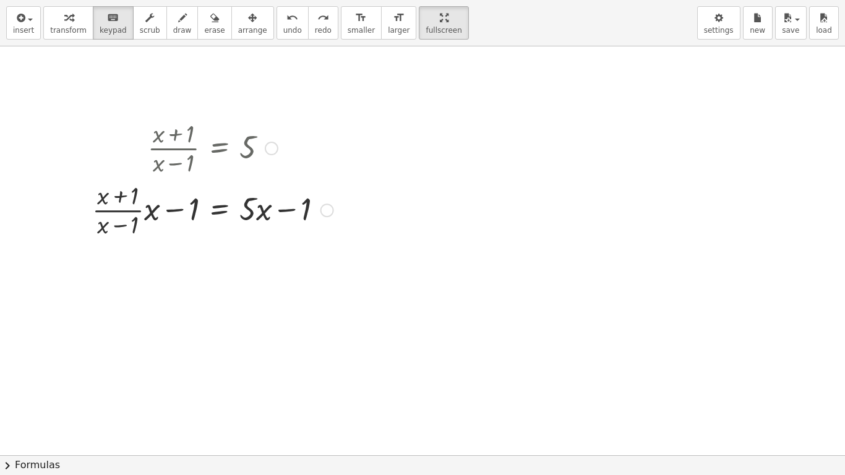
click at [211, 188] on div at bounding box center [213, 209] width 254 height 62
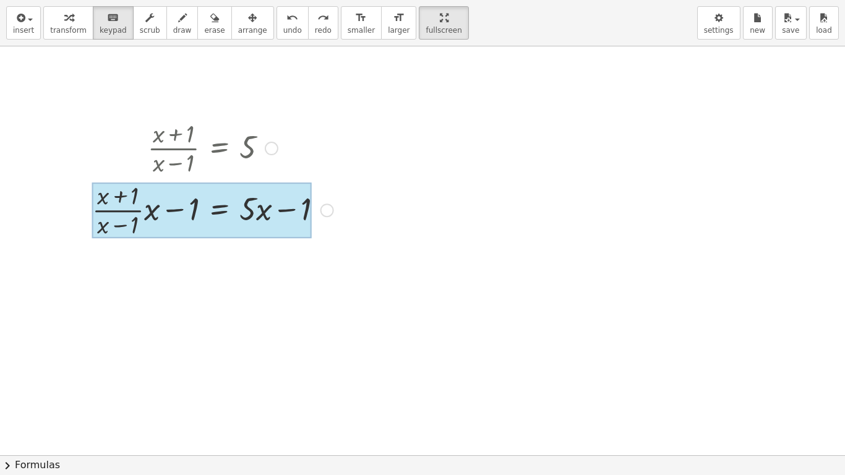
click at [212, 194] on div at bounding box center [202, 211] width 220 height 56
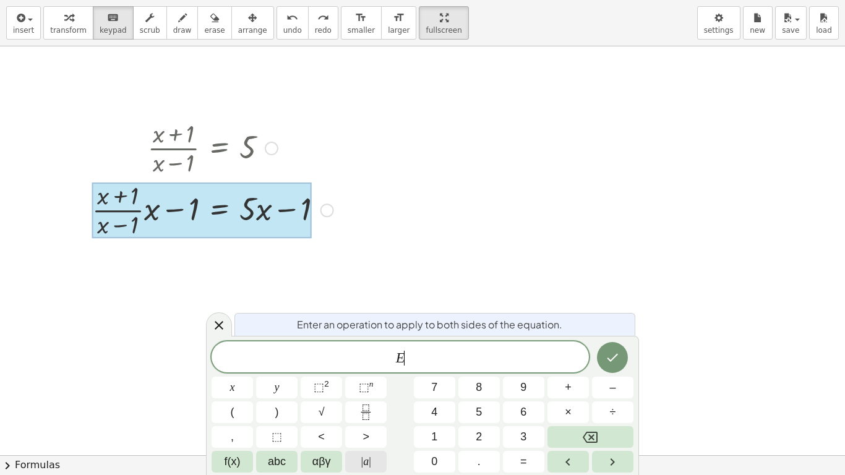
click at [366, 386] on span "| a |" at bounding box center [366, 462] width 10 height 17
click at [275, 214] on div at bounding box center [202, 211] width 220 height 56
click at [286, 210] on div at bounding box center [202, 211] width 220 height 56
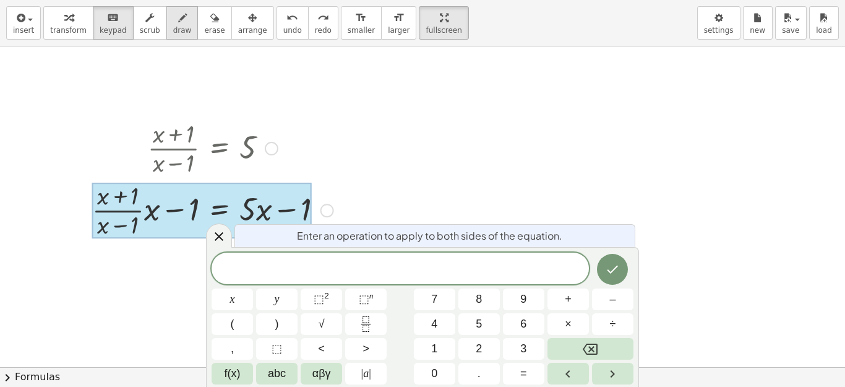
click at [187, 25] on icon "button" at bounding box center [182, 18] width 9 height 15
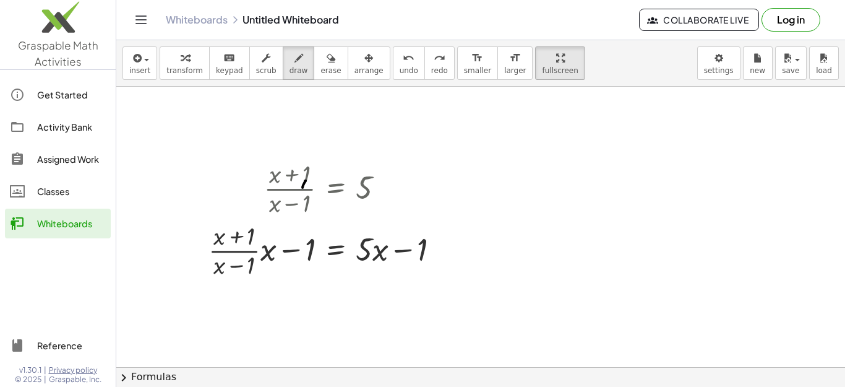
drag, startPoint x: 306, startPoint y: 181, endPoint x: 303, endPoint y: 188, distance: 7.5
click at [303, 188] on div at bounding box center [531, 367] width 831 height 561
click at [321, 59] on div "button" at bounding box center [331, 57] width 20 height 15
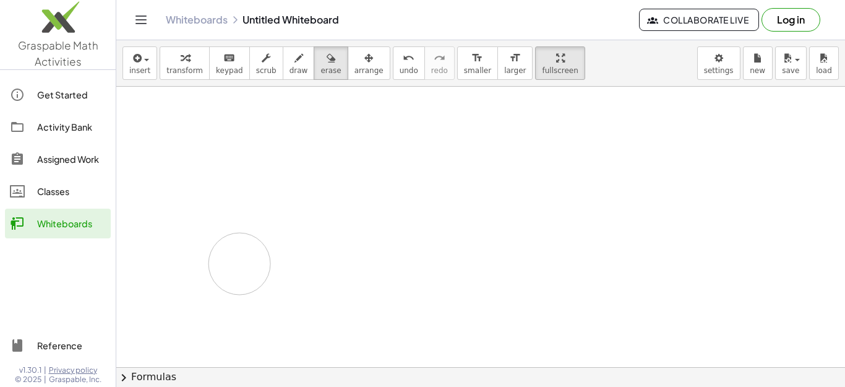
drag, startPoint x: 292, startPoint y: 189, endPoint x: 240, endPoint y: 264, distance: 90.7
click at [240, 264] on div at bounding box center [531, 367] width 831 height 561
drag, startPoint x: 235, startPoint y: 226, endPoint x: 417, endPoint y: 246, distance: 183.1
click at [417, 246] on div at bounding box center [531, 367] width 831 height 561
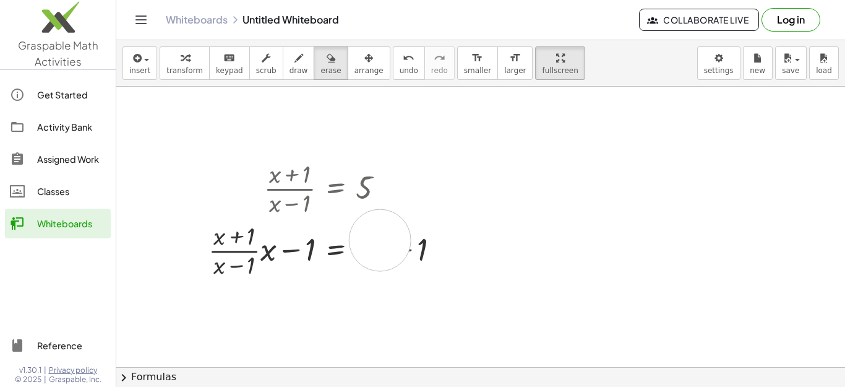
drag, startPoint x: 418, startPoint y: 246, endPoint x: 380, endPoint y: 240, distance: 38.3
click at [380, 240] on div at bounding box center [531, 367] width 831 height 561
click at [329, 180] on div at bounding box center [531, 367] width 831 height 561
click at [327, 165] on div at bounding box center [531, 367] width 831 height 561
click at [327, 64] on icon "button" at bounding box center [331, 58] width 9 height 15
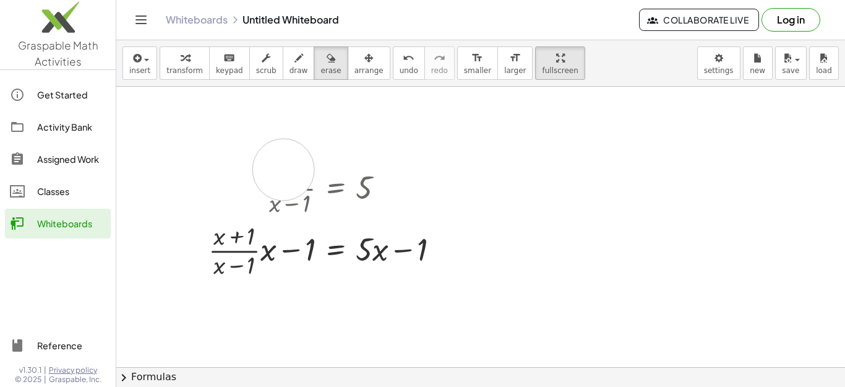
drag, startPoint x: 283, startPoint y: 170, endPoint x: 365, endPoint y: 190, distance: 84.2
click at [365, 190] on div at bounding box center [531, 367] width 831 height 561
drag, startPoint x: 365, startPoint y: 190, endPoint x: 223, endPoint y: 215, distance: 143.9
click at [361, 193] on div at bounding box center [531, 367] width 831 height 561
drag, startPoint x: 223, startPoint y: 215, endPoint x: 320, endPoint y: 202, distance: 97.3
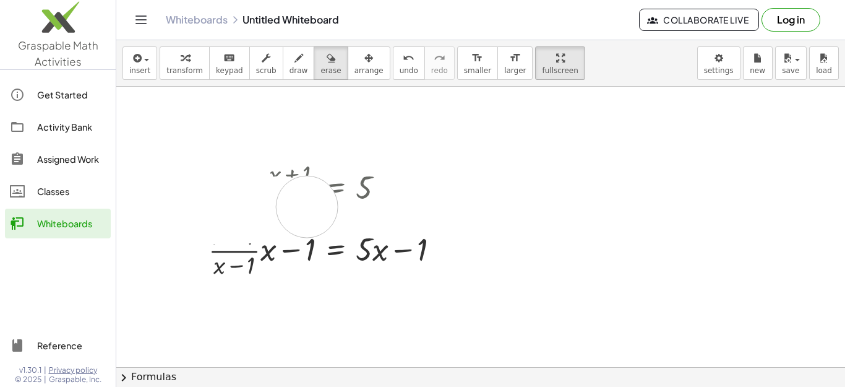
click at [320, 202] on div at bounding box center [531, 367] width 831 height 561
drag, startPoint x: 320, startPoint y: 202, endPoint x: 329, endPoint y: 183, distance: 21.1
click at [329, 183] on div at bounding box center [531, 367] width 831 height 561
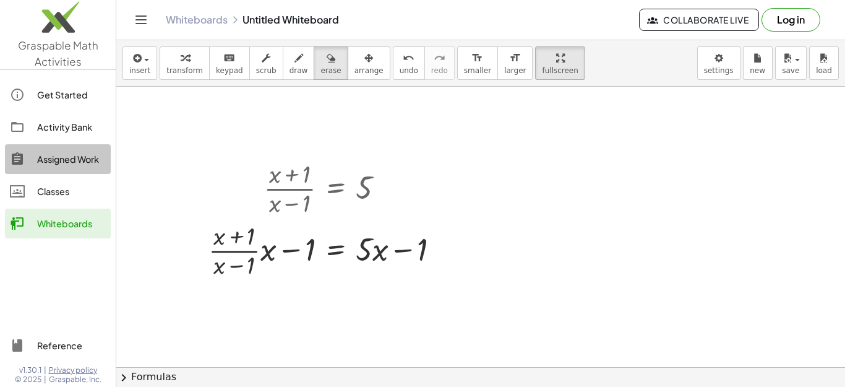
click at [55, 165] on div "Assigned Work" at bounding box center [71, 159] width 69 height 15
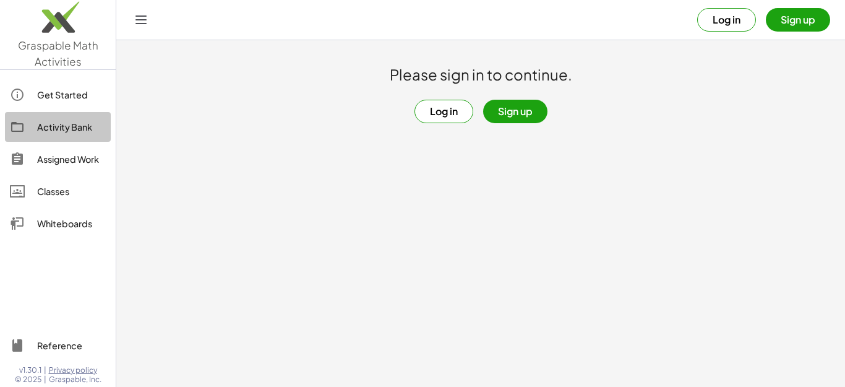
click at [71, 129] on div "Activity Bank" at bounding box center [71, 126] width 69 height 15
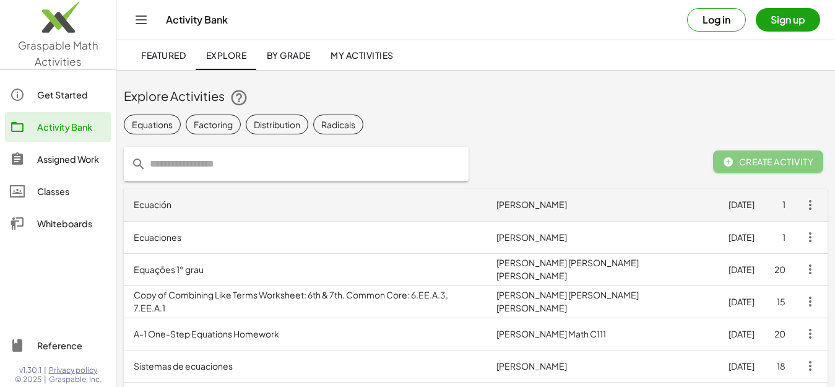
click at [374, 220] on td "Ecuación" at bounding box center [305, 205] width 363 height 32
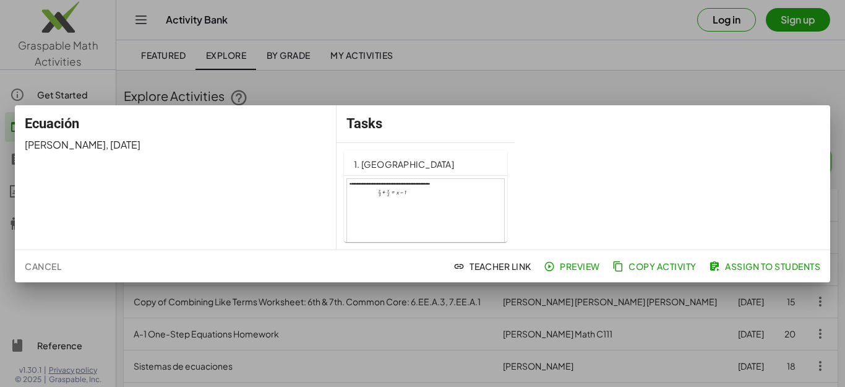
click at [456, 198] on div at bounding box center [425, 223] width 157 height 89
click at [32, 266] on span "Cancel" at bounding box center [43, 266] width 37 height 11
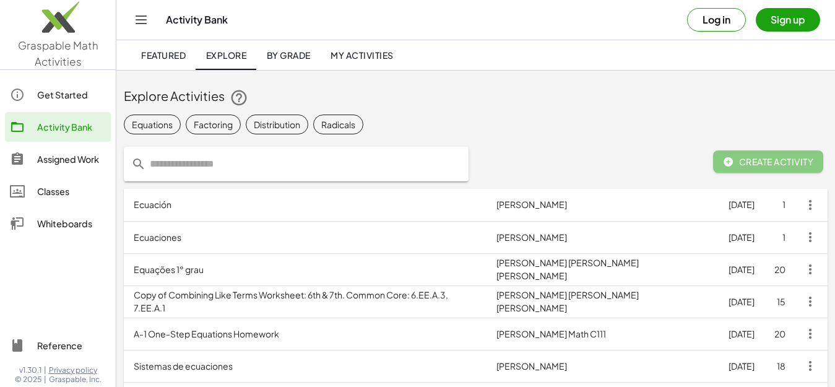
click at [54, 211] on link "Whiteboards" at bounding box center [58, 224] width 106 height 30
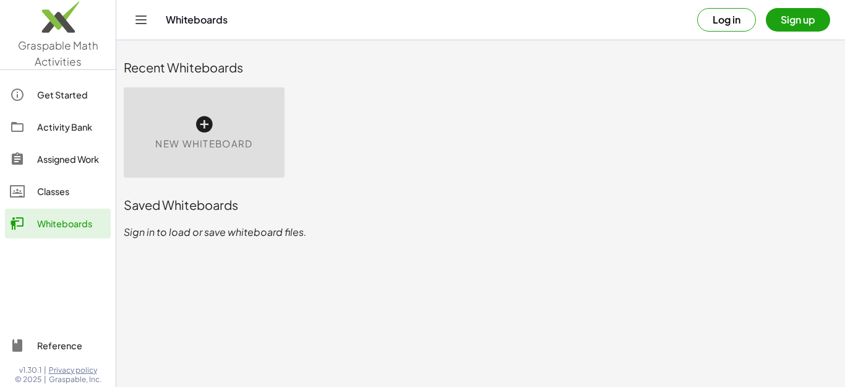
click at [223, 129] on div "New Whiteboard" at bounding box center [204, 132] width 161 height 90
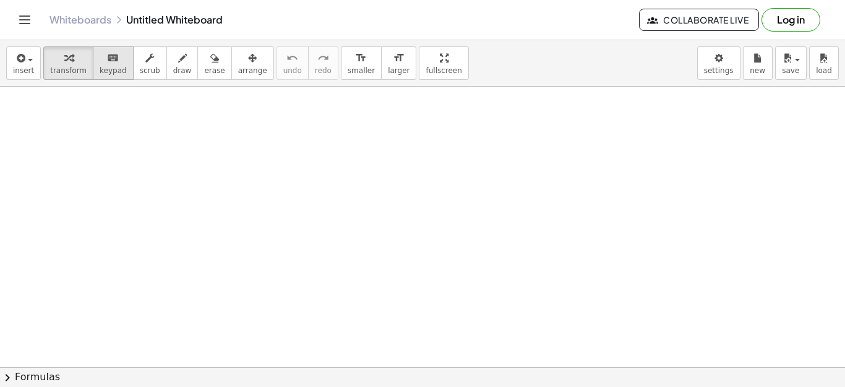
click at [107, 58] on icon "keyboard" at bounding box center [113, 58] width 12 height 15
click at [127, 145] on div at bounding box center [422, 367] width 845 height 561
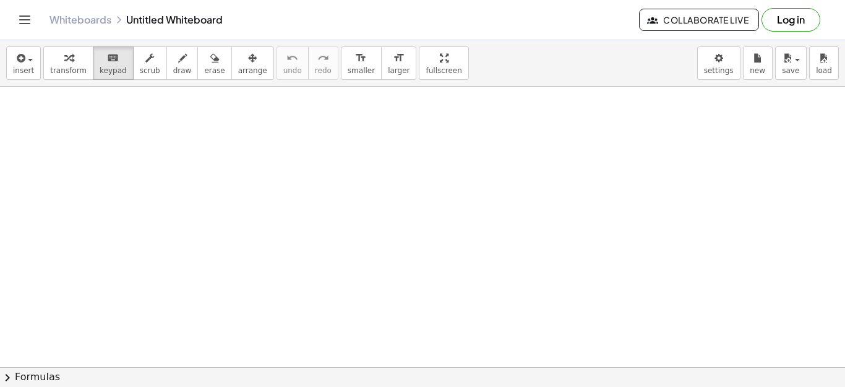
click at [127, 145] on div at bounding box center [422, 367] width 845 height 561
click at [12, 377] on span "chevron_right" at bounding box center [7, 377] width 15 height 15
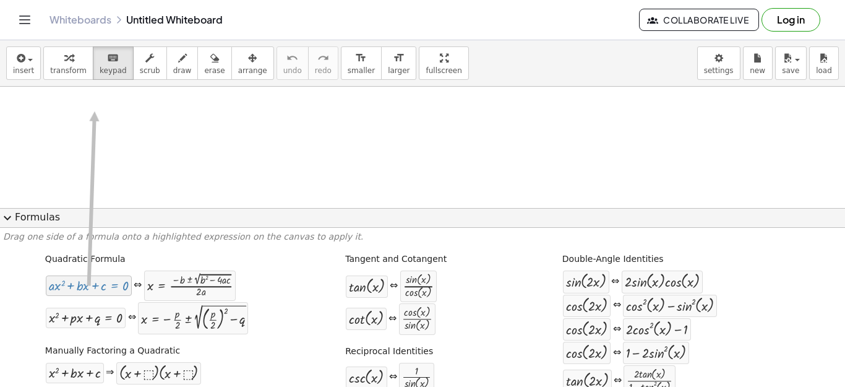
drag, startPoint x: 91, startPoint y: 288, endPoint x: 92, endPoint y: 111, distance: 177.0
click at [92, 111] on div at bounding box center [422, 367] width 845 height 561
click at [59, 282] on div at bounding box center [89, 286] width 80 height 14
drag, startPoint x: 59, startPoint y: 282, endPoint x: 63, endPoint y: 106, distance: 176.4
click at [63, 106] on div at bounding box center [422, 367] width 845 height 561
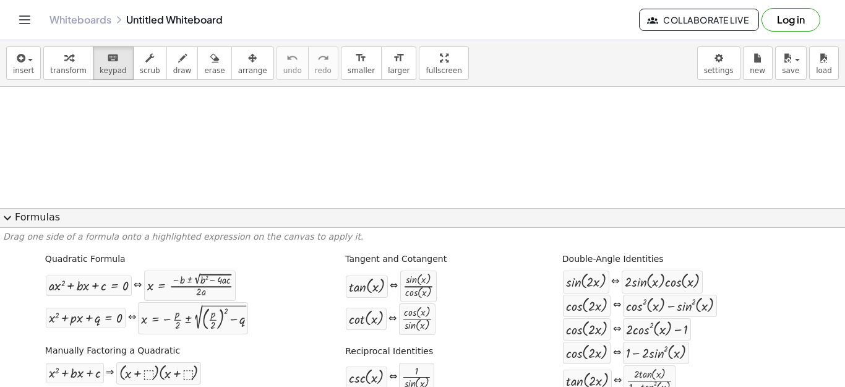
click at [139, 288] on div "⇔" at bounding box center [138, 286] width 8 height 14
drag, startPoint x: 159, startPoint y: 288, endPoint x: 131, endPoint y: 85, distance: 205.0
click at [131, 85] on div "insert select one: Math Expression Function Text Youtube Video Graphing Geometr…" at bounding box center [422, 63] width 845 height 46
drag, startPoint x: 161, startPoint y: 291, endPoint x: 115, endPoint y: 89, distance: 207.6
drag, startPoint x: 201, startPoint y: 320, endPoint x: 152, endPoint y: 91, distance: 234.0
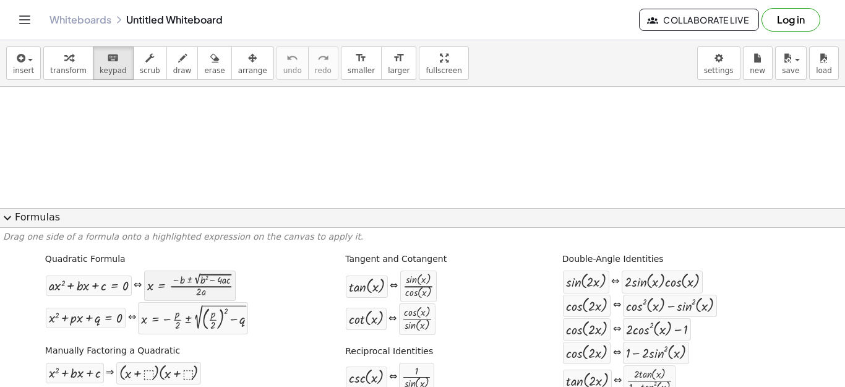
click at [172, 279] on div at bounding box center [189, 286] width 85 height 24
drag, startPoint x: 172, startPoint y: 279, endPoint x: 160, endPoint y: 103, distance: 176.8
click at [160, 103] on div at bounding box center [422, 367] width 845 height 561
drag, startPoint x: 169, startPoint y: 288, endPoint x: 131, endPoint y: 123, distance: 169.7
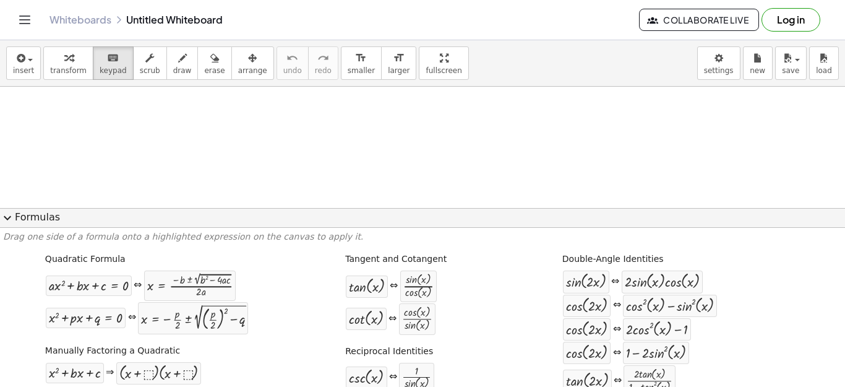
click at [131, 123] on div at bounding box center [422, 367] width 845 height 561
click at [168, 287] on div at bounding box center [189, 286] width 85 height 24
drag, startPoint x: 168, startPoint y: 287, endPoint x: 87, endPoint y: 116, distance: 188.5
click at [87, 116] on div at bounding box center [422, 367] width 845 height 561
click at [7, 218] on span "expand_more" at bounding box center [7, 217] width 15 height 15
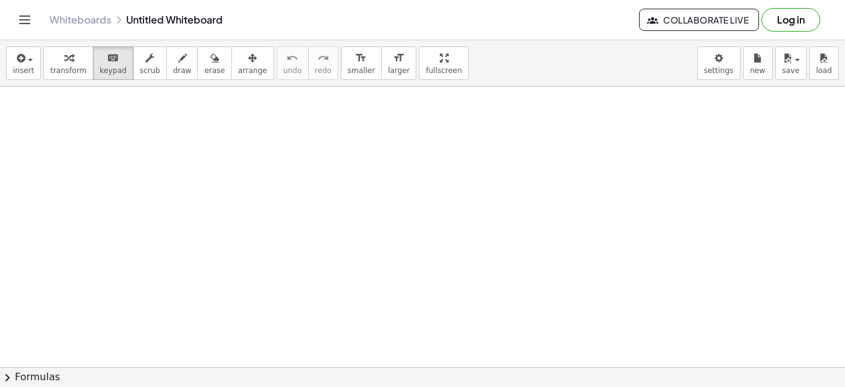
click at [106, 122] on div at bounding box center [422, 367] width 845 height 561
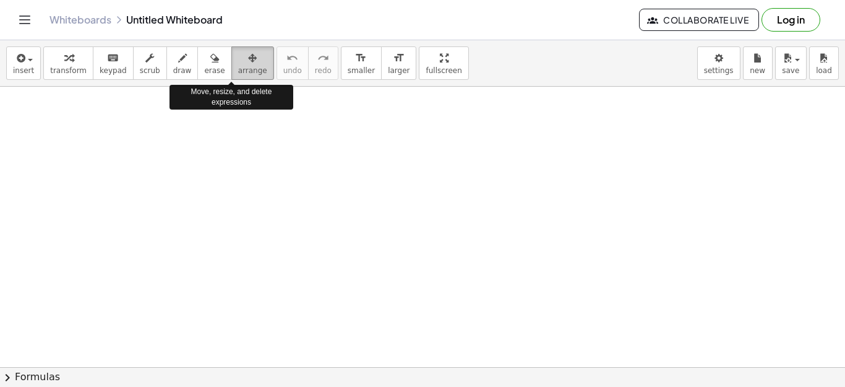
click at [248, 64] on icon "button" at bounding box center [252, 58] width 9 height 15
click at [204, 64] on div "button" at bounding box center [214, 57] width 20 height 15
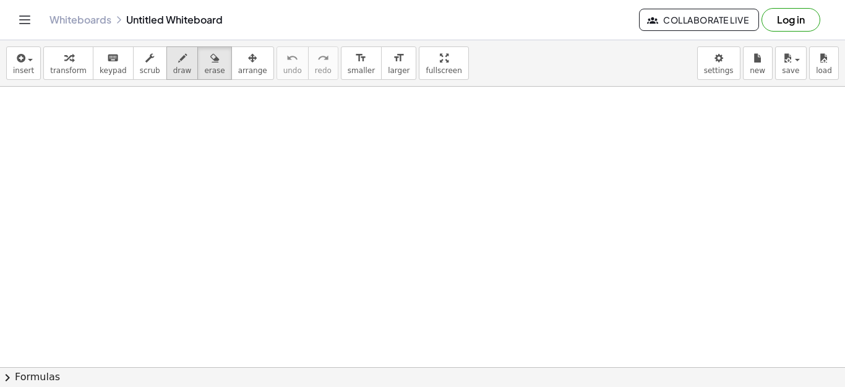
click at [178, 63] on icon "button" at bounding box center [182, 58] width 9 height 15
click at [133, 59] on button "scrub" at bounding box center [150, 62] width 34 height 33
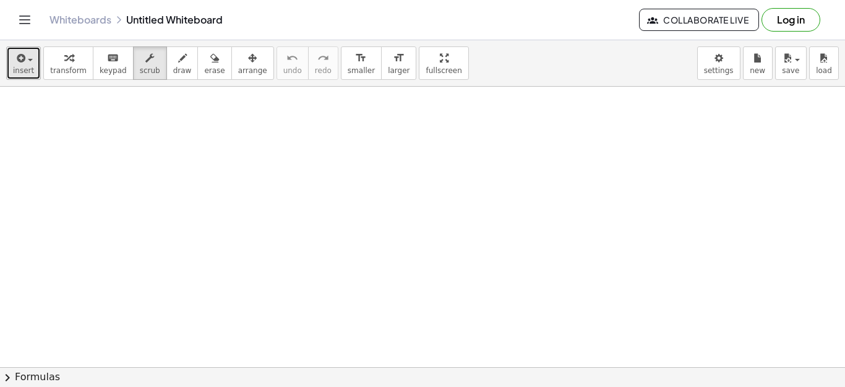
click at [28, 56] on div "button" at bounding box center [23, 57] width 21 height 15
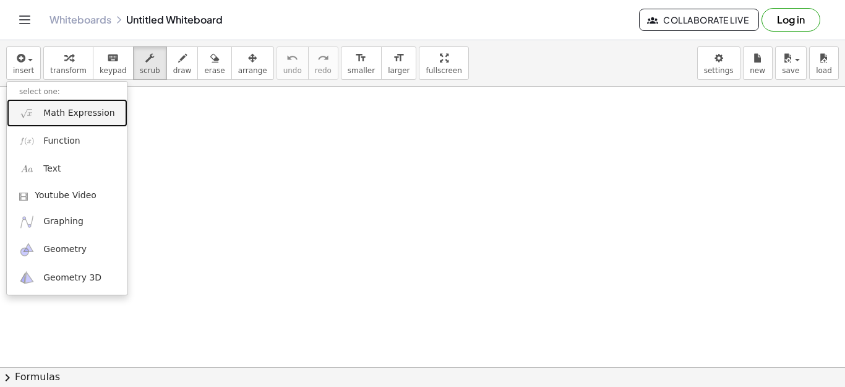
click at [45, 116] on span "Math Expression" at bounding box center [78, 113] width 71 height 12
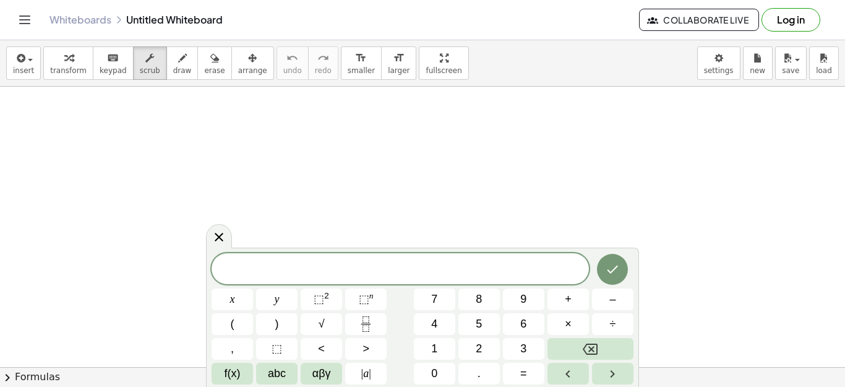
click at [32, 45] on div "insert select one: Math Expression Function Text Youtube Video Graphing Geometr…" at bounding box center [422, 63] width 845 height 46
click at [37, 73] on button "insert" at bounding box center [23, 62] width 35 height 33
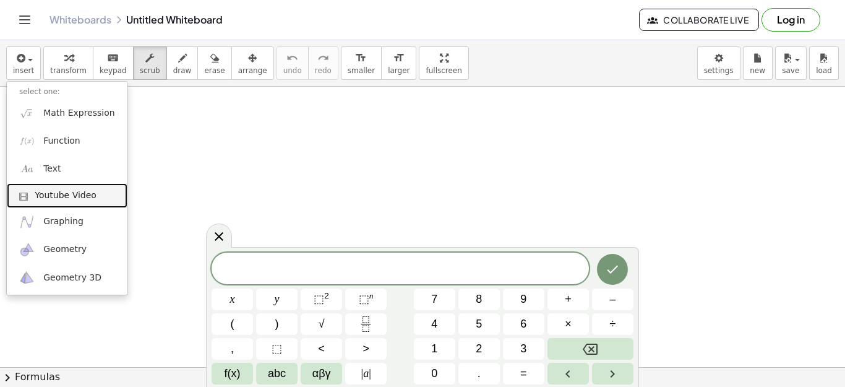
click at [58, 200] on span "Youtube Video" at bounding box center [66, 195] width 62 height 12
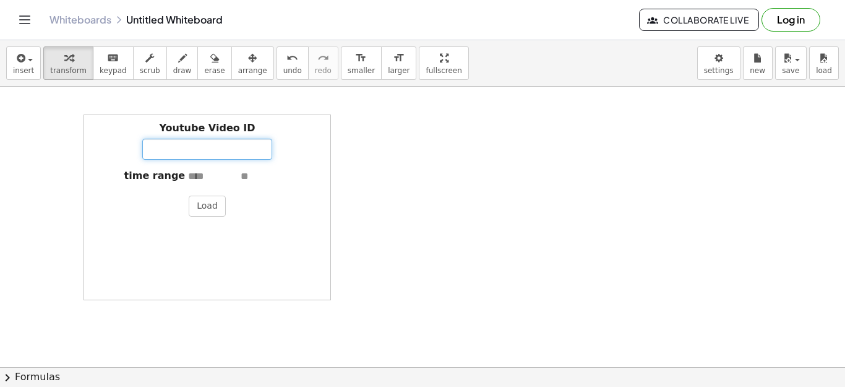
click at [225, 151] on input "Youtube Video ID" at bounding box center [207, 149] width 130 height 21
click at [390, 201] on div at bounding box center [422, 367] width 845 height 561
click at [15, 68] on span "insert" at bounding box center [23, 70] width 21 height 9
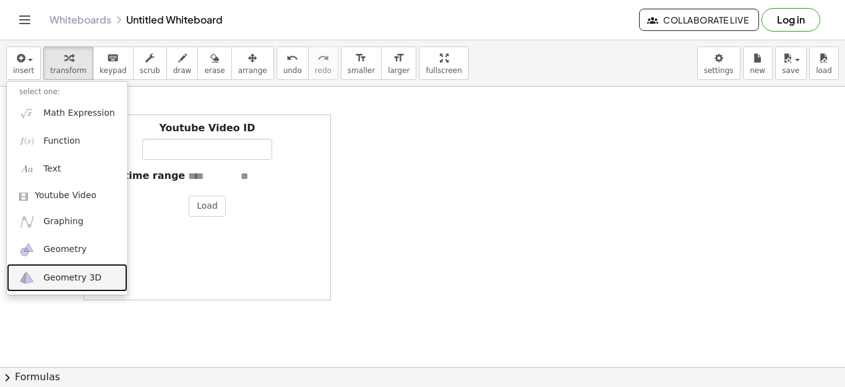
click at [68, 270] on link "Geometry 3D" at bounding box center [67, 278] width 121 height 28
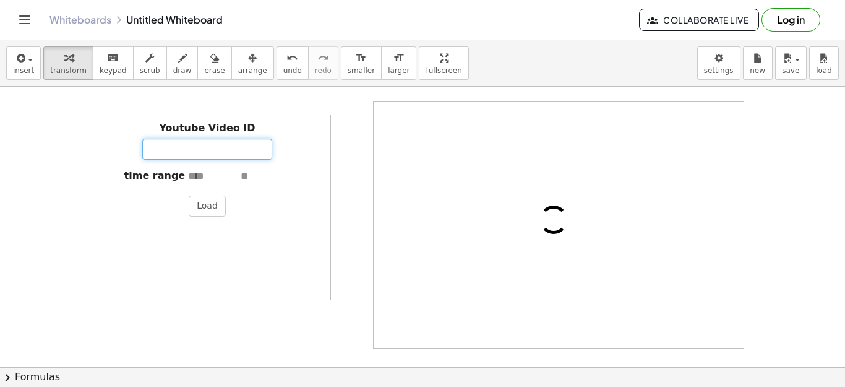
click at [209, 142] on input "Youtube Video ID" at bounding box center [207, 149] width 130 height 21
click at [21, 63] on icon "button" at bounding box center [19, 58] width 11 height 15
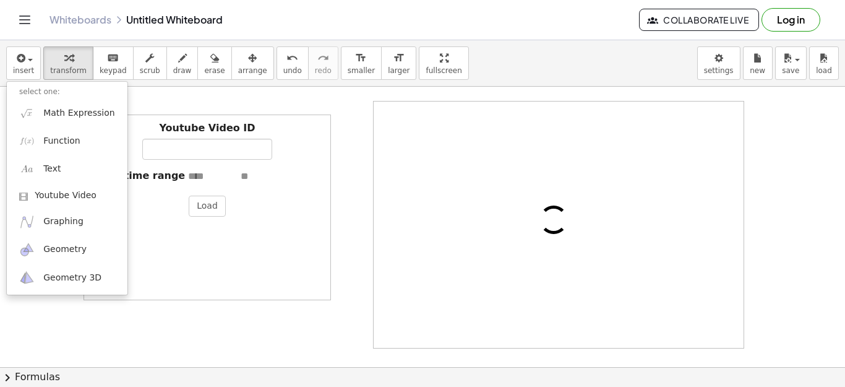
click at [257, 131] on div "Youtube Video ID" at bounding box center [207, 140] width 234 height 38
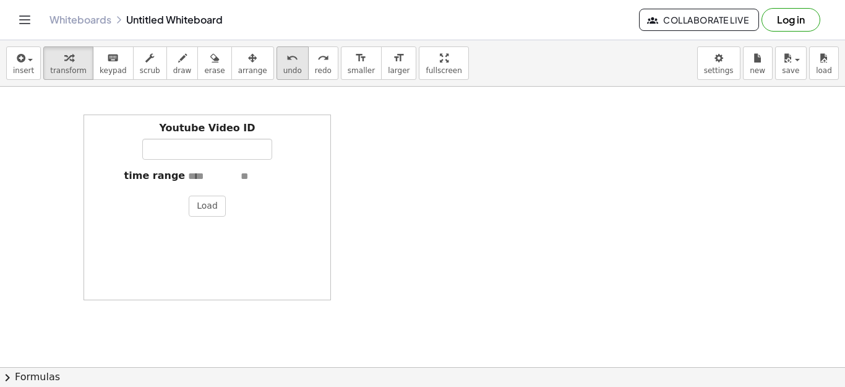
click at [283, 66] on span "undo" at bounding box center [292, 70] width 19 height 9
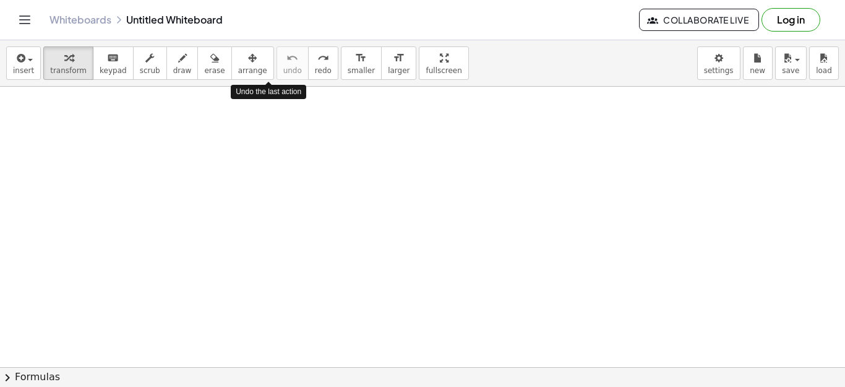
click at [283, 66] on span "undo" at bounding box center [292, 70] width 19 height 9
click at [24, 58] on icon "button" at bounding box center [19, 58] width 11 height 15
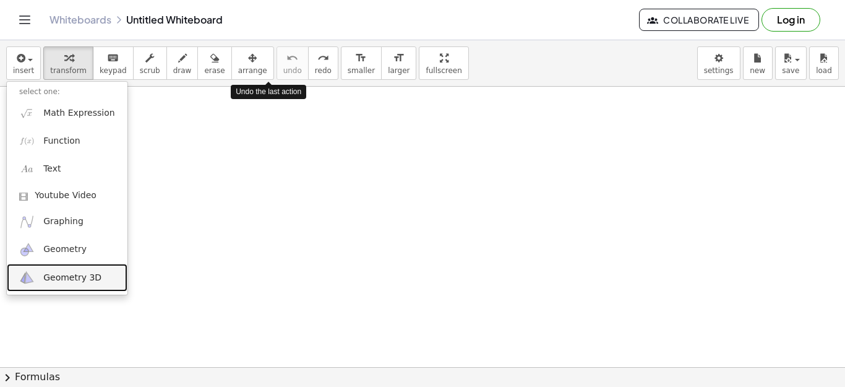
click at [49, 272] on span "Geometry 3D" at bounding box center [72, 278] width 58 height 12
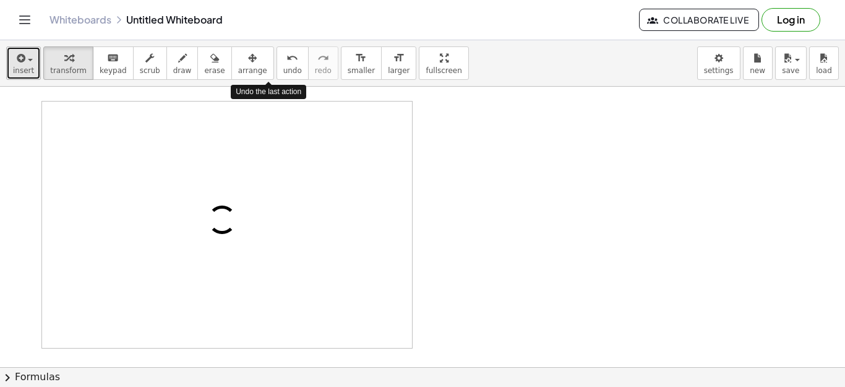
click at [38, 58] on button "insert" at bounding box center [23, 62] width 35 height 33
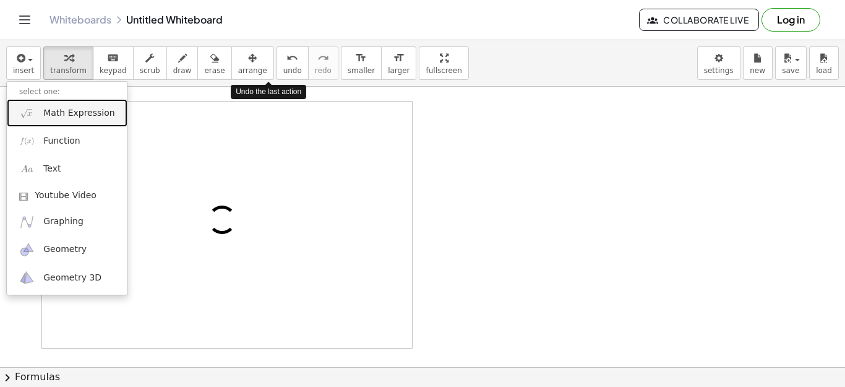
click at [57, 116] on span "Math Expression" at bounding box center [78, 113] width 71 height 12
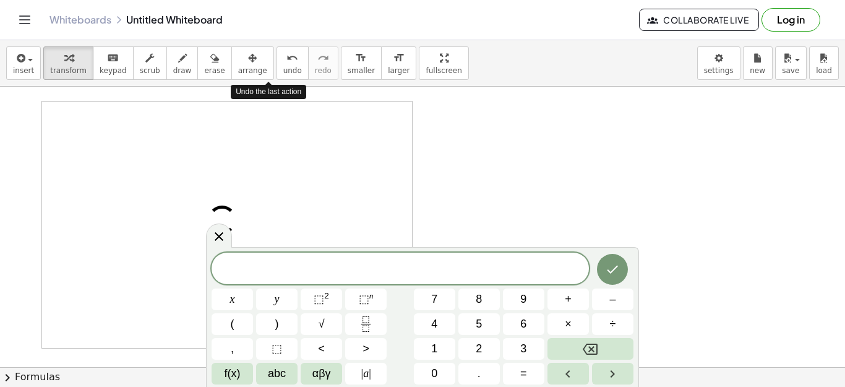
click at [323, 212] on div at bounding box center [227, 225] width 370 height 246
click at [283, 61] on div "undo" at bounding box center [292, 57] width 19 height 15
click at [277, 274] on span at bounding box center [401, 269] width 378 height 19
click at [372, 319] on icon "Fraction" at bounding box center [365, 323] width 15 height 15
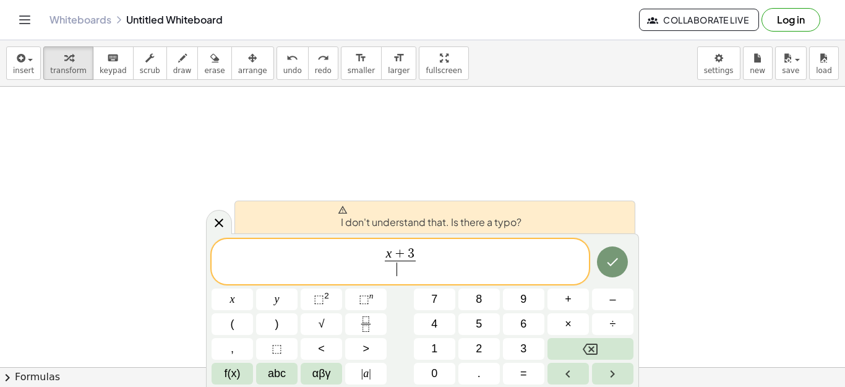
click at [399, 267] on span "​" at bounding box center [401, 269] width 32 height 17
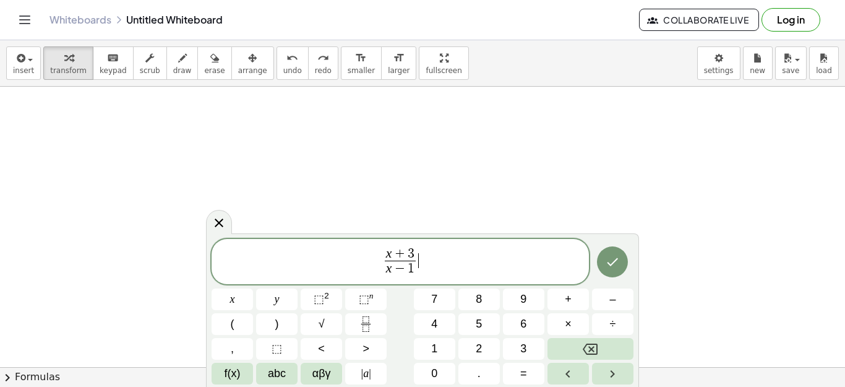
click at [436, 254] on span "x + 3 x − 1 ​ ​" at bounding box center [401, 262] width 378 height 33
click at [619, 262] on icon "Done" at bounding box center [612, 261] width 15 height 15
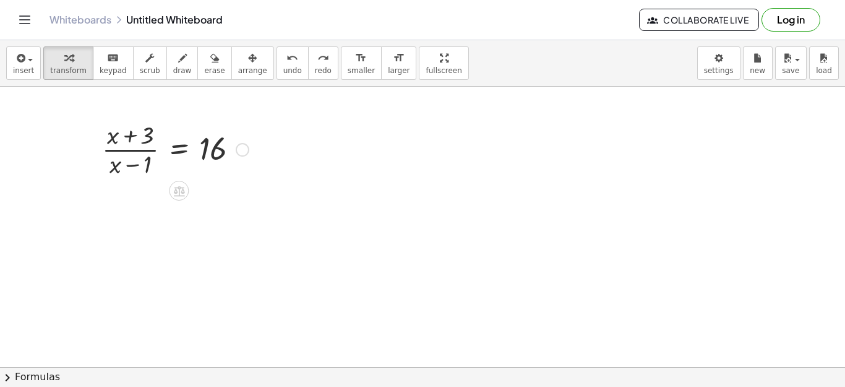
click at [181, 192] on icon at bounding box center [179, 191] width 11 height 11
click at [231, 192] on icon at bounding box center [228, 190] width 11 height 11
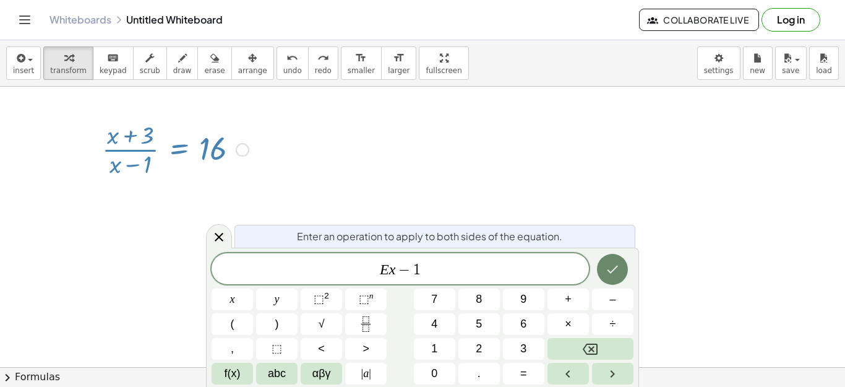
click at [613, 266] on icon "Done" at bounding box center [612, 269] width 15 height 15
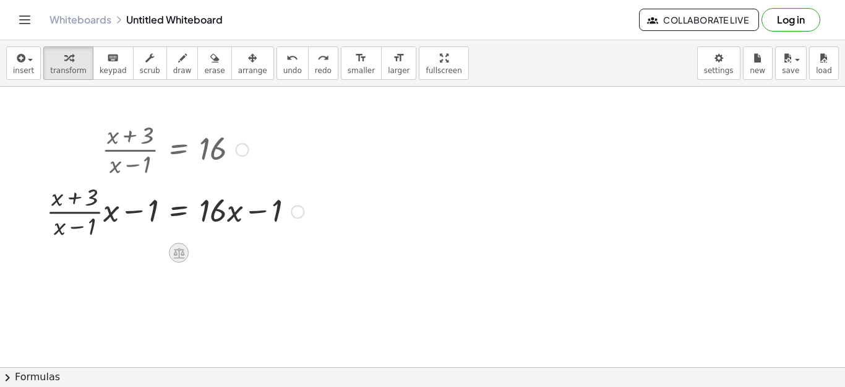
click at [178, 256] on icon at bounding box center [179, 252] width 13 height 13
click at [226, 254] on icon at bounding box center [228, 253] width 7 height 2
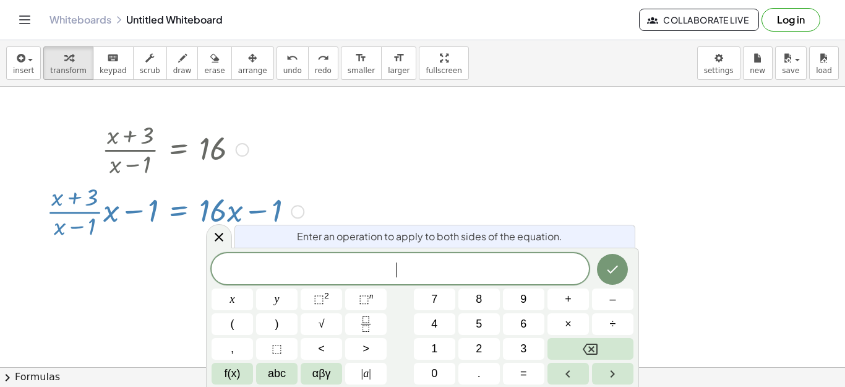
click at [166, 227] on div at bounding box center [175, 210] width 270 height 62
click at [228, 233] on div at bounding box center [219, 236] width 26 height 24
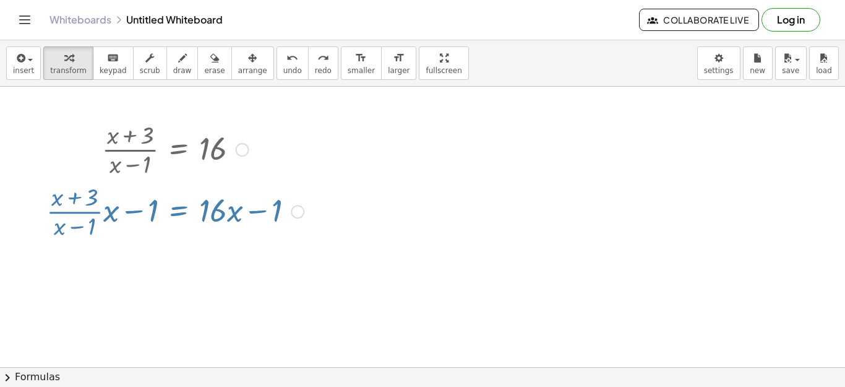
click at [175, 233] on div at bounding box center [175, 210] width 270 height 62
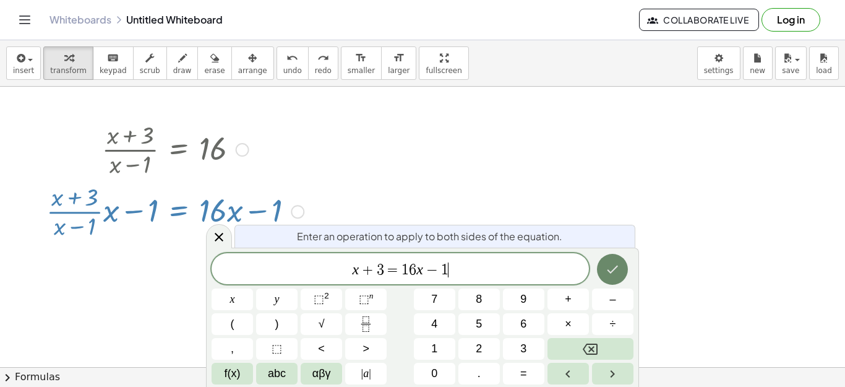
click at [614, 266] on icon "Done" at bounding box center [612, 269] width 15 height 15
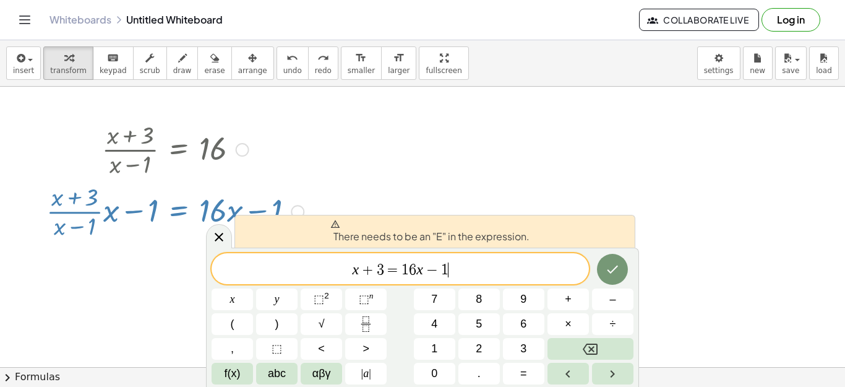
click at [346, 261] on span "x + 3 = 1 6 x − 1 ​" at bounding box center [401, 269] width 378 height 17
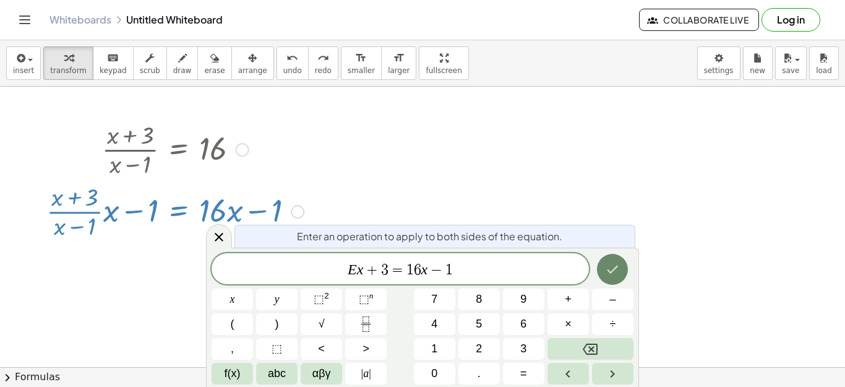
click at [616, 270] on icon "Done" at bounding box center [612, 269] width 15 height 15
click at [363, 277] on span "​ x + 3 = 1 6 x − 1" at bounding box center [401, 269] width 378 height 17
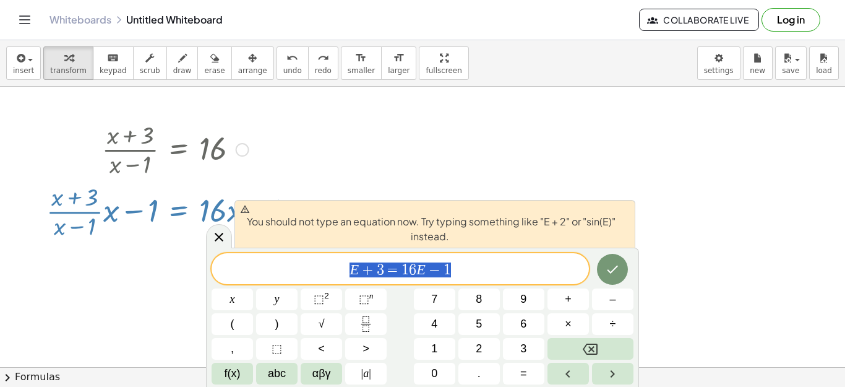
drag, startPoint x: 466, startPoint y: 269, endPoint x: 324, endPoint y: 268, distance: 142.4
click at [324, 268] on span "E + 3 = 1 6 E − 1" at bounding box center [401, 269] width 378 height 17
drag, startPoint x: 482, startPoint y: 257, endPoint x: 334, endPoint y: 266, distance: 148.8
click at [334, 266] on div "********* E + 3 = 1 6 E − 1" at bounding box center [401, 268] width 378 height 31
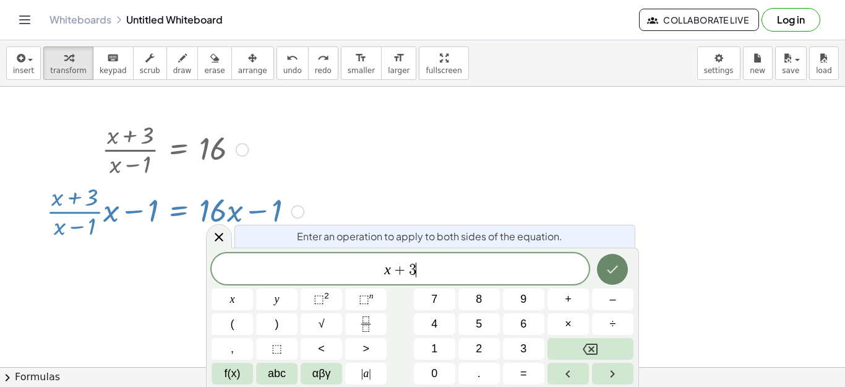
click at [618, 259] on button "Done" at bounding box center [612, 269] width 31 height 31
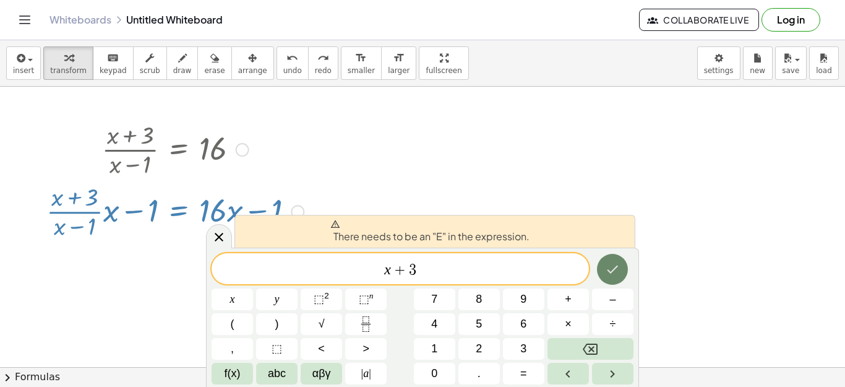
click at [618, 259] on button "Done" at bounding box center [612, 269] width 31 height 31
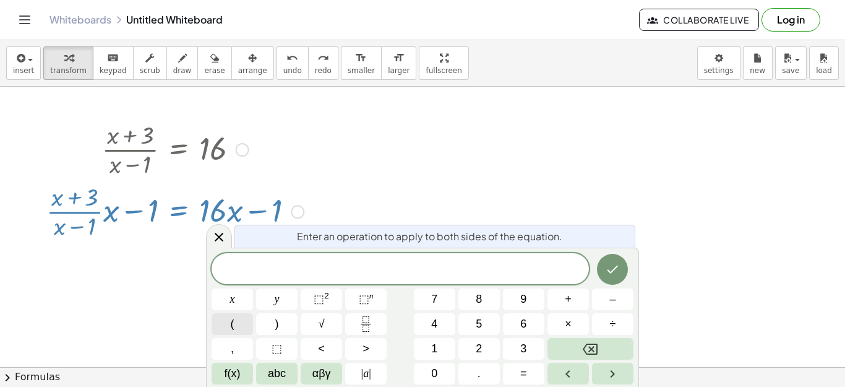
click at [238, 321] on button "(" at bounding box center [232, 324] width 41 height 22
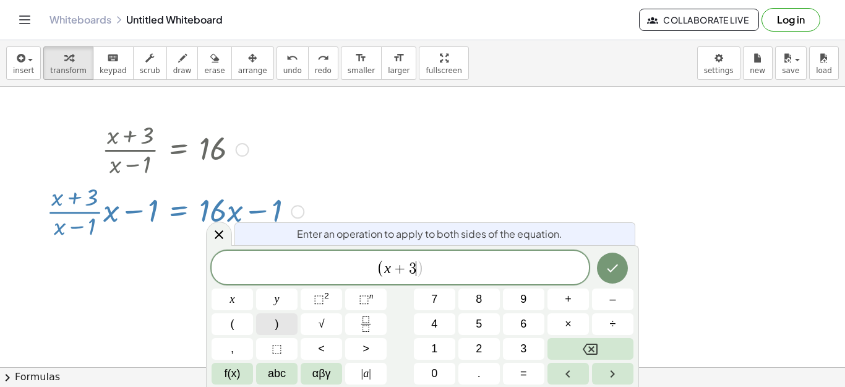
click at [277, 324] on span ")" at bounding box center [277, 324] width 4 height 17
click at [621, 261] on button "Done" at bounding box center [612, 268] width 31 height 31
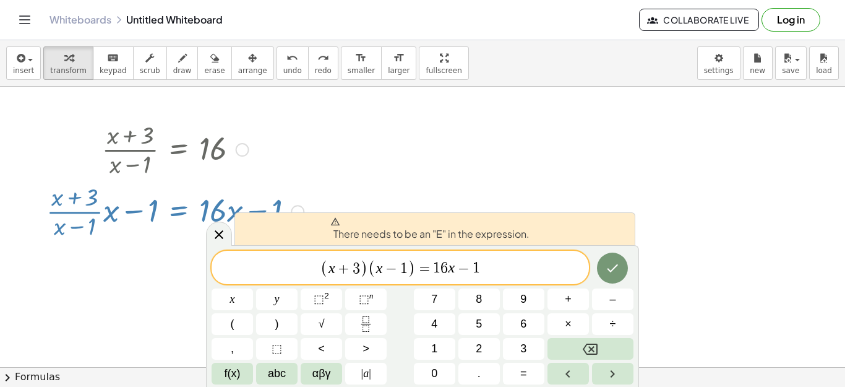
click at [321, 269] on span "( x + 3 ) ( x − 1 ) = 1 6 x − 1 ​" at bounding box center [401, 268] width 378 height 20
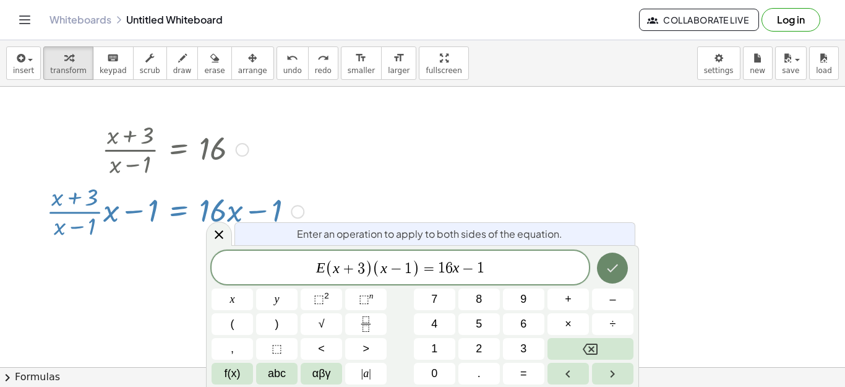
click at [612, 272] on icon "Done" at bounding box center [612, 268] width 15 height 15
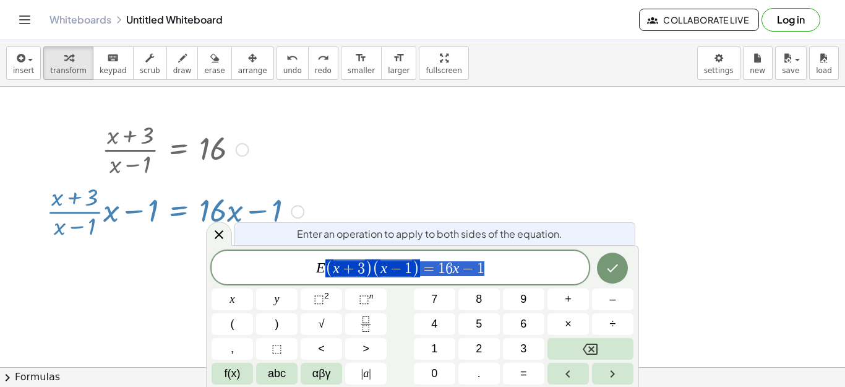
drag, startPoint x: 490, startPoint y: 266, endPoint x: 334, endPoint y: 263, distance: 156.0
click at [334, 263] on span "E ( x + 3 ) ( x − 1 ) = 1 6 x − 1" at bounding box center [401, 268] width 378 height 20
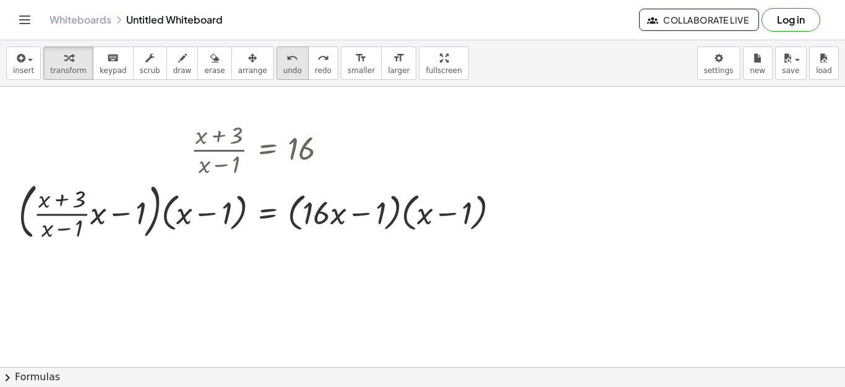
click at [277, 61] on button "undo undo" at bounding box center [293, 62] width 32 height 33
click at [287, 64] on icon "undo" at bounding box center [293, 58] width 12 height 15
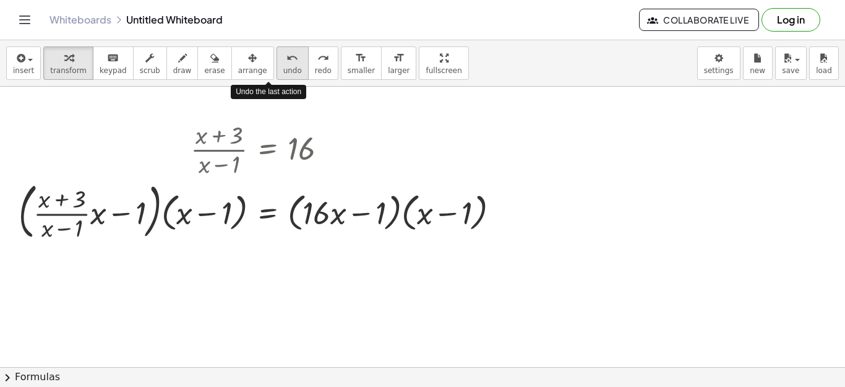
drag, startPoint x: 266, startPoint y: 64, endPoint x: 274, endPoint y: 66, distance: 7.7
click at [287, 64] on icon "undo" at bounding box center [293, 58] width 12 height 15
click at [318, 63] on icon "redo" at bounding box center [324, 58] width 12 height 15
click at [283, 69] on span "undo" at bounding box center [292, 70] width 19 height 9
click at [275, 251] on div at bounding box center [268, 255] width 20 height 20
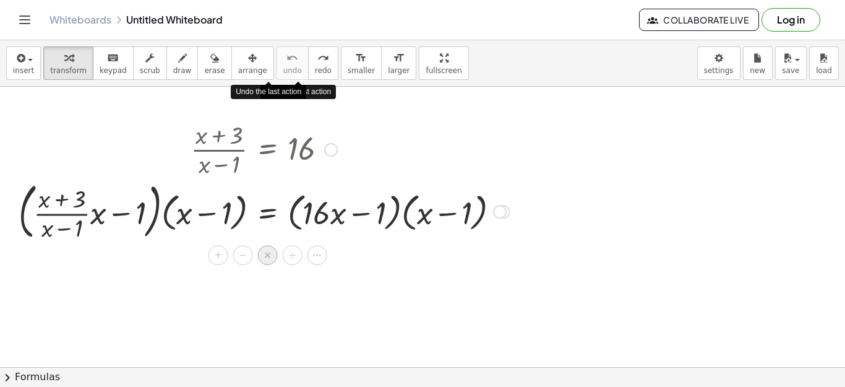
click at [273, 254] on div "×" at bounding box center [268, 255] width 20 height 20
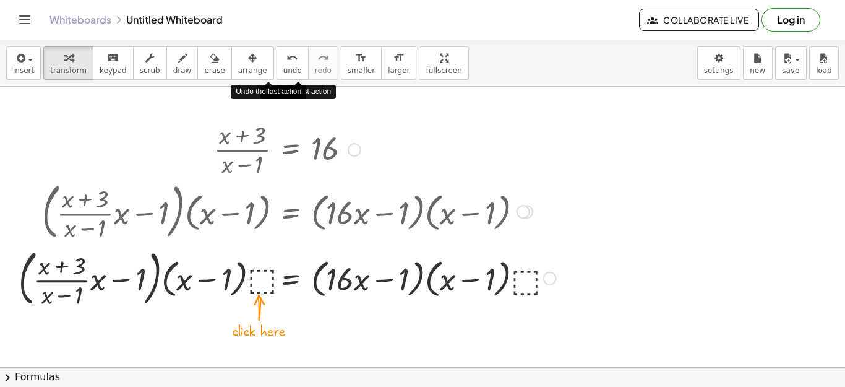
click at [257, 285] on div at bounding box center [287, 277] width 550 height 67
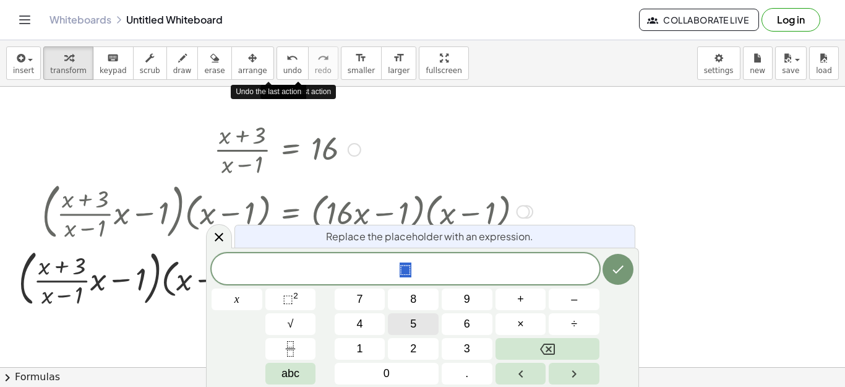
click at [428, 321] on button "5" at bounding box center [413, 324] width 51 height 22
click at [624, 266] on icon "Done" at bounding box center [618, 270] width 11 height 8
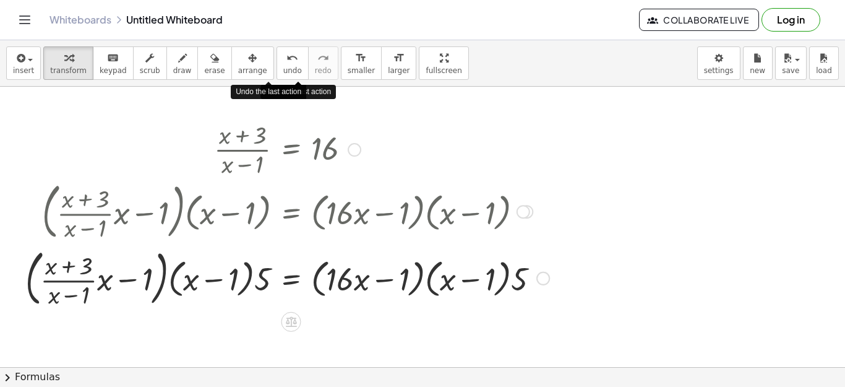
scroll to position [62, 0]
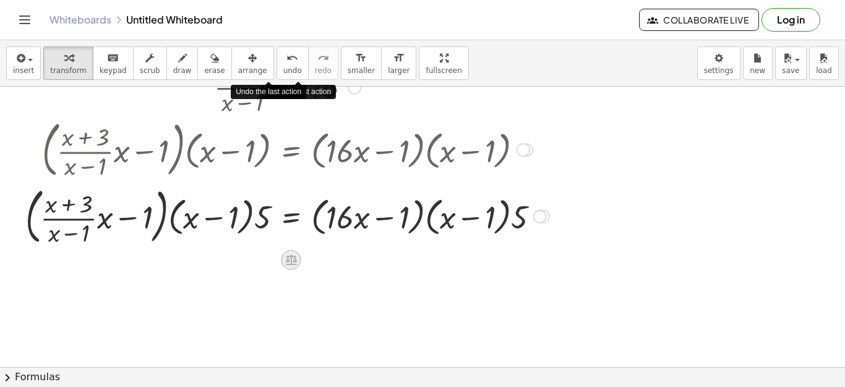
click at [285, 261] on icon at bounding box center [291, 259] width 13 height 13
click at [343, 256] on icon at bounding box center [340, 259] width 11 height 11
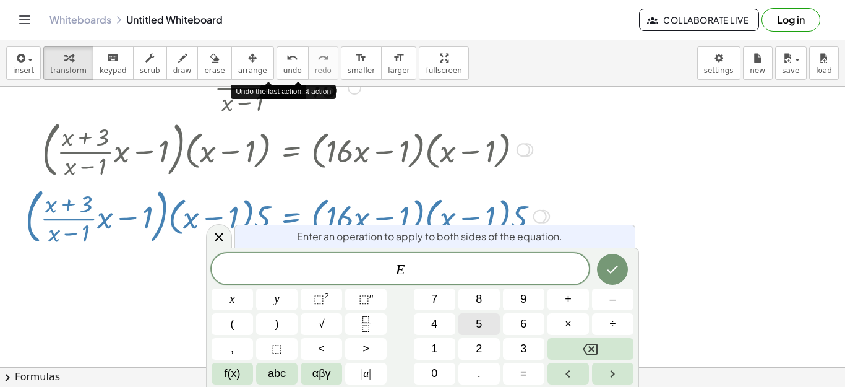
click at [486, 323] on button "5" at bounding box center [479, 324] width 41 height 22
click at [622, 257] on button "Done" at bounding box center [612, 269] width 31 height 31
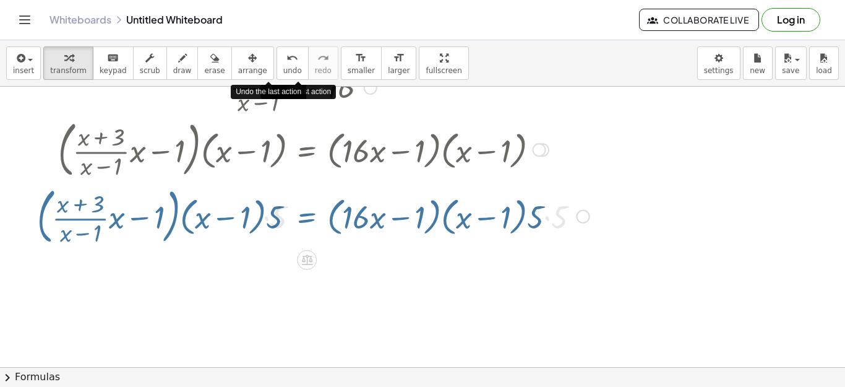
click at [620, 260] on div at bounding box center [422, 305] width 845 height 561
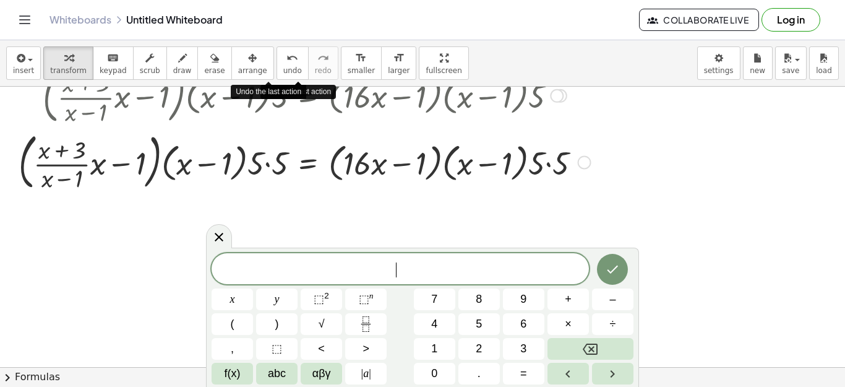
scroll to position [186, 0]
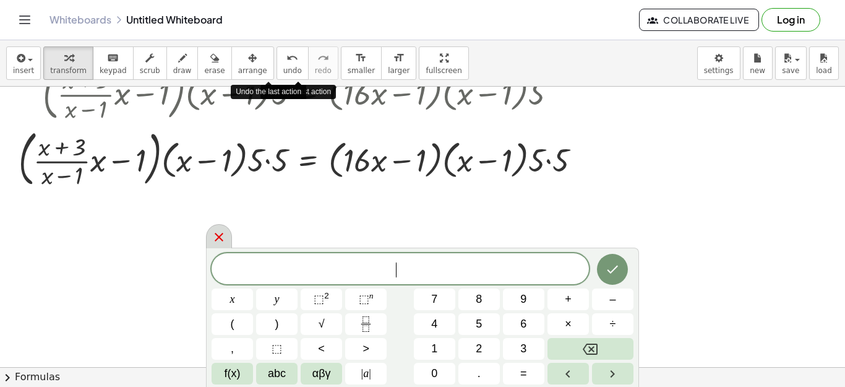
click at [222, 237] on icon at bounding box center [219, 237] width 15 height 15
click at [222, 237] on div at bounding box center [422, 181] width 845 height 561
click at [221, 236] on icon at bounding box center [219, 237] width 15 height 15
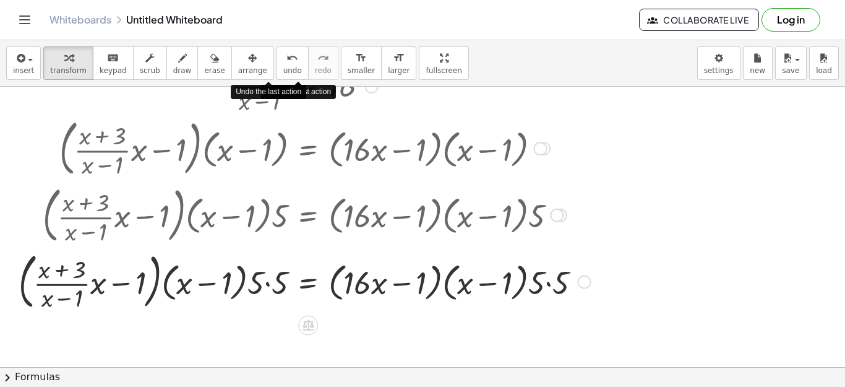
scroll to position [62, 0]
click at [277, 65] on button "undo undo" at bounding box center [293, 62] width 32 height 33
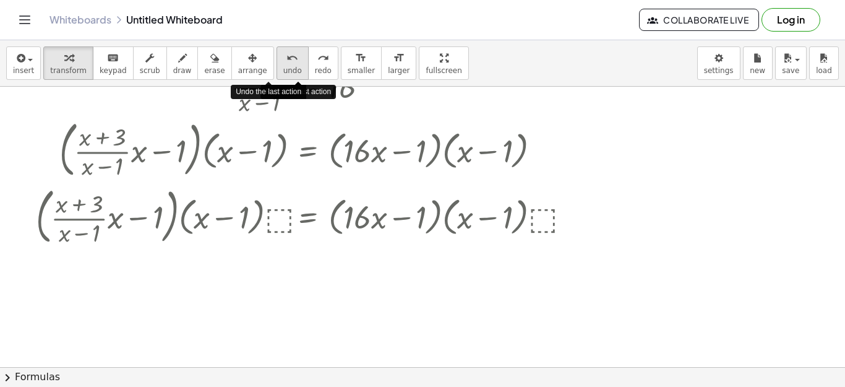
click at [277, 65] on button "undo undo" at bounding box center [293, 62] width 32 height 33
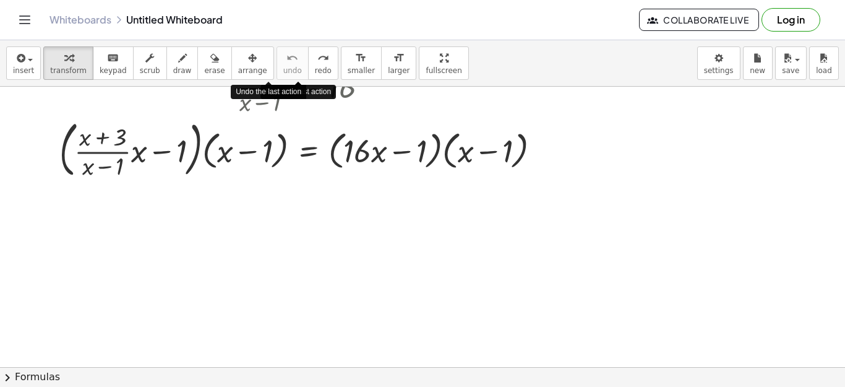
click at [283, 67] on span "undo" at bounding box center [292, 70] width 19 height 9
click at [311, 159] on div at bounding box center [304, 148] width 503 height 67
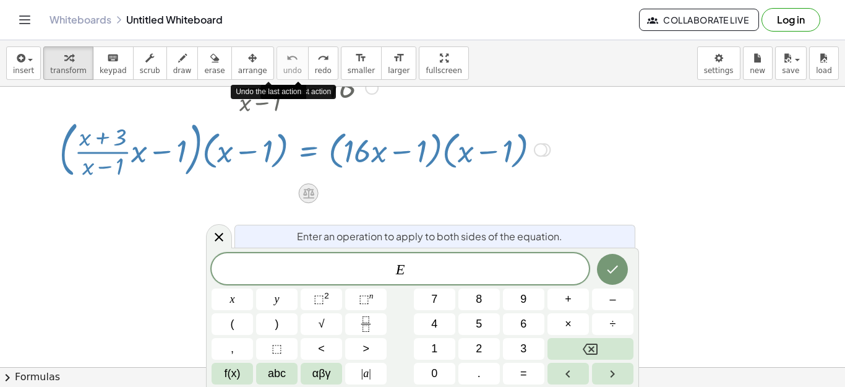
click at [313, 190] on icon at bounding box center [308, 193] width 11 height 11
click at [275, 196] on div "−" at bounding box center [284, 193] width 20 height 20
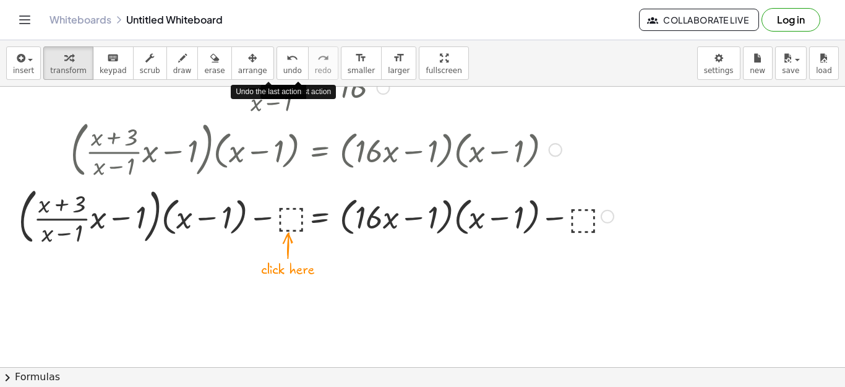
scroll to position [0, 0]
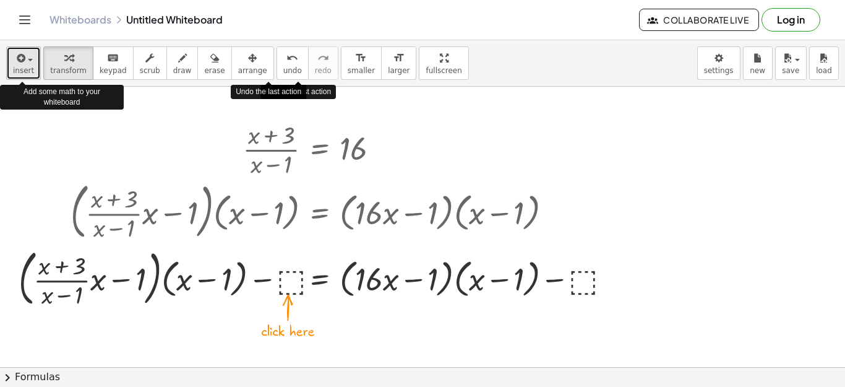
click at [33, 67] on button "insert" at bounding box center [23, 62] width 35 height 33
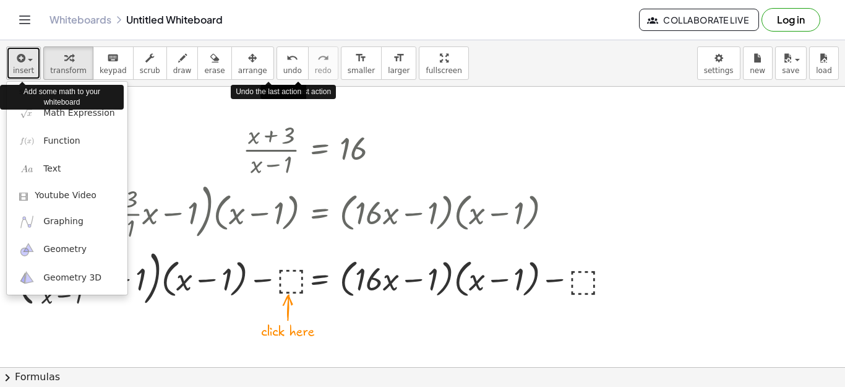
click at [32, 67] on button "insert" at bounding box center [23, 62] width 35 height 33
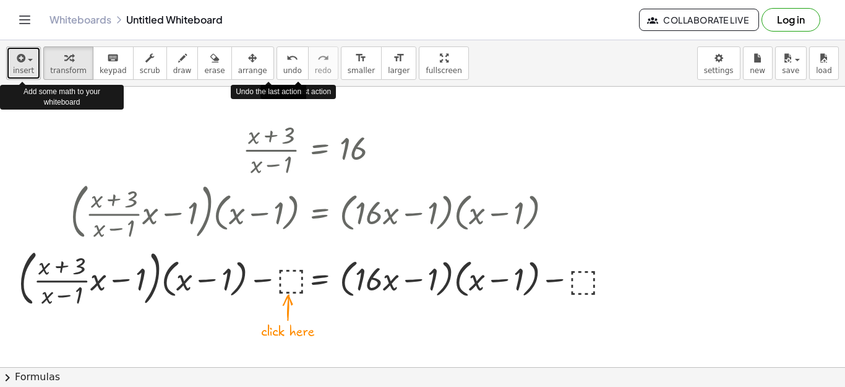
click at [28, 66] on span "insert" at bounding box center [23, 70] width 21 height 9
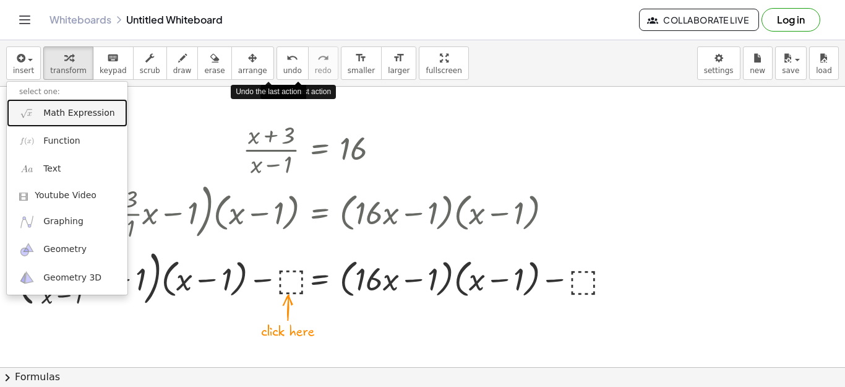
click at [45, 109] on span "Math Expression" at bounding box center [78, 113] width 71 height 12
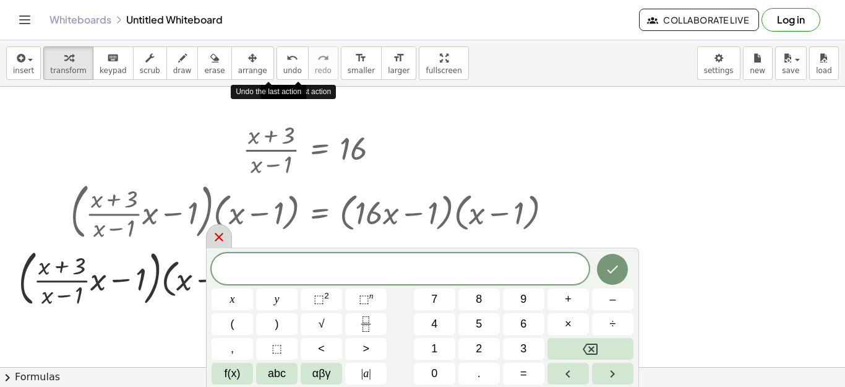
click at [216, 239] on icon at bounding box center [219, 237] width 15 height 15
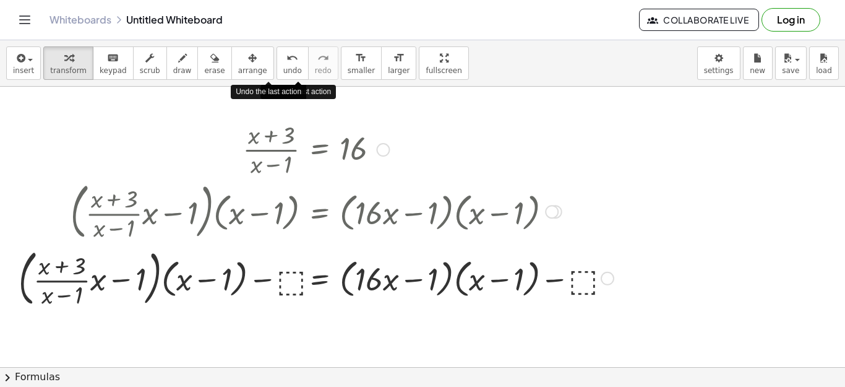
click at [547, 274] on div at bounding box center [316, 277] width 608 height 67
click at [610, 279] on div at bounding box center [608, 279] width 14 height 14
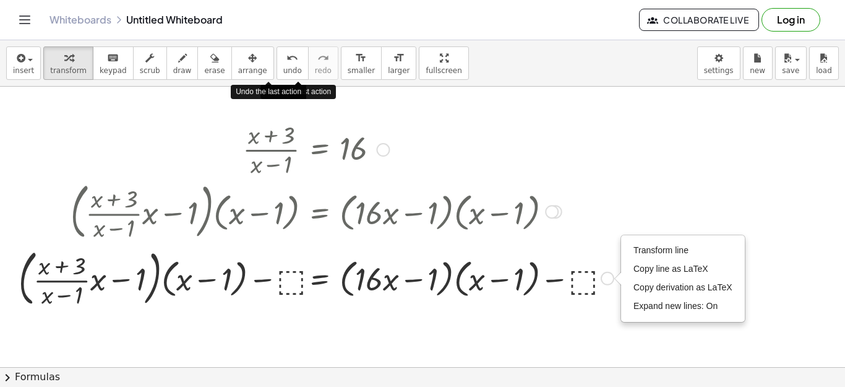
click at [573, 276] on div at bounding box center [316, 277] width 608 height 67
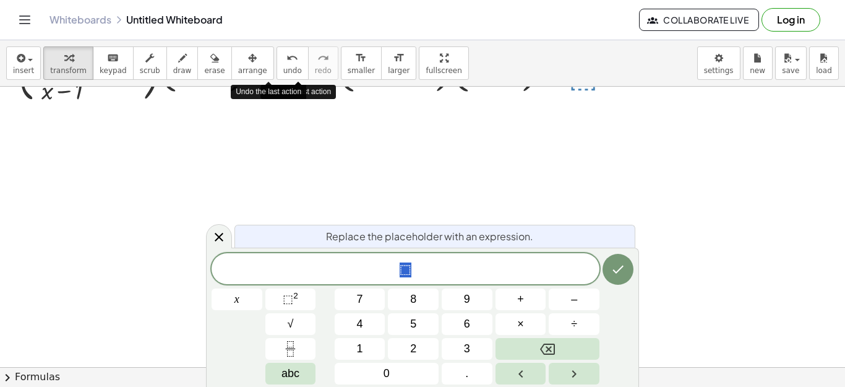
scroll to position [124, 0]
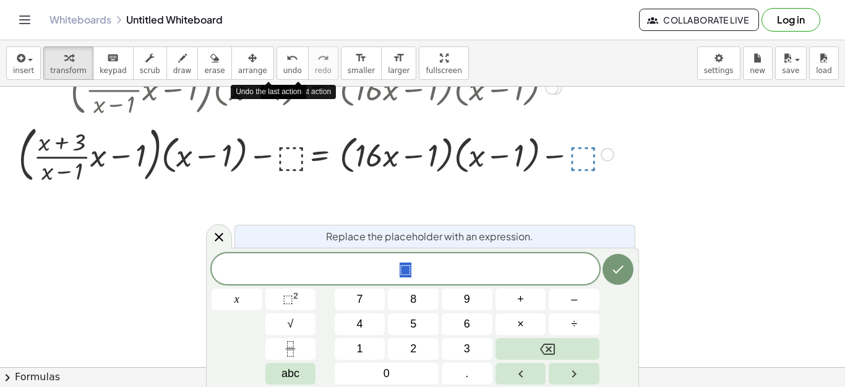
click at [589, 188] on div "· ( + x + 3 ) · ( + x − 1 ) = 16 + · · ( + x + 3 ) · ( + x − 1 ) · x − 1 = + · …" at bounding box center [311, 90] width 623 height 199
click at [411, 305] on span "8" at bounding box center [413, 299] width 6 height 17
click at [615, 270] on icon "Done" at bounding box center [618, 269] width 15 height 15
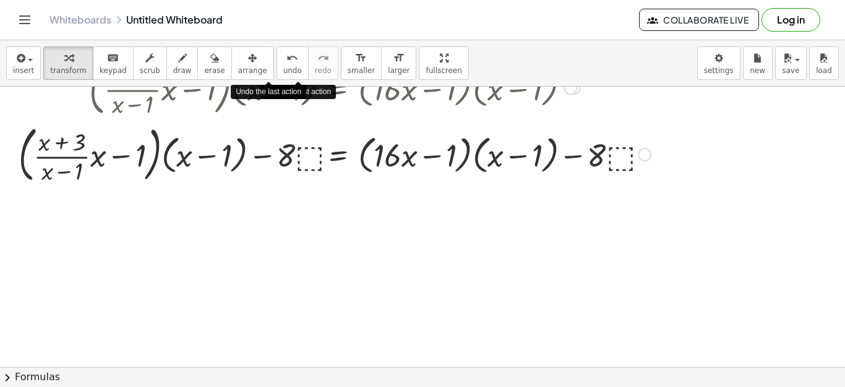
click at [615, 149] on div at bounding box center [334, 153] width 645 height 67
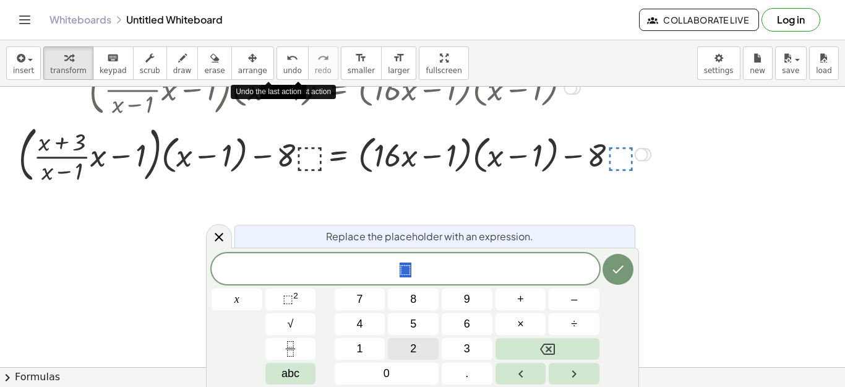
click at [423, 340] on button "2" at bounding box center [413, 349] width 51 height 22
click at [626, 270] on button "Done" at bounding box center [618, 269] width 31 height 31
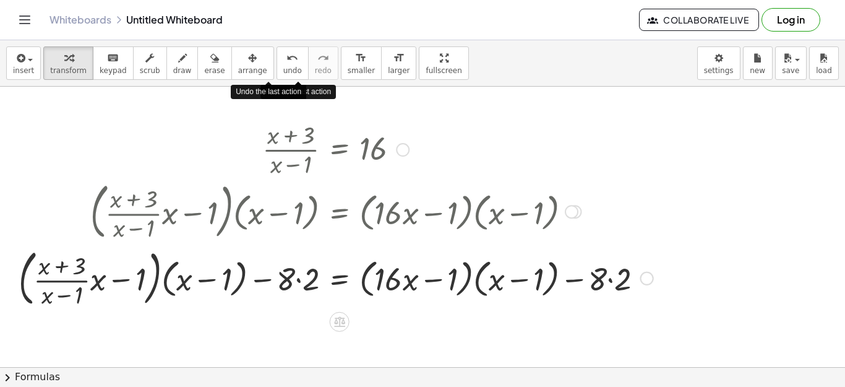
scroll to position [62, 0]
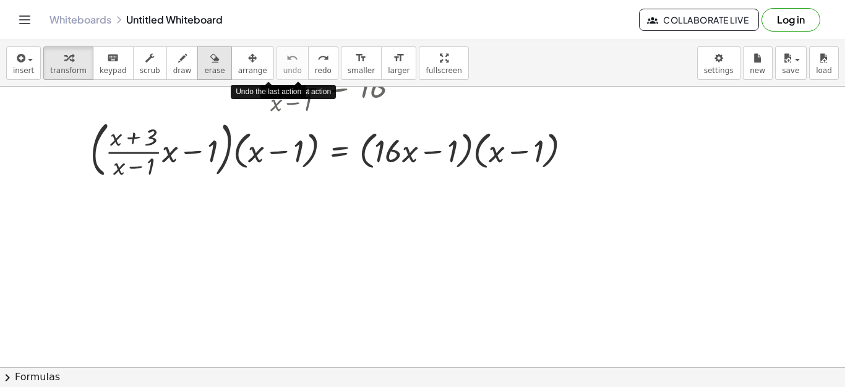
click at [207, 66] on button "erase" at bounding box center [214, 62] width 34 height 33
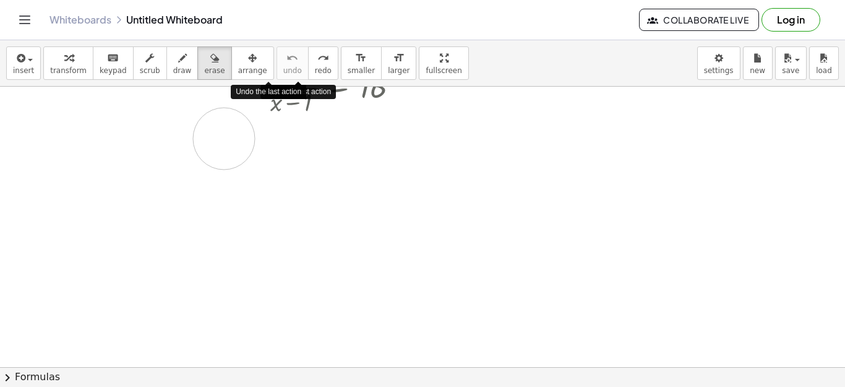
drag, startPoint x: 196, startPoint y: 161, endPoint x: 224, endPoint y: 139, distance: 36.2
click at [224, 139] on div at bounding box center [422, 305] width 845 height 561
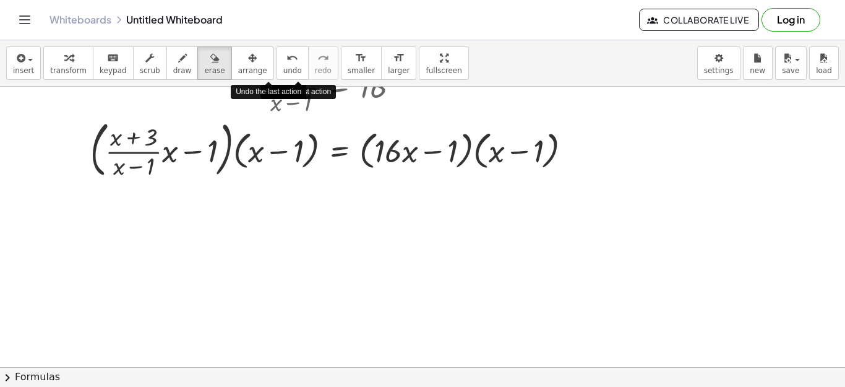
scroll to position [0, 0]
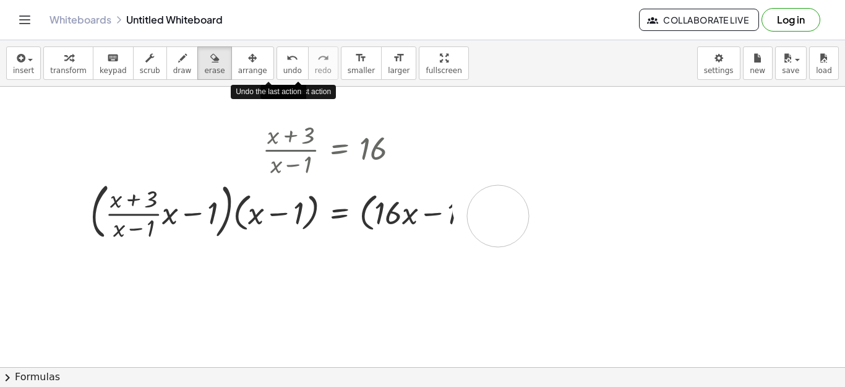
drag, startPoint x: 485, startPoint y: 231, endPoint x: 465, endPoint y: 214, distance: 25.9
click at [468, 214] on div at bounding box center [422, 367] width 845 height 561
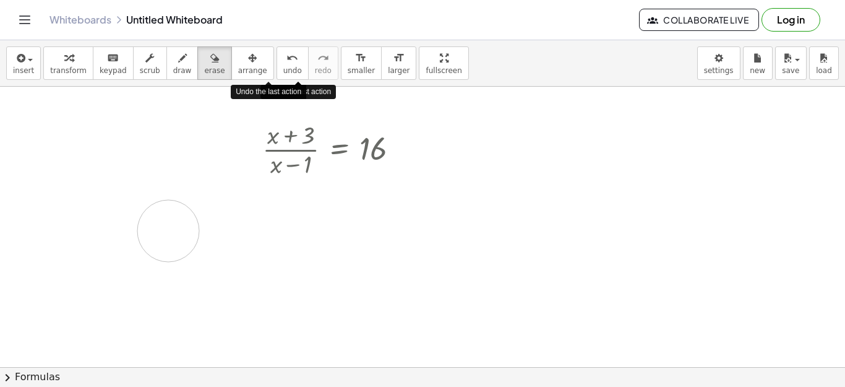
drag, startPoint x: 465, startPoint y: 214, endPoint x: 168, endPoint y: 231, distance: 297.6
click at [168, 231] on div at bounding box center [422, 367] width 845 height 561
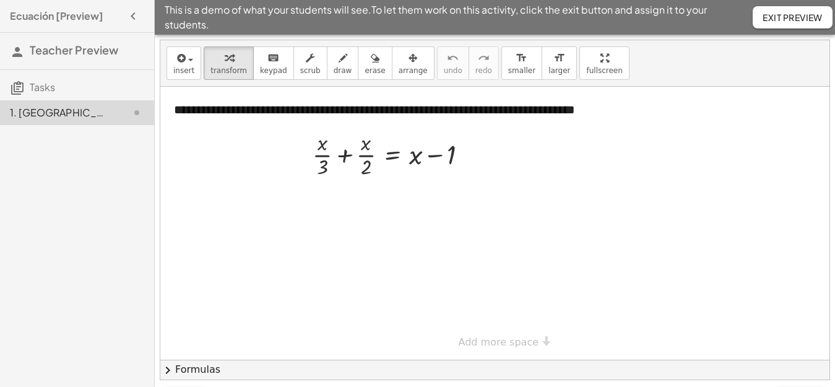
scroll to position [33, 0]
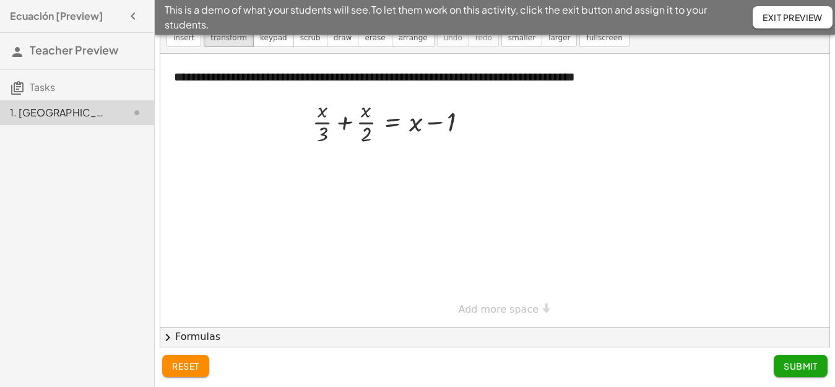
click at [191, 366] on span "reset" at bounding box center [185, 365] width 27 height 11
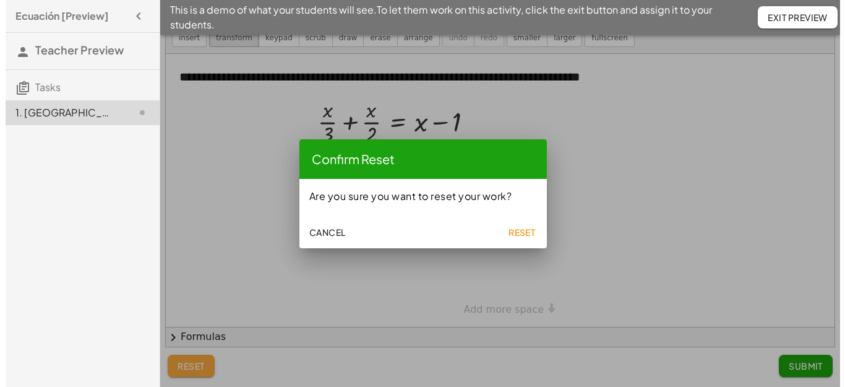
scroll to position [0, 0]
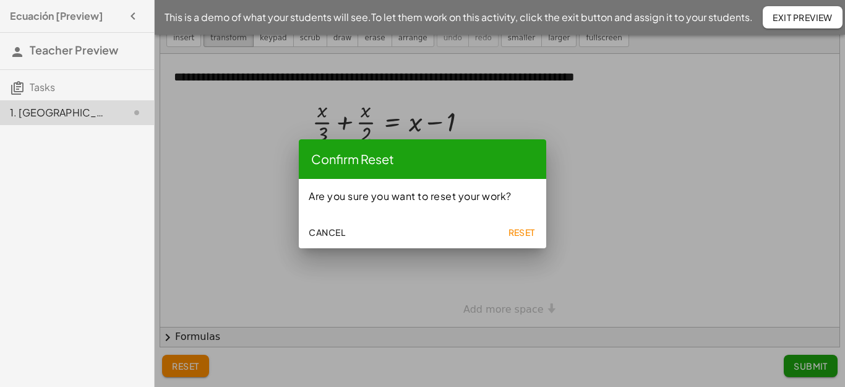
click at [529, 230] on span "Reset" at bounding box center [521, 232] width 27 height 11
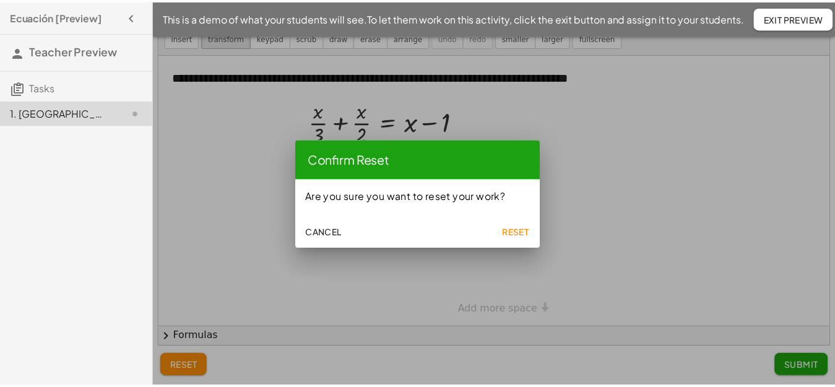
scroll to position [33, 0]
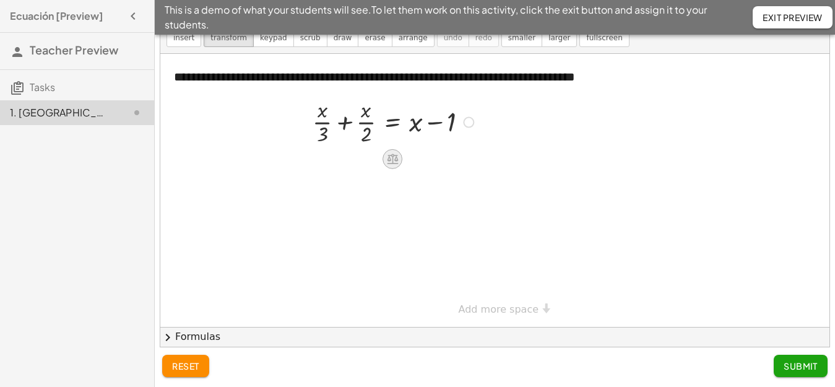
click at [400, 155] on div at bounding box center [392, 159] width 20 height 20
click at [400, 155] on div "×" at bounding box center [392, 159] width 20 height 20
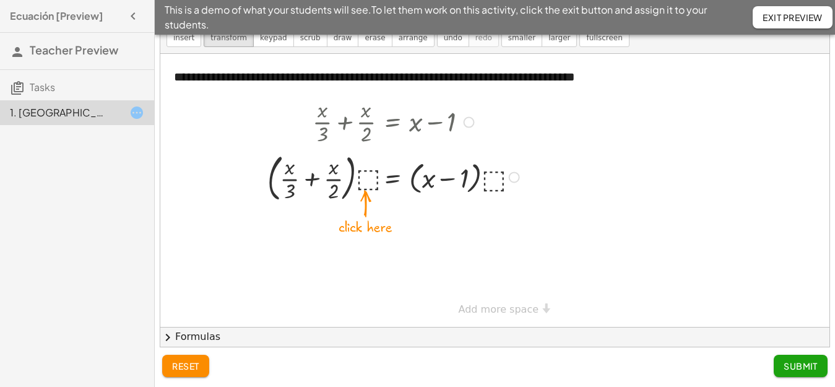
click at [366, 177] on div at bounding box center [395, 176] width 268 height 57
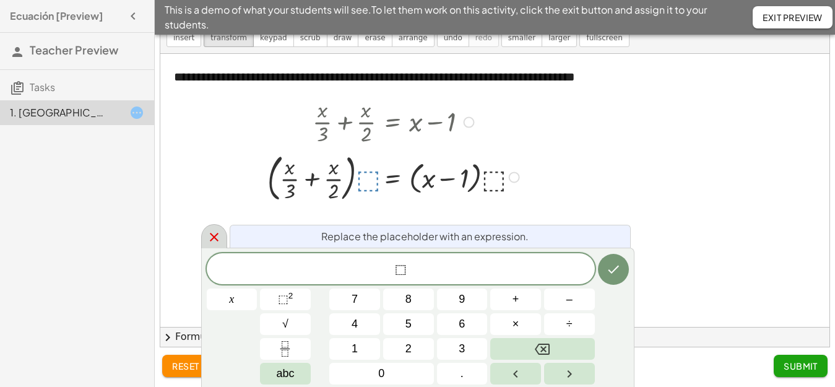
click at [216, 238] on icon at bounding box center [214, 237] width 15 height 15
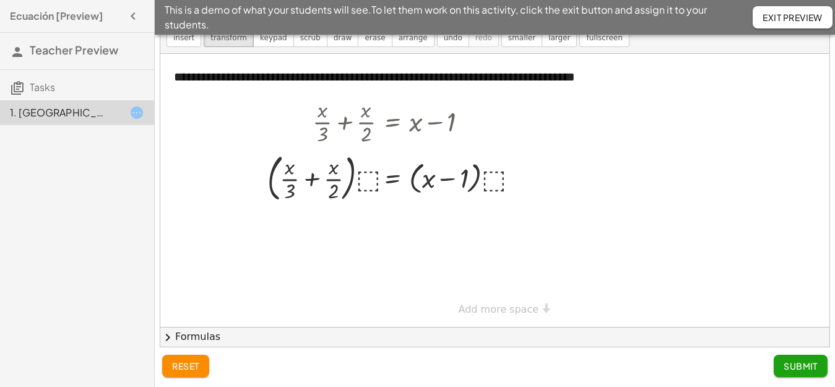
click at [527, 310] on div "**********" at bounding box center [494, 190] width 669 height 273
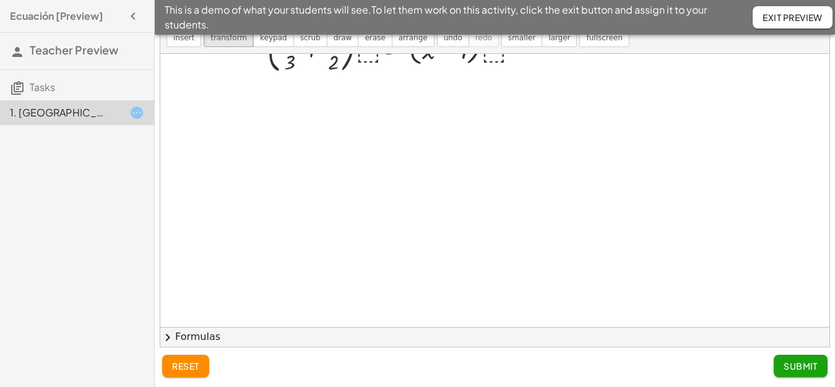
scroll to position [0, 0]
